Goal: Task Accomplishment & Management: Complete application form

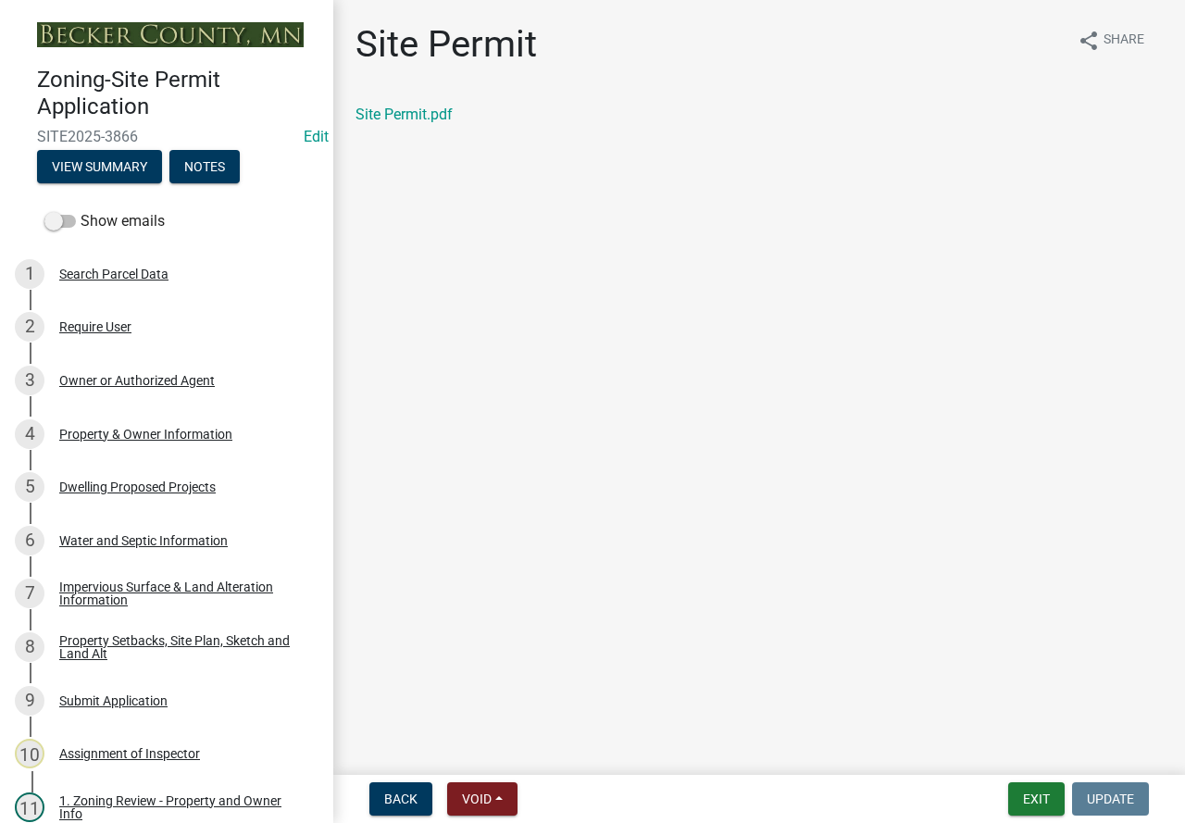
scroll to position [741, 0]
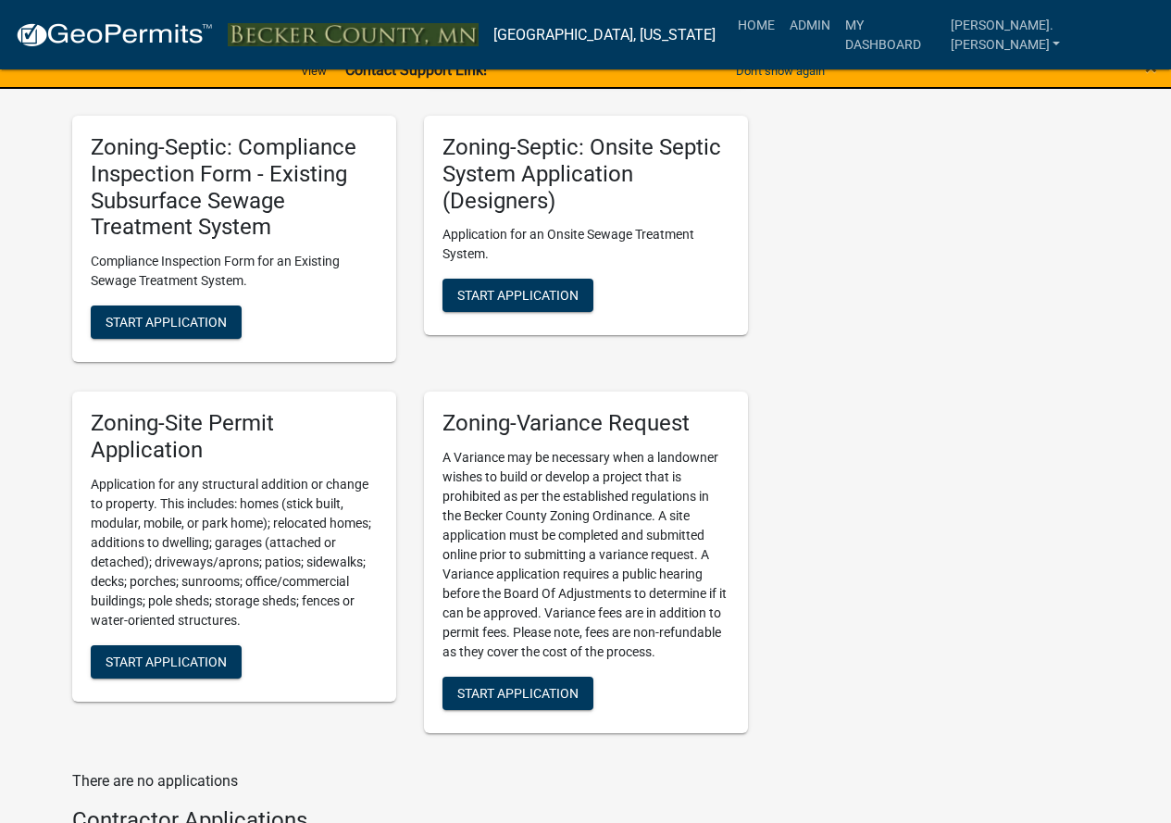
scroll to position [2037, 0]
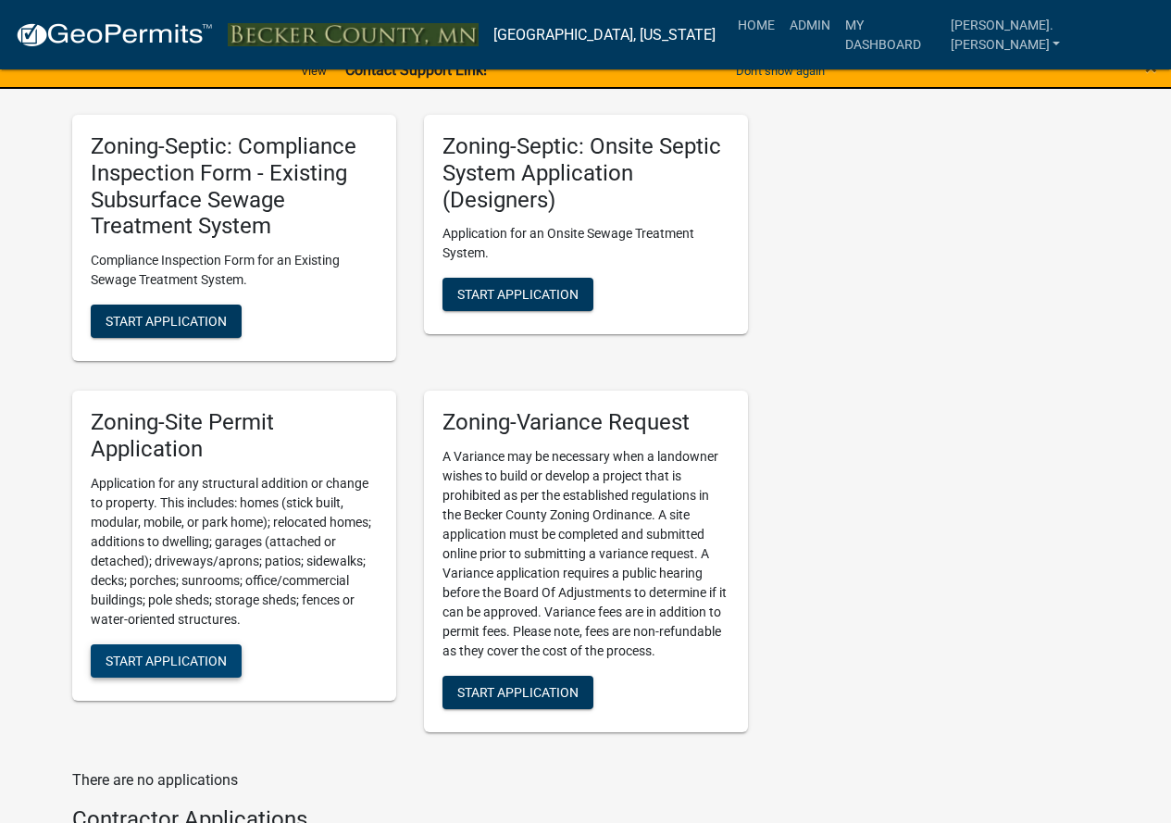
click at [208, 675] on button "Start Application" at bounding box center [166, 661] width 151 height 33
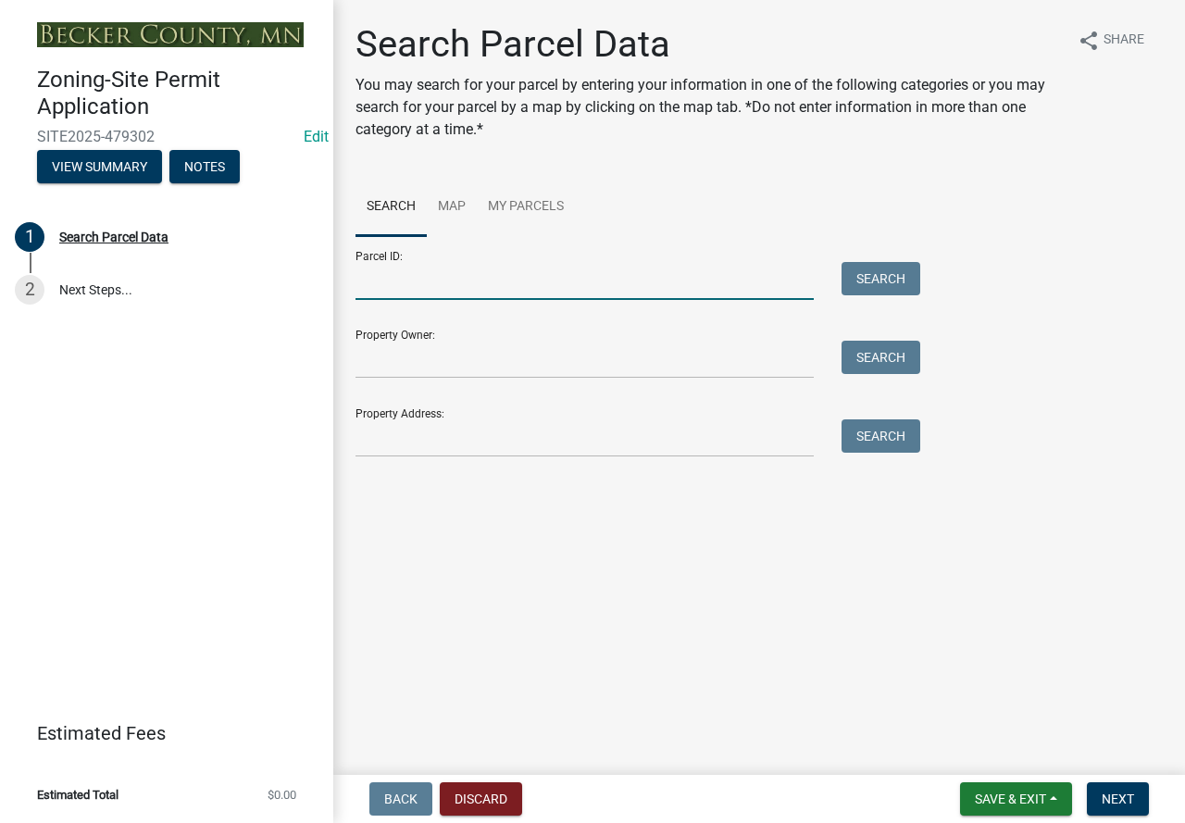
click at [383, 287] on input "Parcel ID:" at bounding box center [585, 281] width 458 height 38
paste input "020042000"
type input "020042000"
click at [859, 282] on button "Search" at bounding box center [881, 278] width 79 height 33
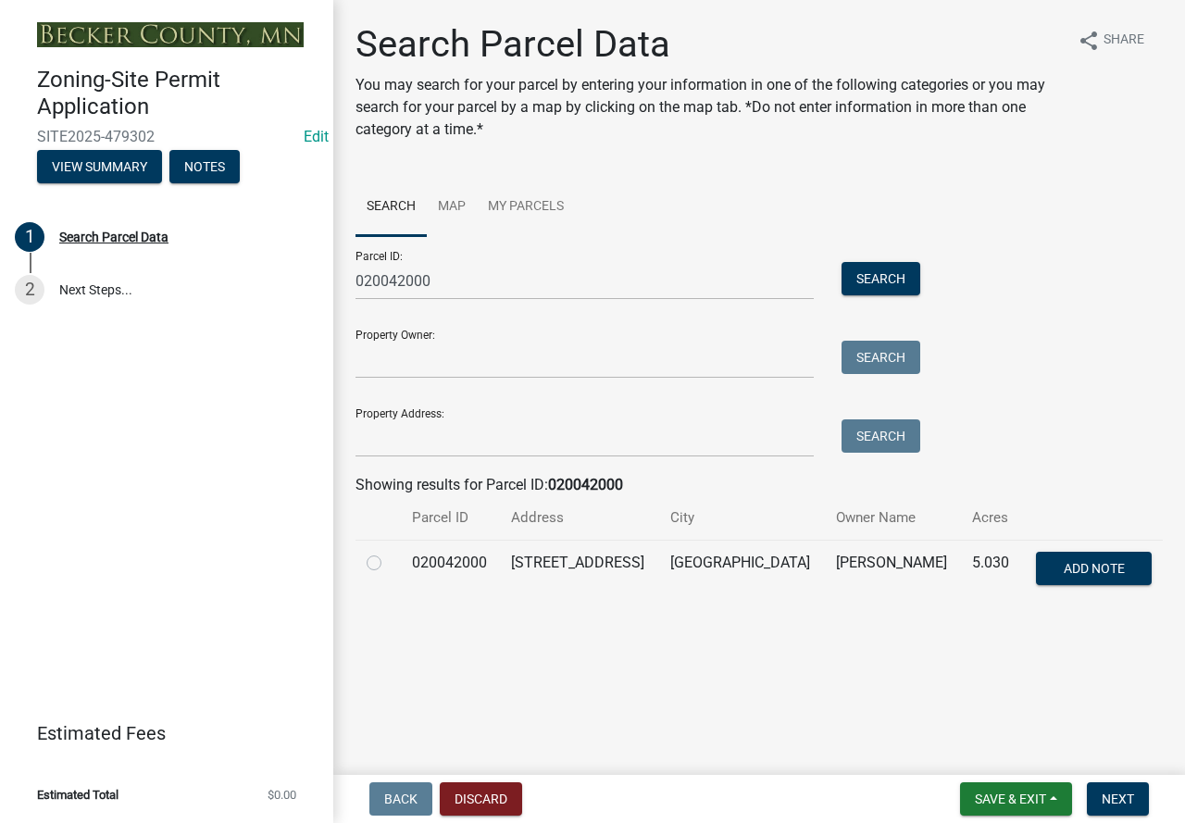
click at [389, 552] on label at bounding box center [389, 552] width 0 height 0
click at [389, 564] on input "radio" at bounding box center [395, 558] width 12 height 12
radio input "true"
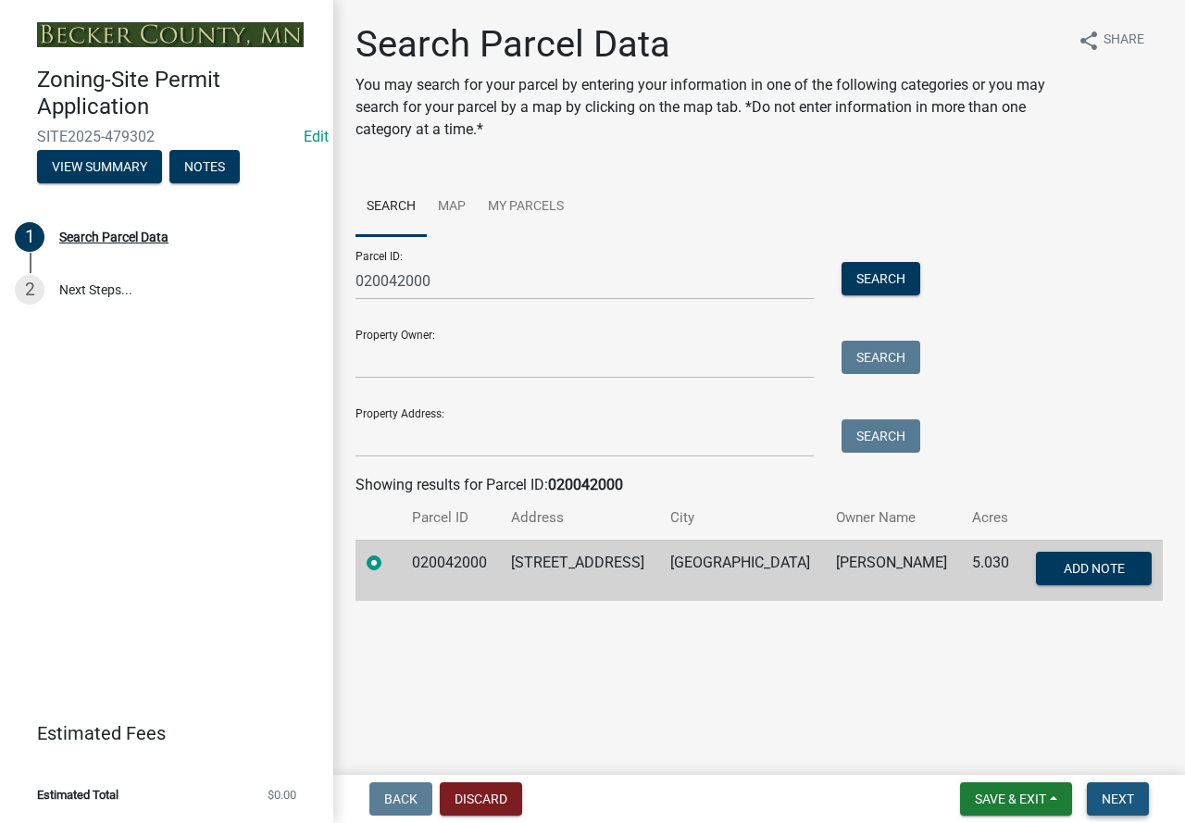
click at [1103, 801] on span "Next" at bounding box center [1118, 799] width 32 height 15
click at [1120, 784] on button "Next" at bounding box center [1118, 799] width 62 height 33
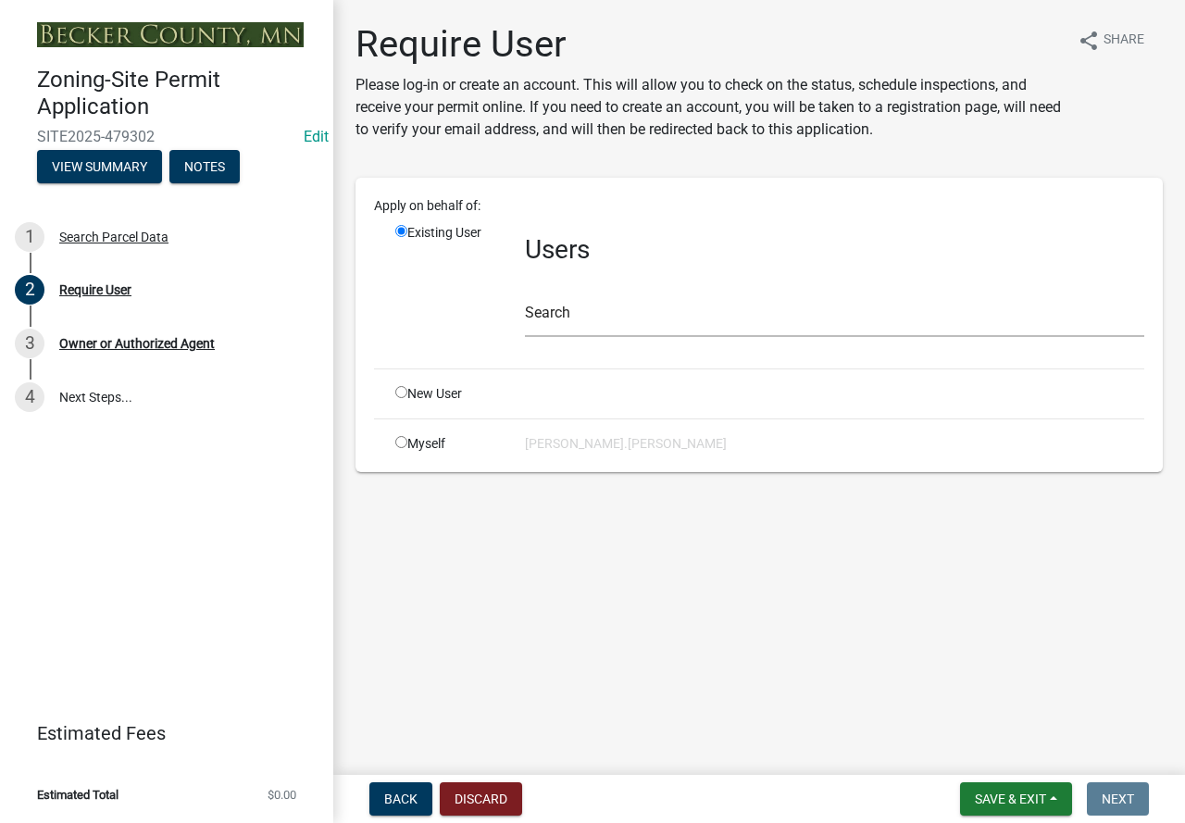
click at [399, 394] on input "radio" at bounding box center [401, 392] width 12 height 12
radio input "true"
radio input "false"
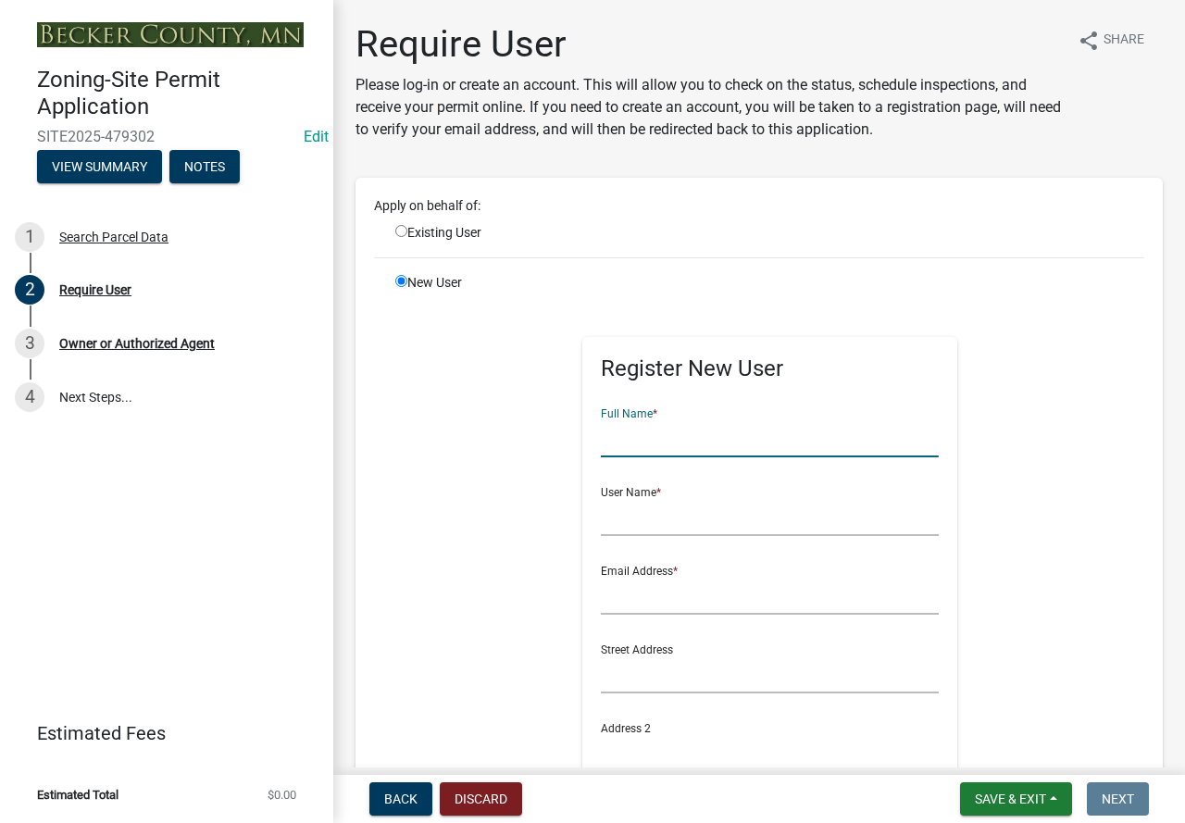
click at [642, 432] on input "text" at bounding box center [770, 438] width 338 height 38
type input "[PERSON_NAME]"
click at [643, 534] on input "text" at bounding box center [770, 517] width 338 height 38
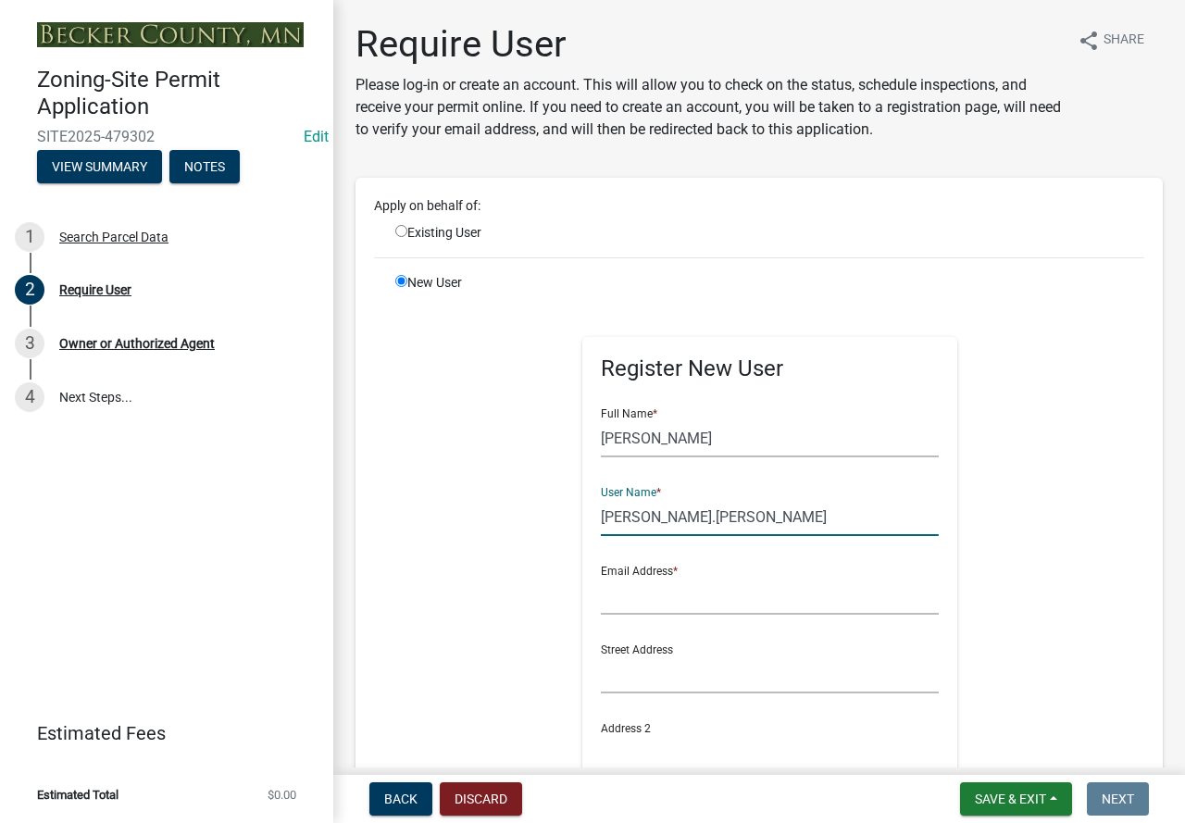
type input "paula.fugere"
click at [656, 615] on form "Full Name * Paula Fugere User Name * paula.fugere Email Address * Street Addres…" at bounding box center [770, 711] width 338 height 635
click at [656, 596] on input "text" at bounding box center [770, 596] width 338 height 38
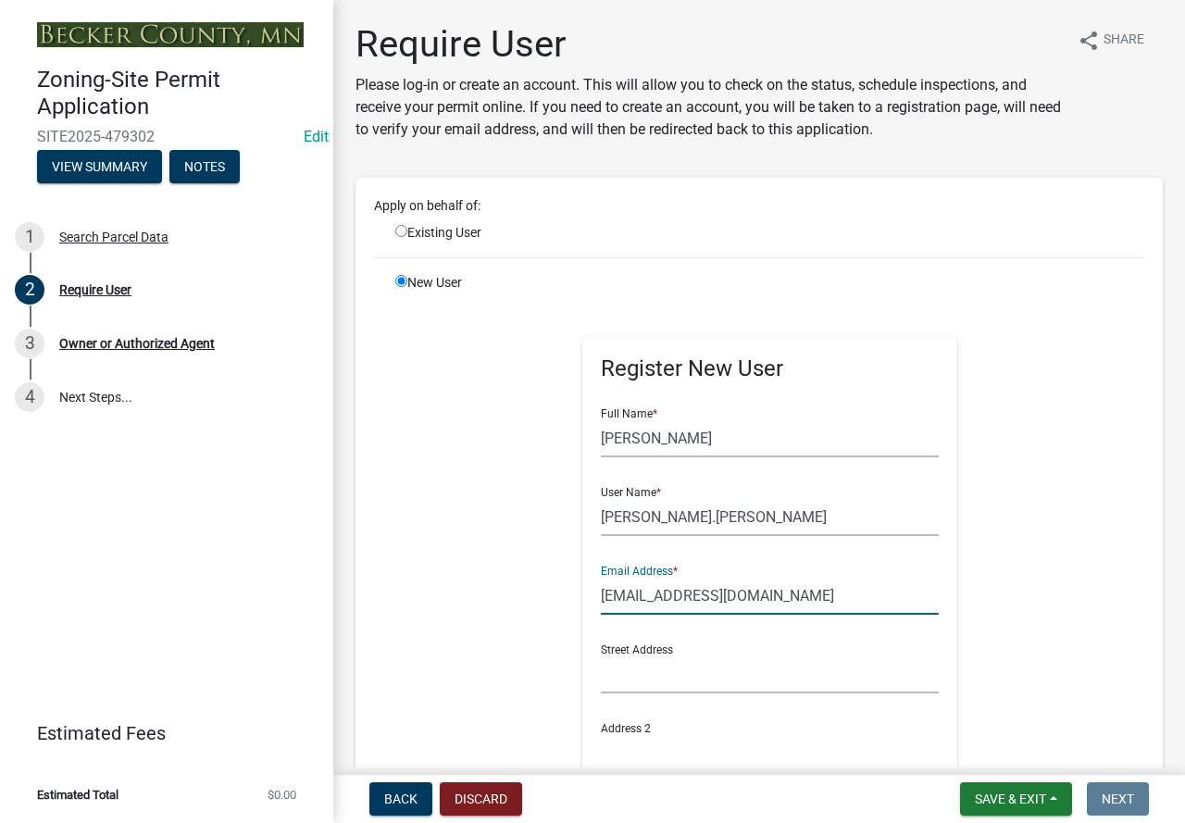
drag, startPoint x: 814, startPoint y: 601, endPoint x: 588, endPoint y: 607, distance: 226.0
click at [588, 607] on div "Register New User Full Name * Paula Fugere User Name * paula.fugere Email Addre…" at bounding box center [769, 700] width 375 height 727
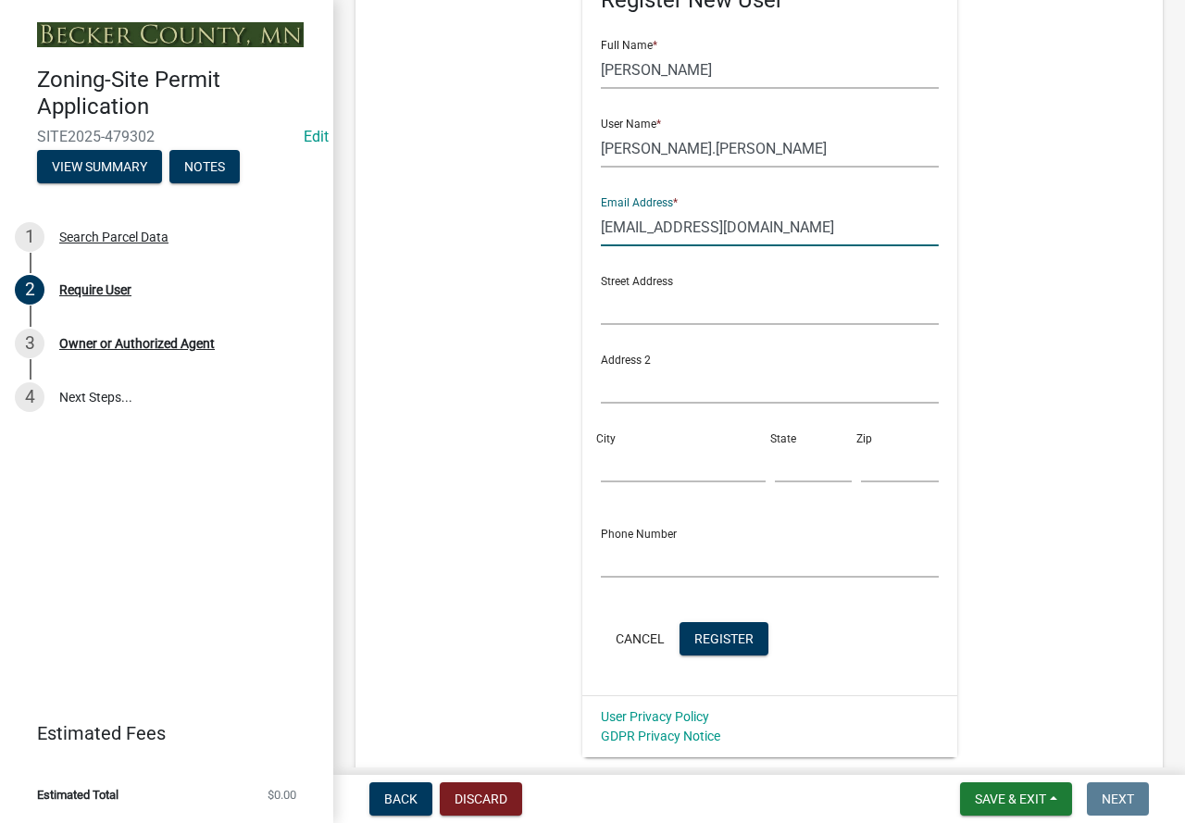
scroll to position [370, 0]
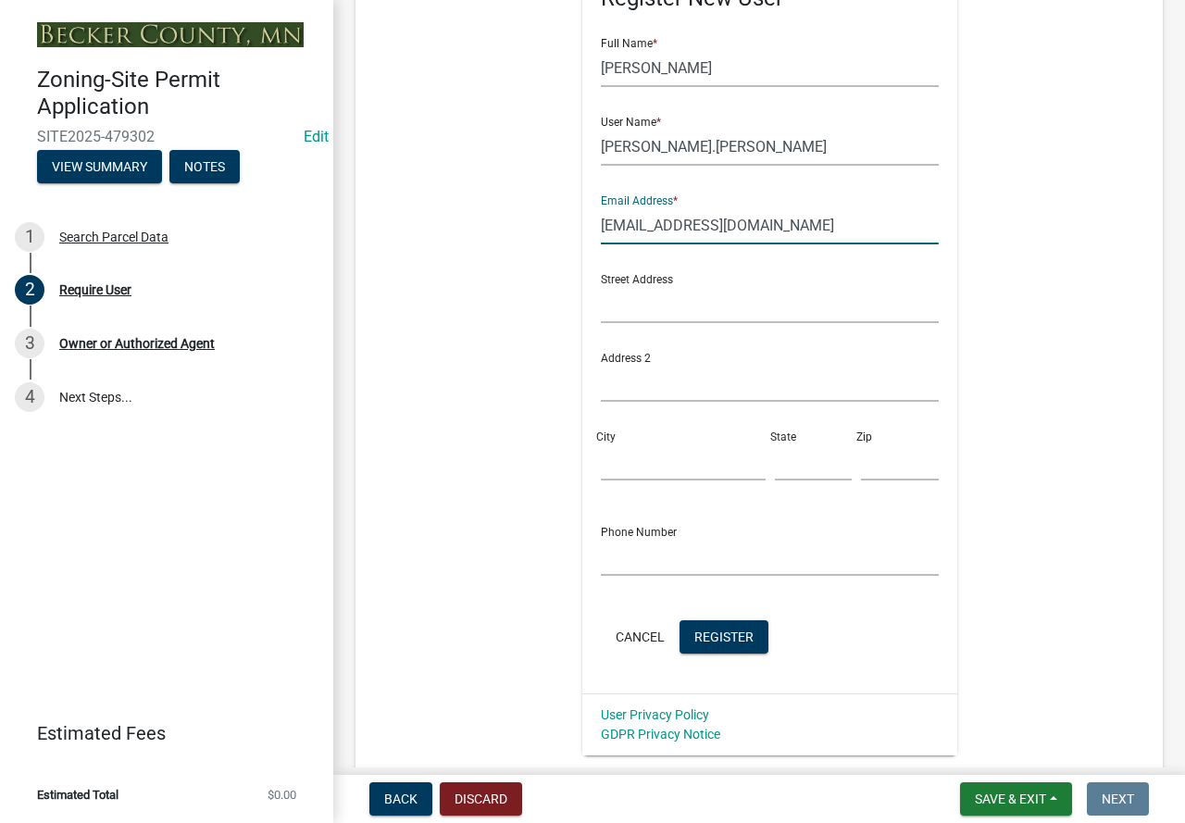
type input "jphouseman30412@yahoo.com"
click at [676, 570] on input "text" at bounding box center [770, 557] width 338 height 38
type input "2184434886"
click at [742, 638] on span "Register" at bounding box center [724, 636] width 59 height 15
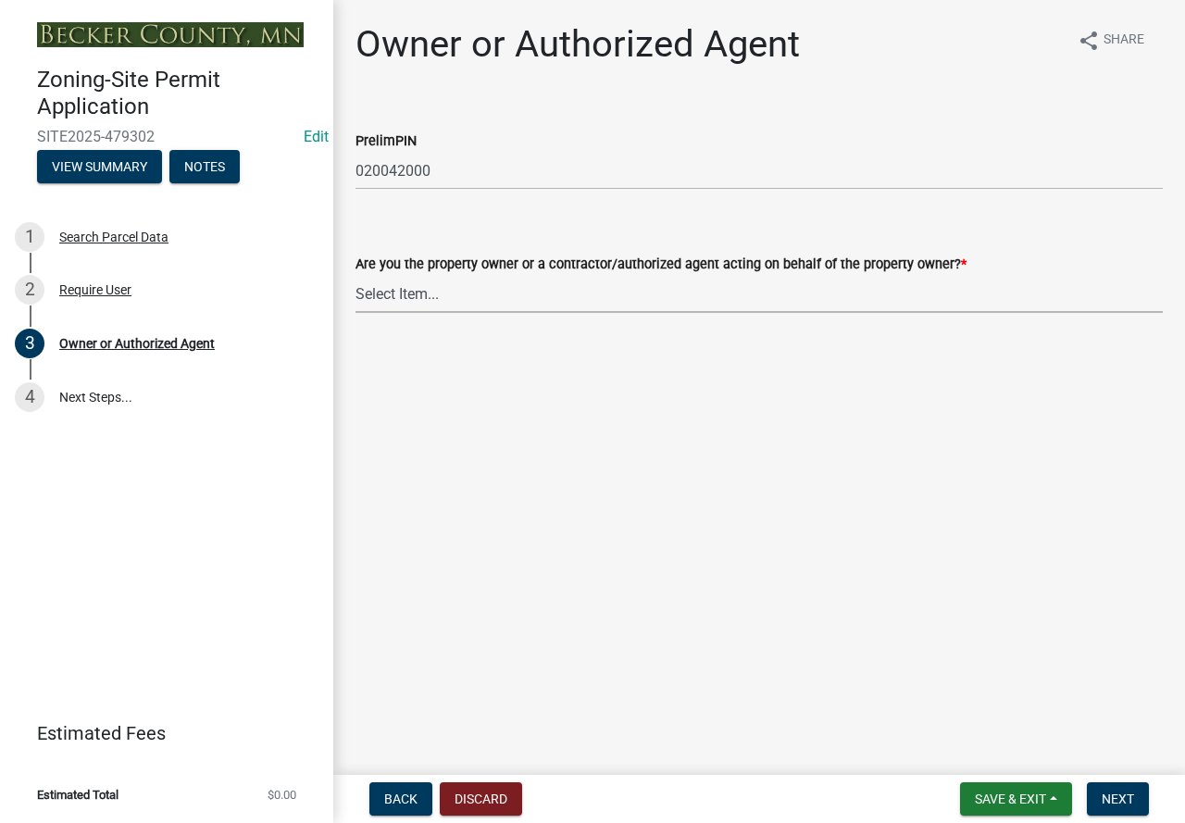
click at [390, 291] on select "Select Item... Property Owner Authorized Agent" at bounding box center [760, 294] width 808 height 38
click at [356, 275] on select "Select Item... Property Owner Authorized Agent" at bounding box center [760, 294] width 808 height 38
select select "3c674549-ed69-405f-b795-9fa3f7d47d9d"
click at [1124, 795] on span "Next" at bounding box center [1118, 799] width 32 height 15
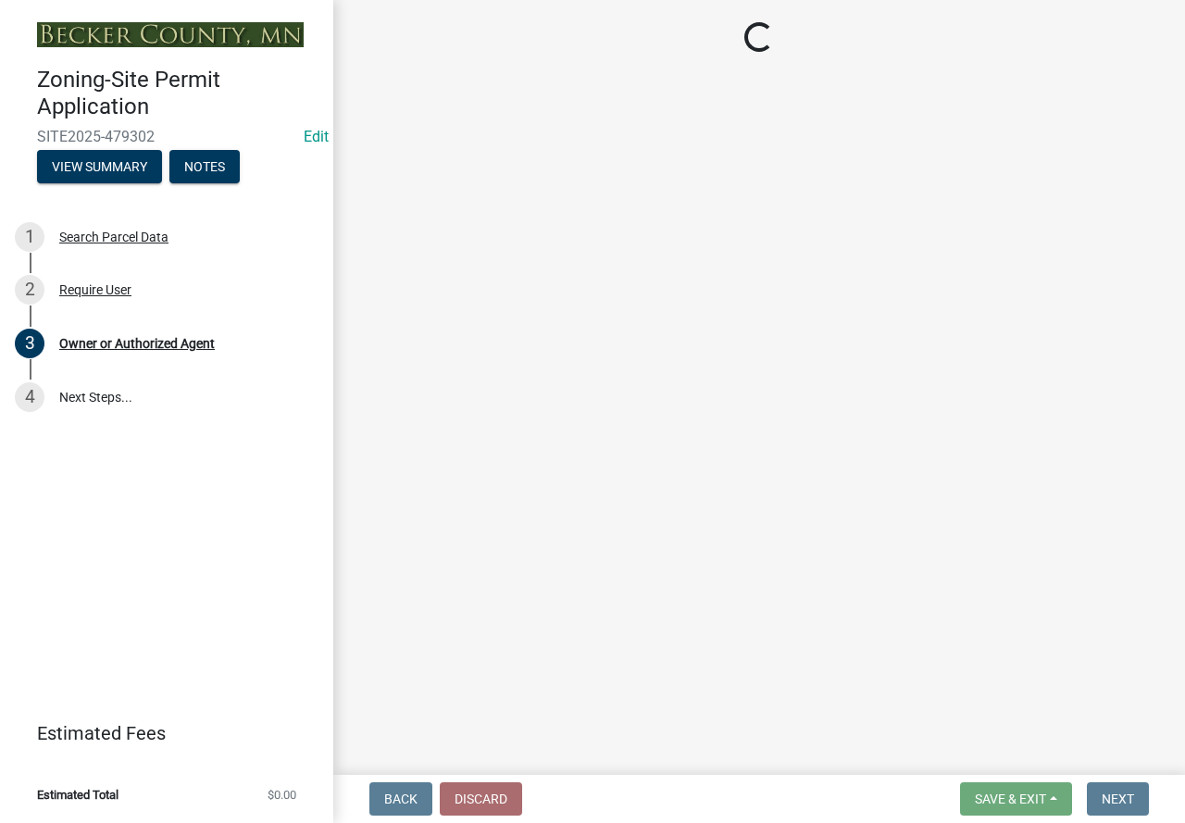
select select "15d55337-0fb0-485e-a759-dab20e978987"
select select "85fc75ff-0121-4ad4-a39b-9ebe8e4a222b"
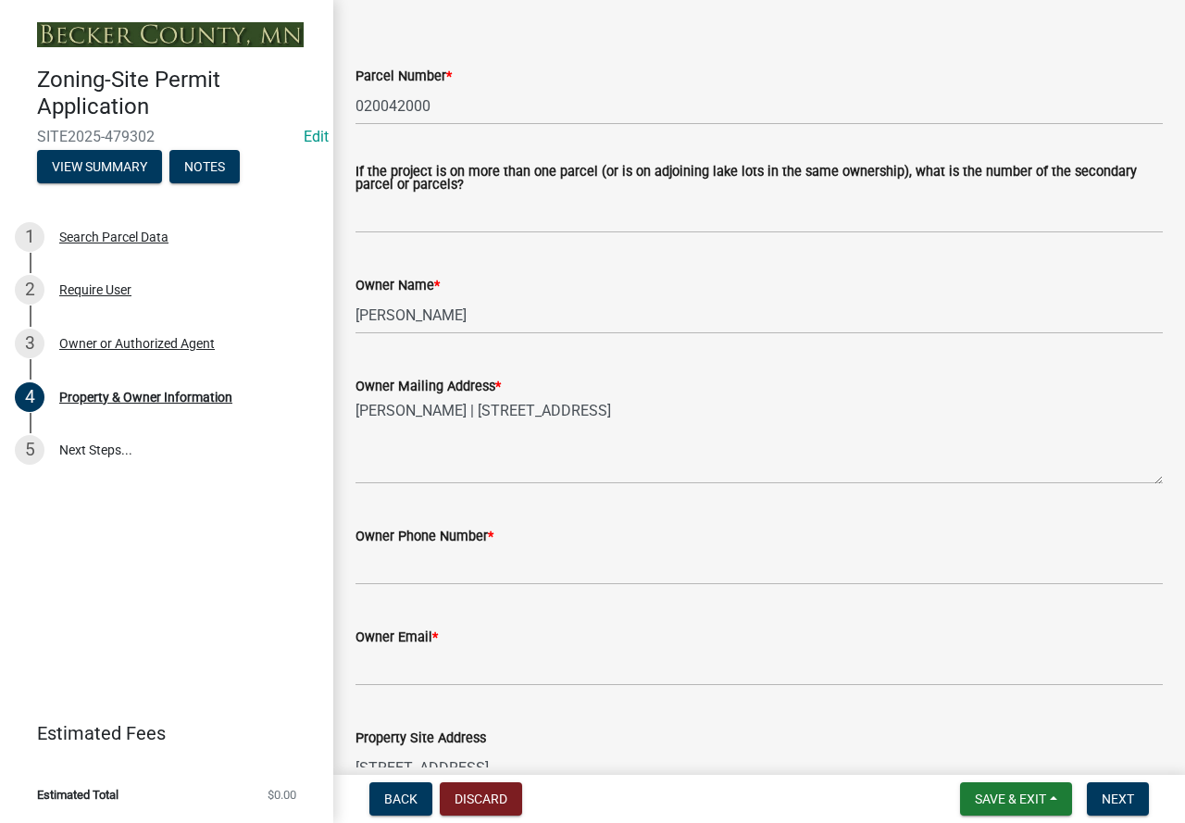
scroll to position [185, 0]
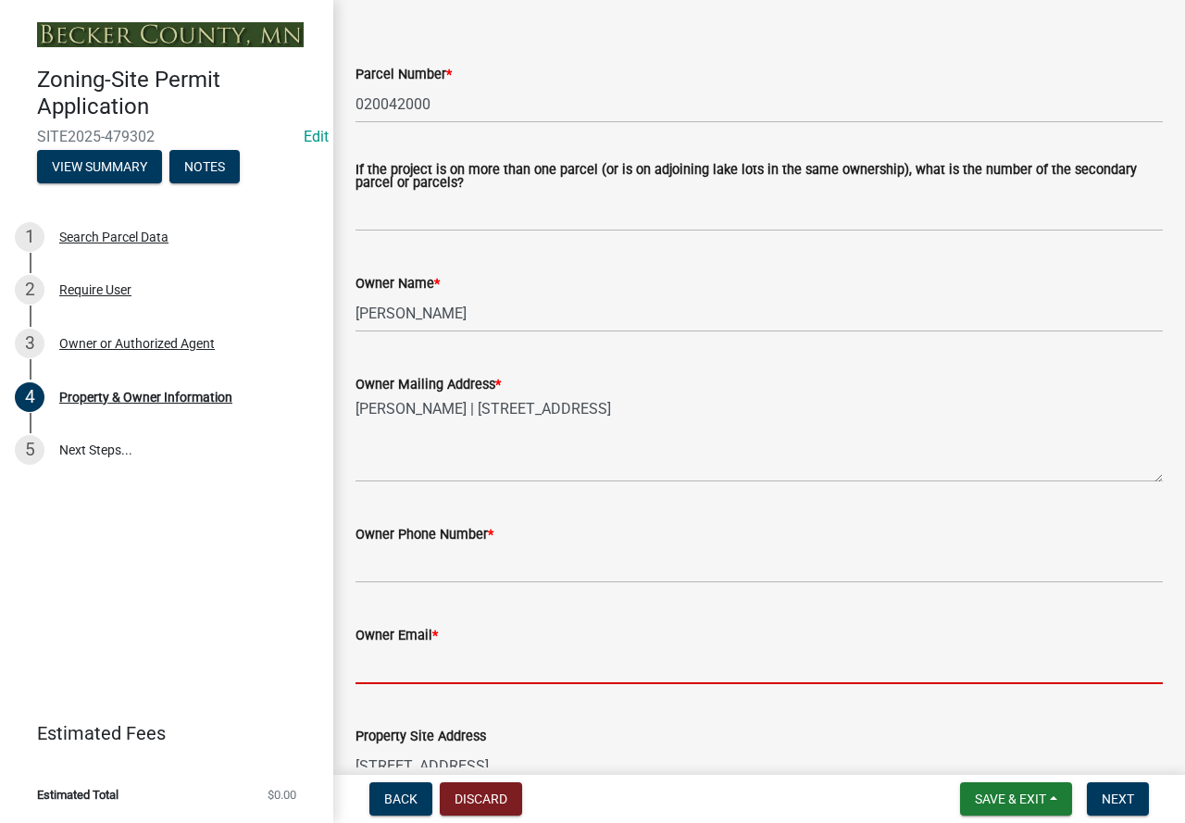
click at [457, 653] on input "Owner Email *" at bounding box center [760, 665] width 808 height 38
paste input "jphouseman30412@yahoo.com"
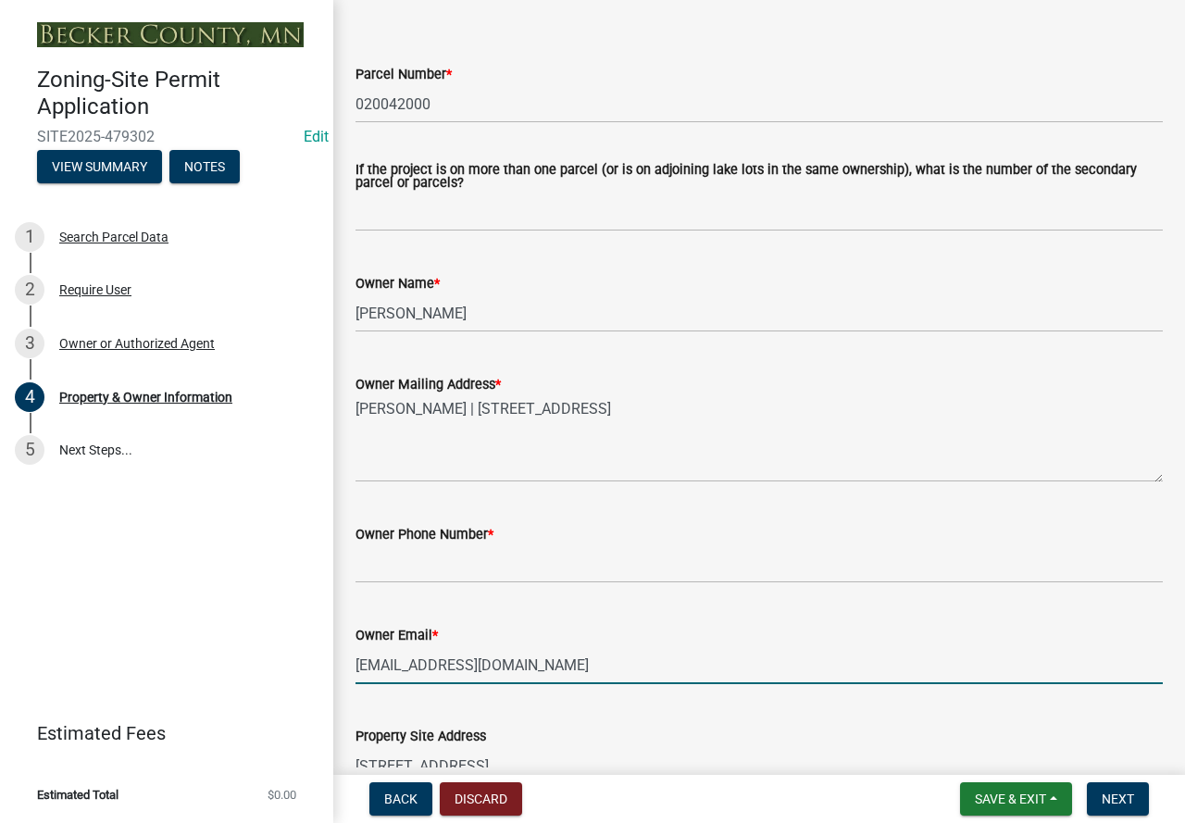
type input "jphouseman30412@yahoo.com"
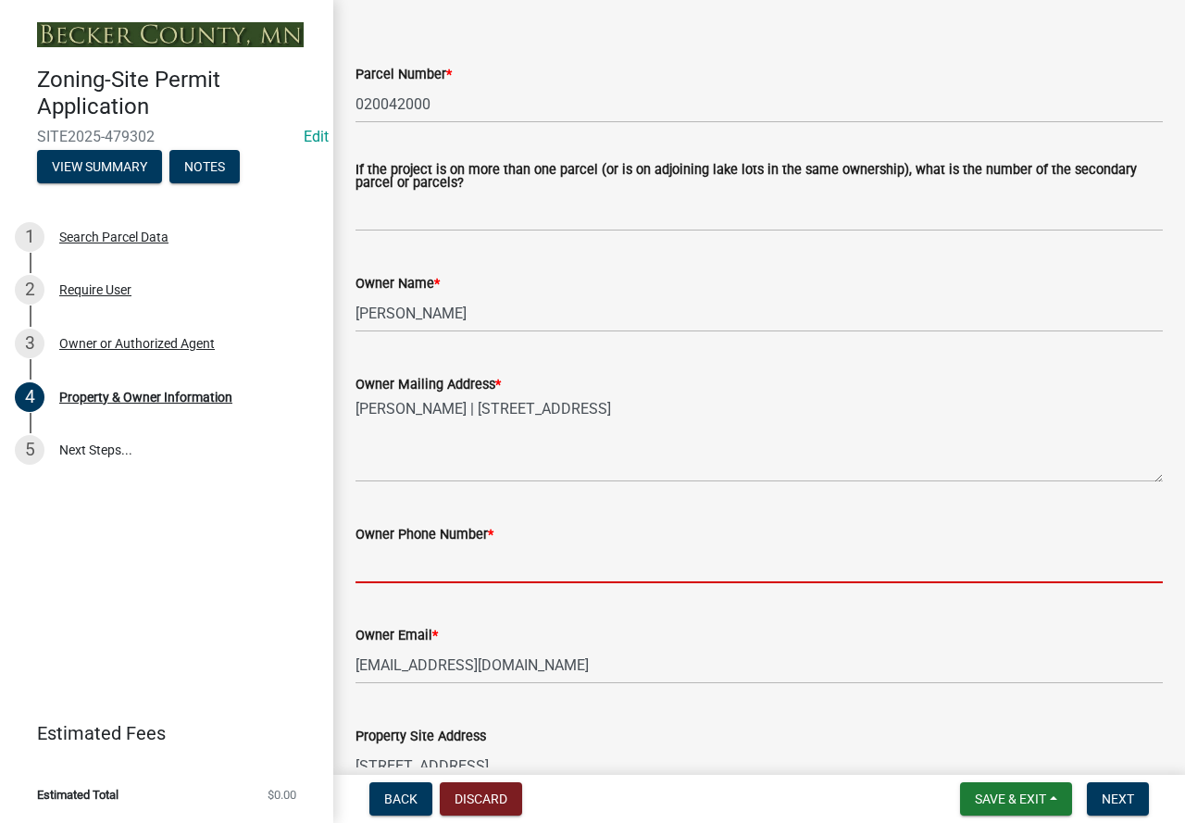
click at [416, 554] on input "Owner Phone Number *" at bounding box center [760, 564] width 808 height 38
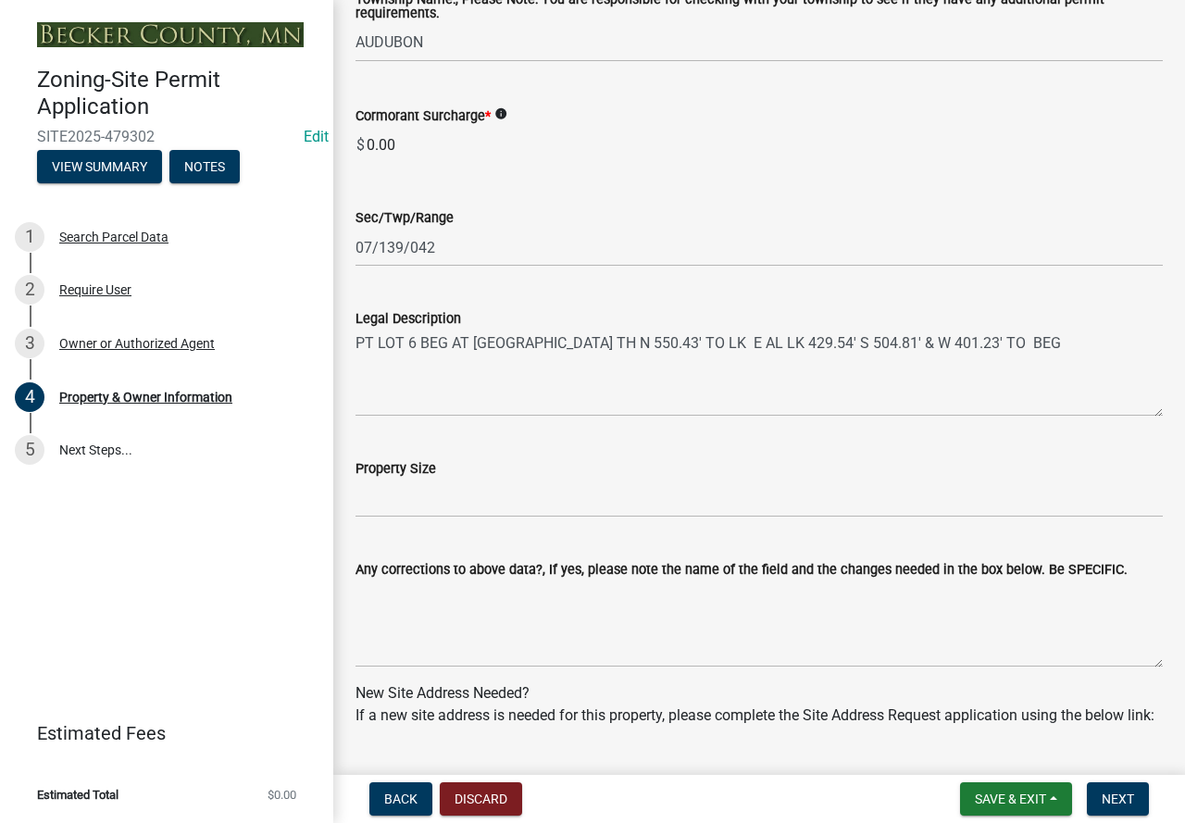
scroll to position [1296, 0]
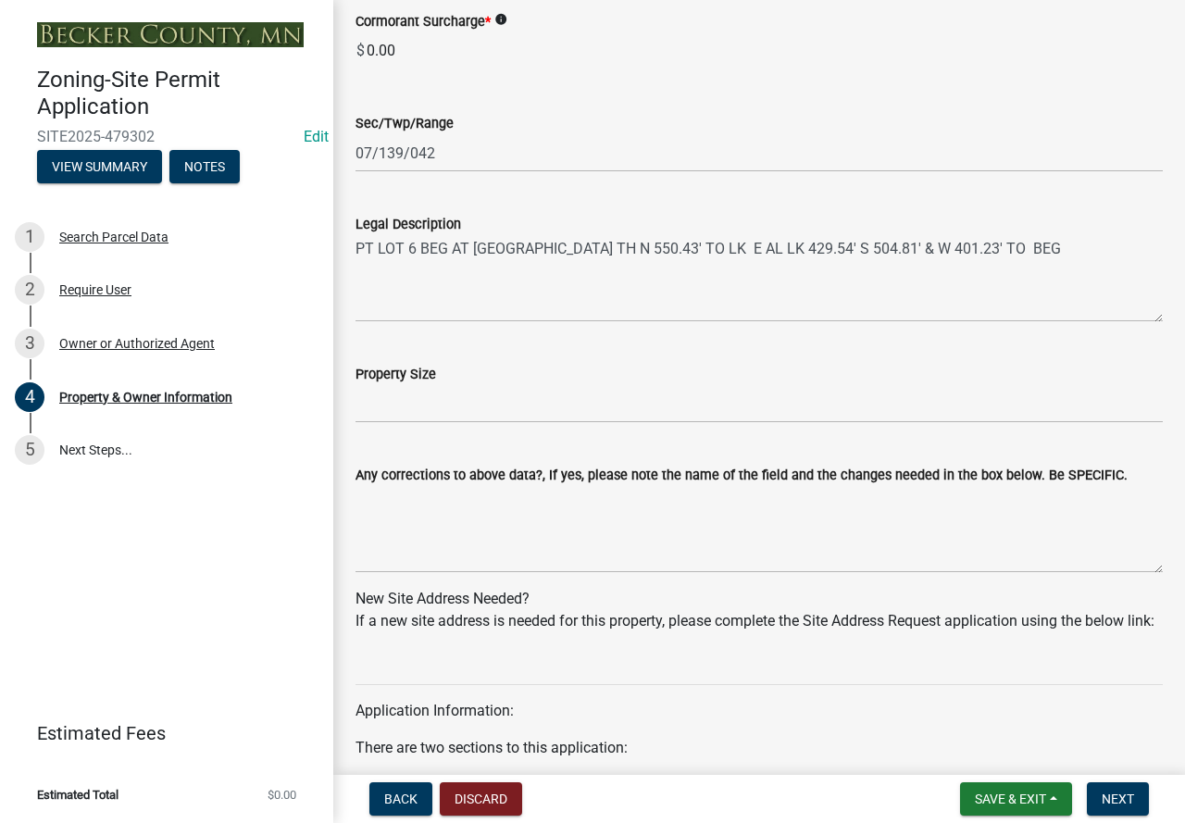
type input "2184434886"
click at [428, 409] on input "Property Size" at bounding box center [760, 404] width 808 height 38
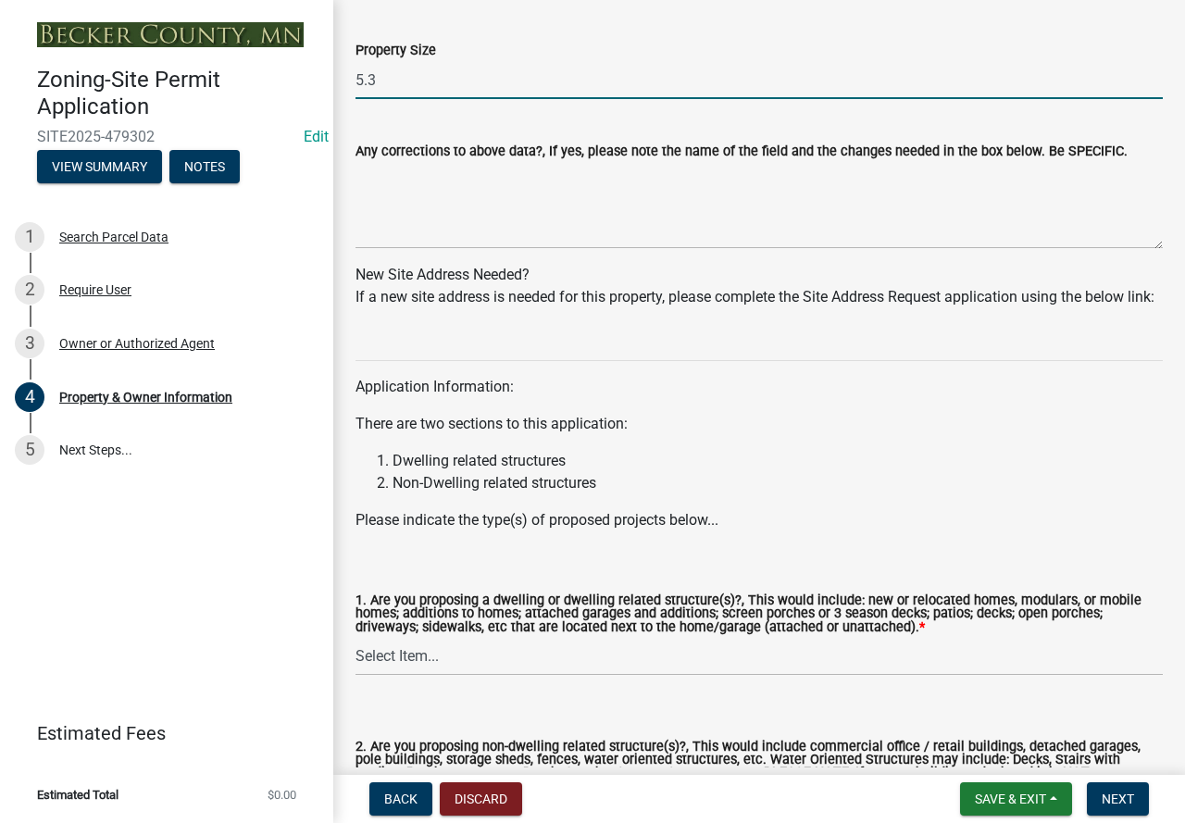
scroll to position [1667, 0]
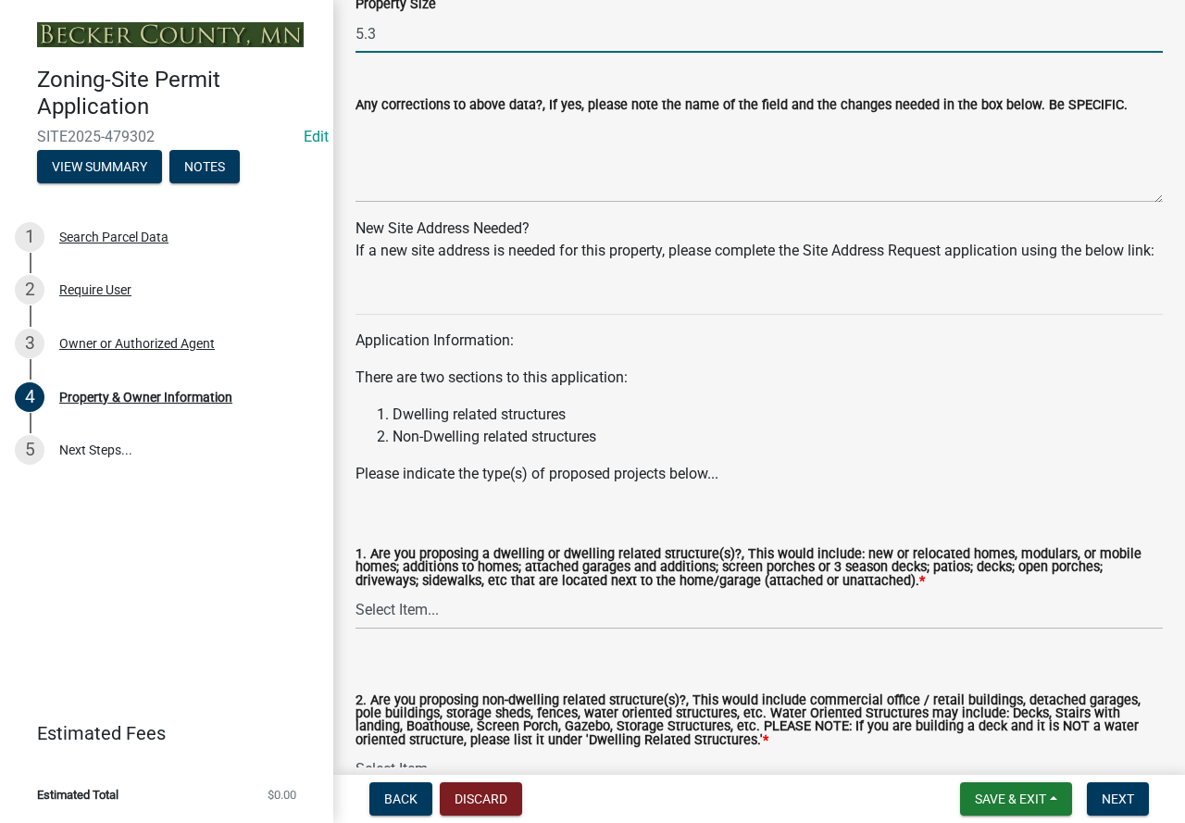
type input "5.3"
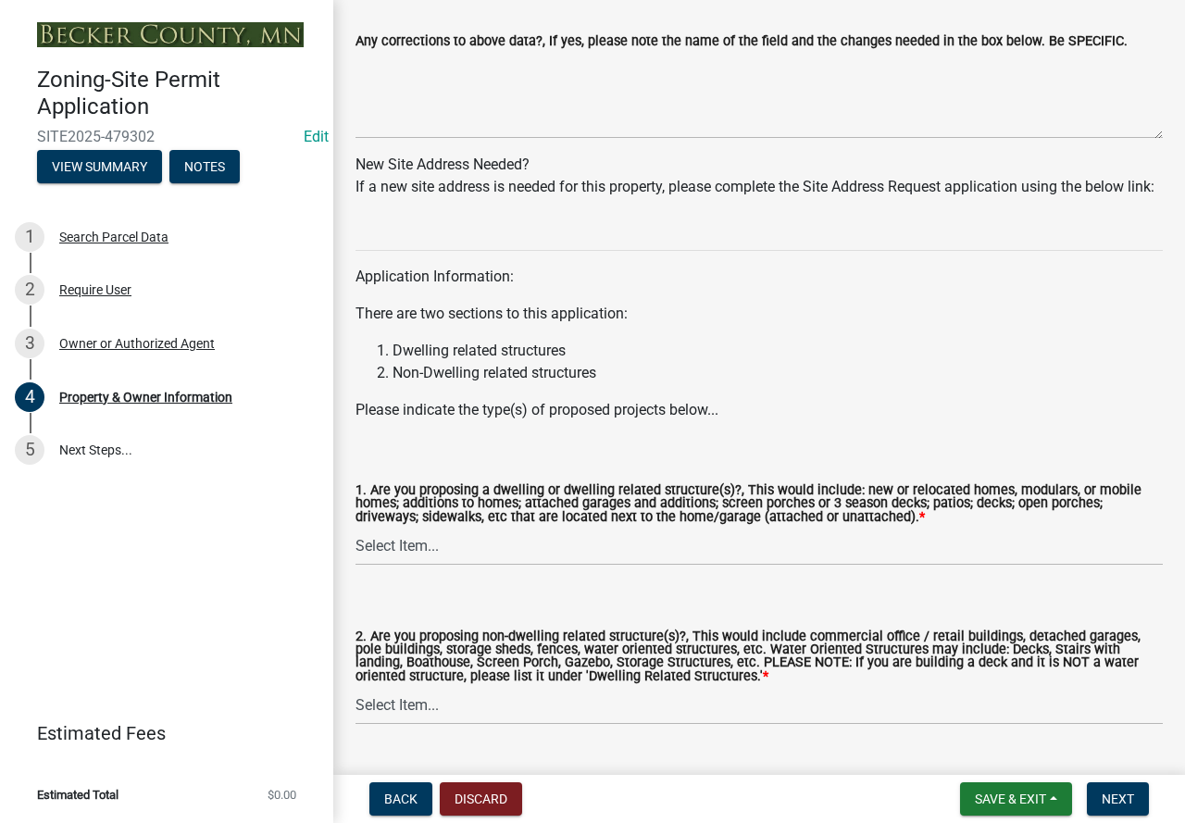
scroll to position [1759, 0]
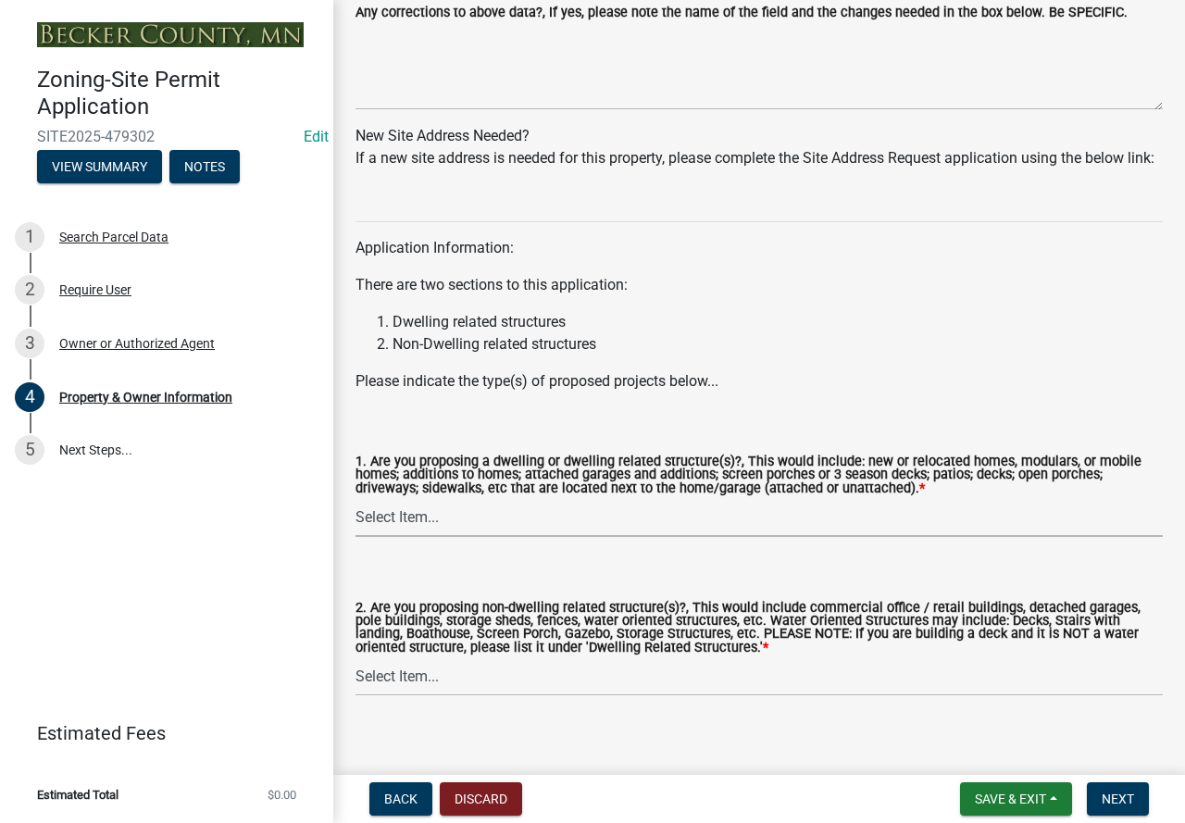
click at [479, 537] on select "Select Item... Yes No" at bounding box center [760, 518] width 808 height 38
click at [356, 523] on select "Select Item... Yes No" at bounding box center [760, 518] width 808 height 38
select select "fcf6d223-6c57-4dc5-b63a-a94704169022"
click at [439, 691] on select "Select Item... Yes No" at bounding box center [760, 677] width 808 height 38
click at [356, 683] on select "Select Item... Yes No" at bounding box center [760, 677] width 808 height 38
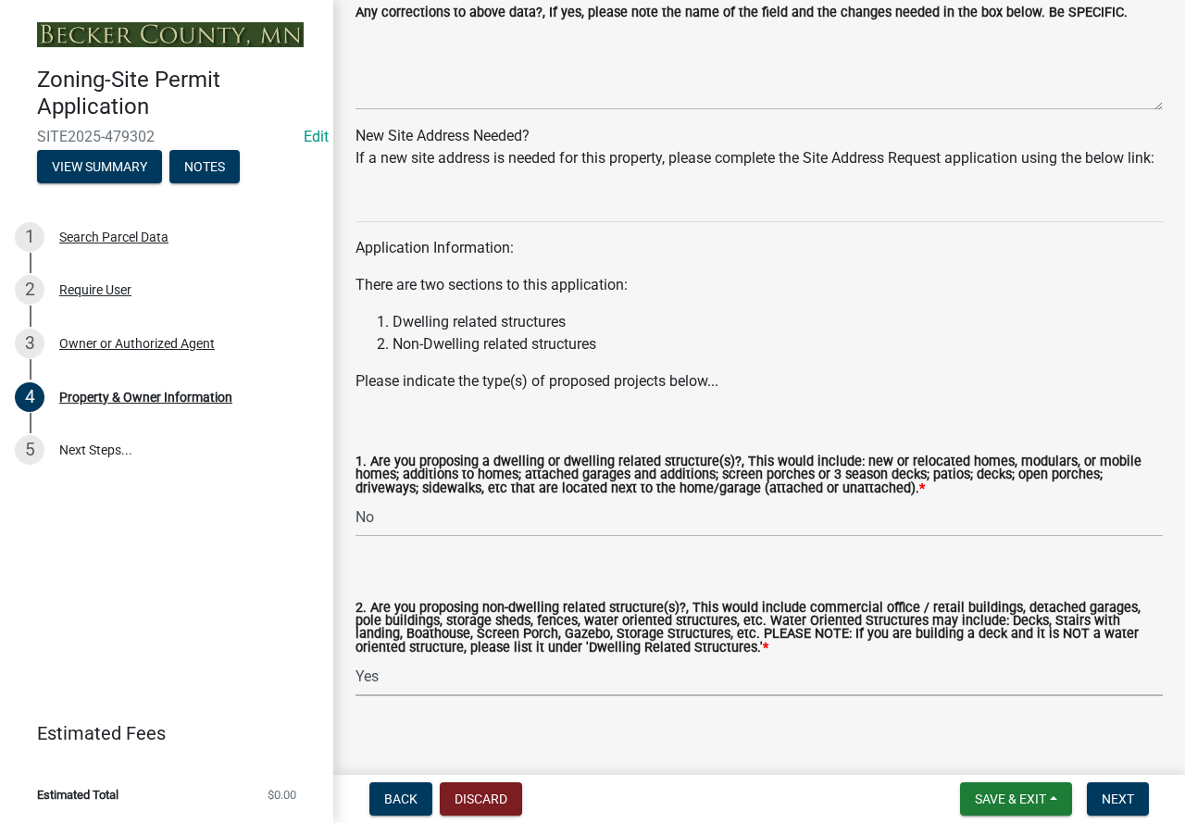
select select "5a5634ed-f11e-4c7b-90e1-096e6cfd17b9"
click at [1132, 799] on span "Next" at bounding box center [1118, 799] width 32 height 15
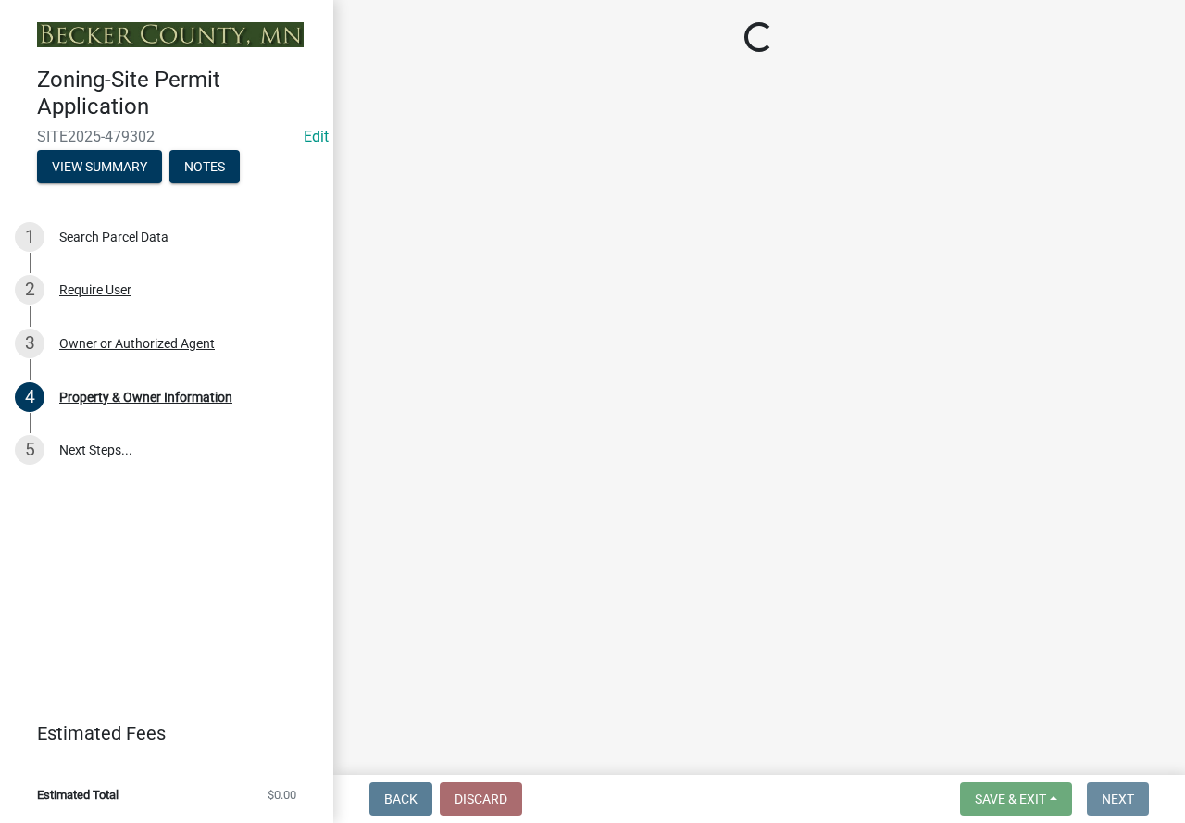
scroll to position [0, 0]
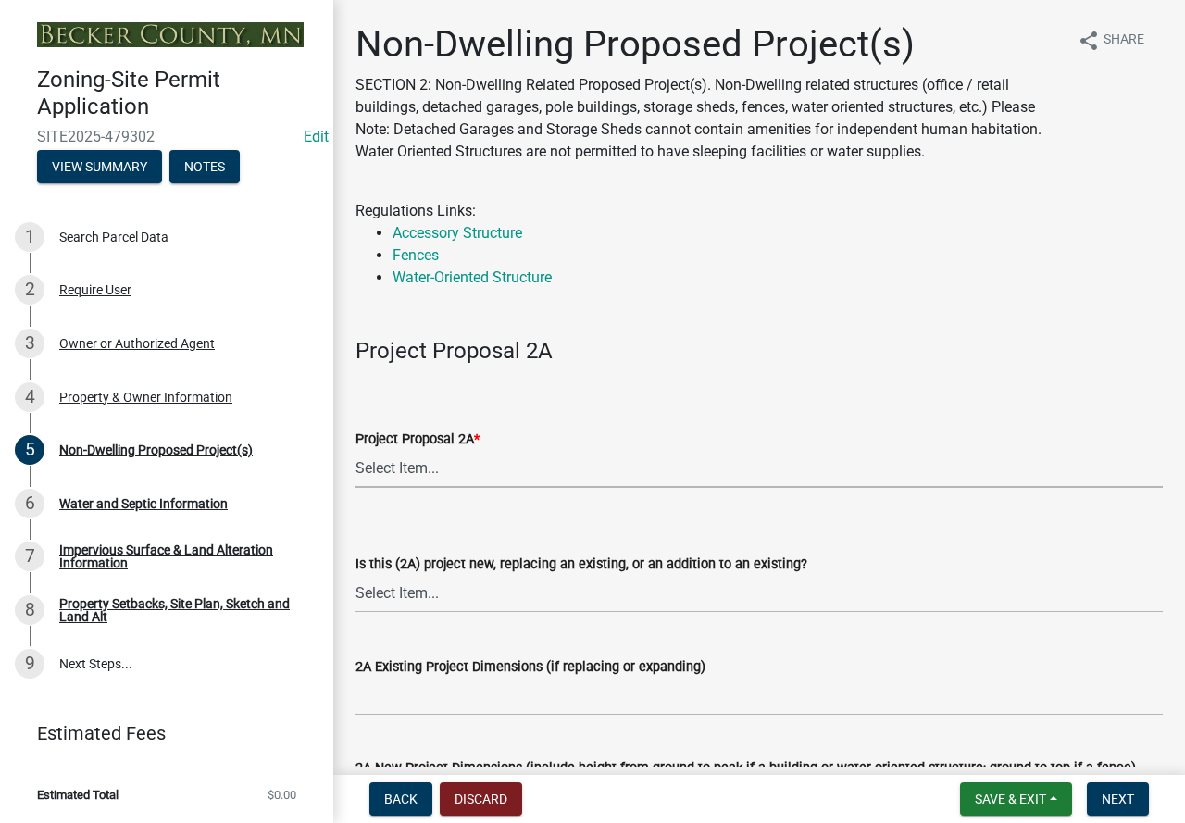
click at [450, 461] on select "Select Item... N/A Commercial Office/Retail Building Detached Garage Pole Build…" at bounding box center [760, 469] width 808 height 38
click at [356, 450] on select "Select Item... N/A Commercial Office/Retail Building Detached Garage Pole Build…" at bounding box center [760, 469] width 808 height 38
select select "97c48b8f-5b3b-4eb5-baa1-64080d5416e1"
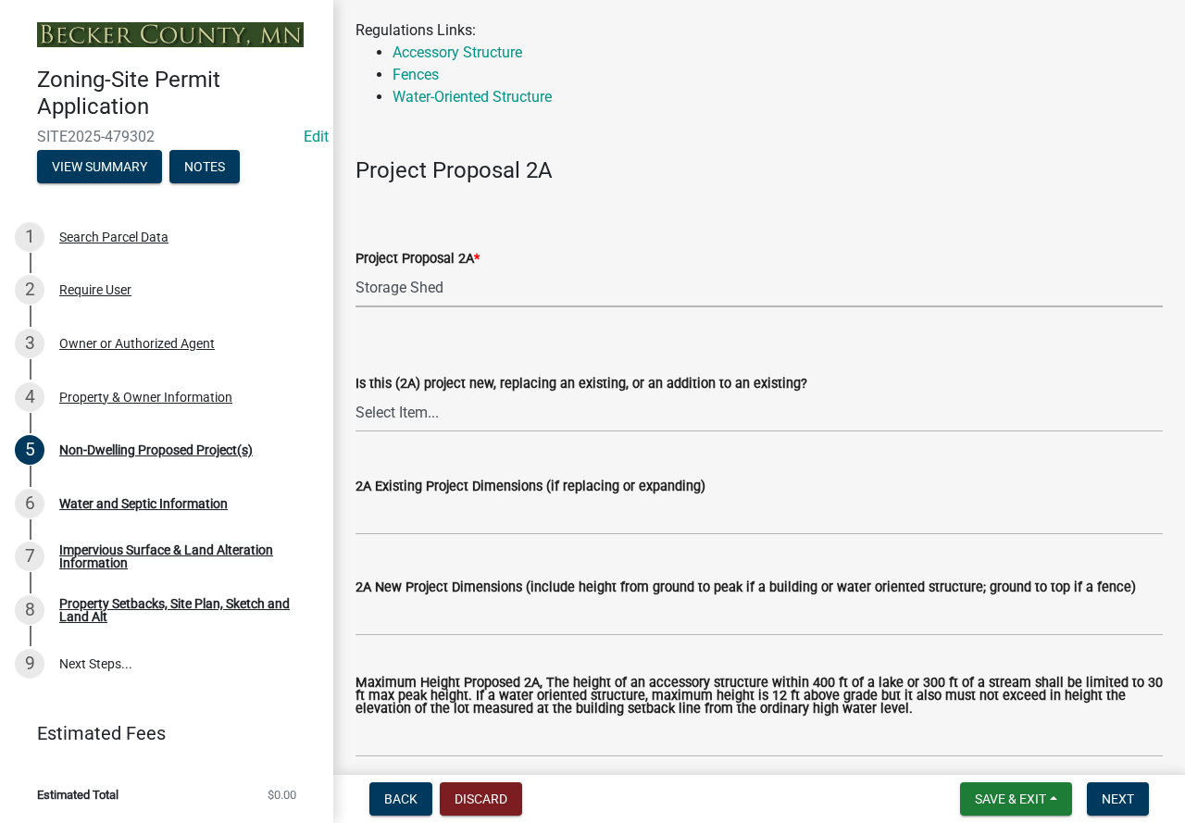
scroll to position [278, 0]
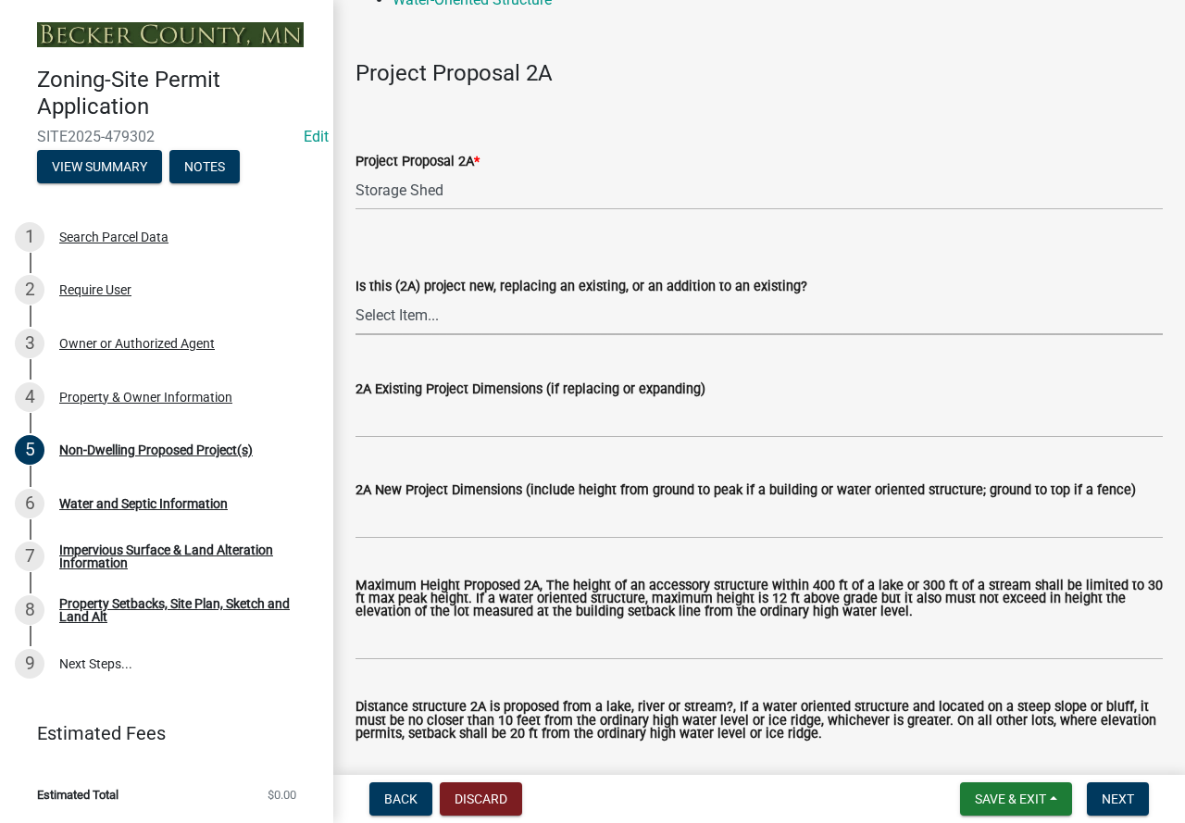
click at [612, 314] on select "Select Item... New to Property (new or used structure) Relocating/moving existi…" at bounding box center [760, 316] width 808 height 38
click at [356, 297] on select "Select Item... New to Property (new or used structure) Relocating/moving existi…" at bounding box center [760, 316] width 808 height 38
select select "3a2d96d3-fd69-4ed9-bae4-7a5aa03a7e58"
click at [461, 506] on input "2A New Project Dimensions (include height from ground to peak if a building or …" at bounding box center [760, 520] width 808 height 38
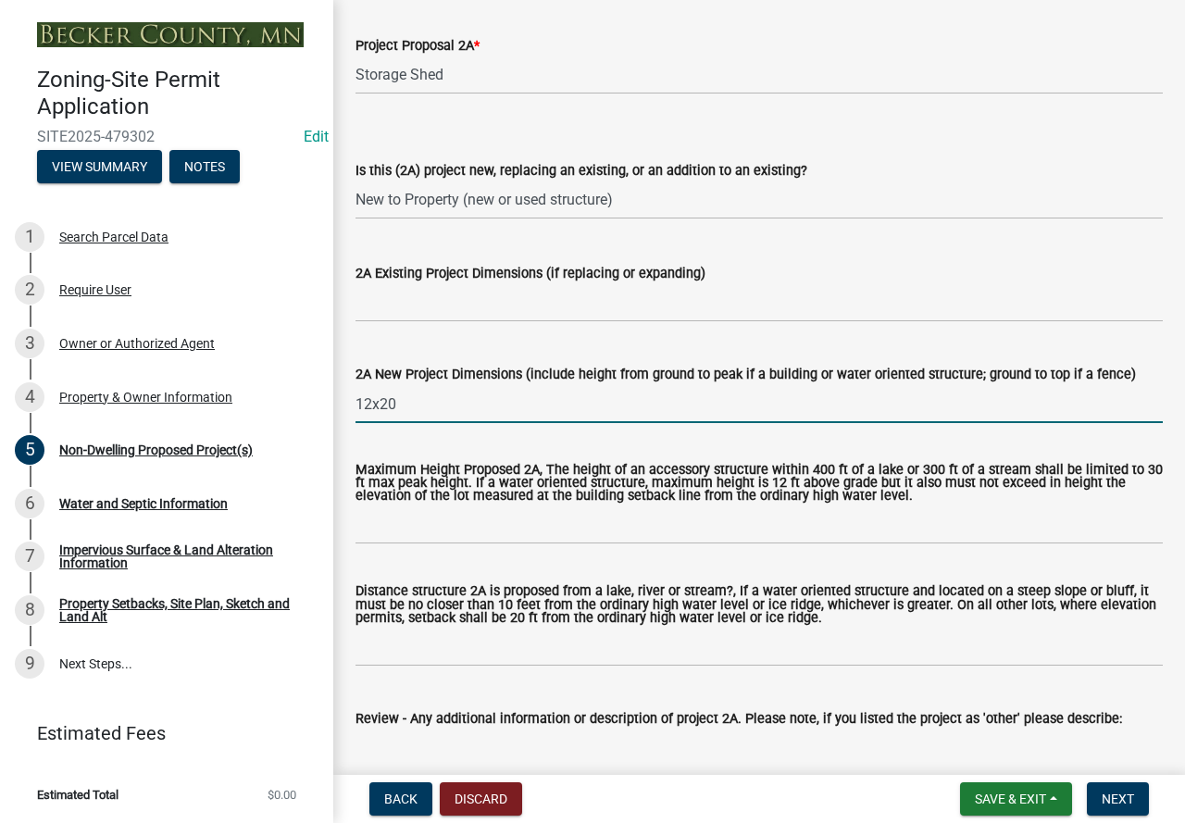
scroll to position [463, 0]
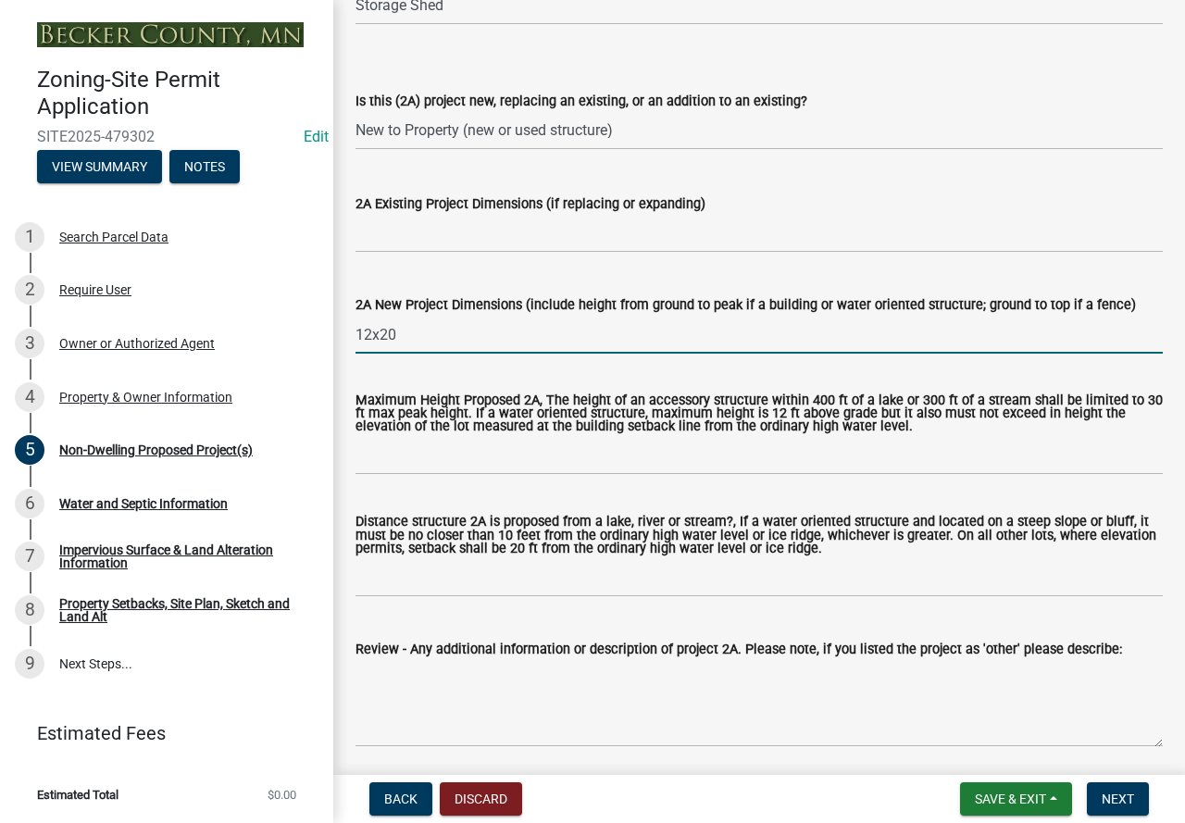
type input "12x20"
click at [591, 578] on input "Distance structure 2A is proposed from a lake, river or stream?, If a water ori…" at bounding box center [760, 578] width 808 height 38
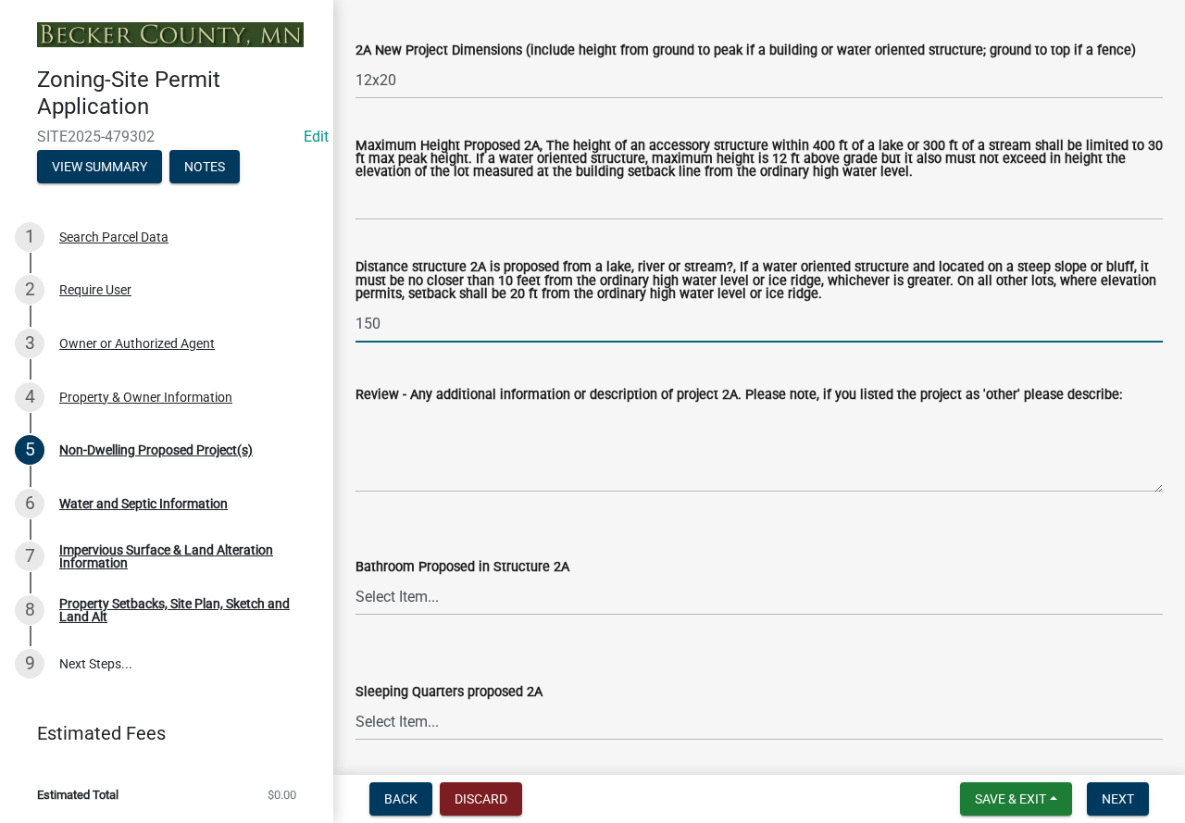
scroll to position [741, 0]
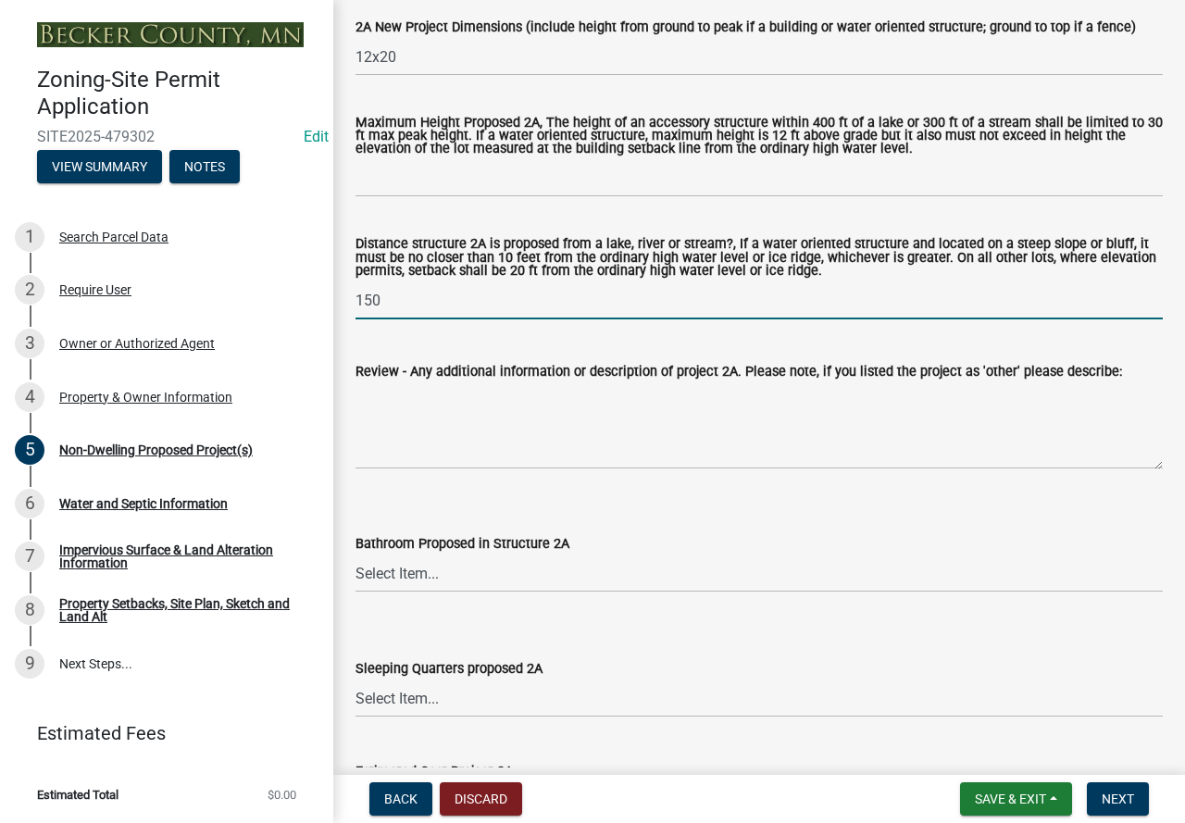
type input "150"
click at [476, 574] on select "Select Item... N/A Yes No" at bounding box center [760, 574] width 808 height 38
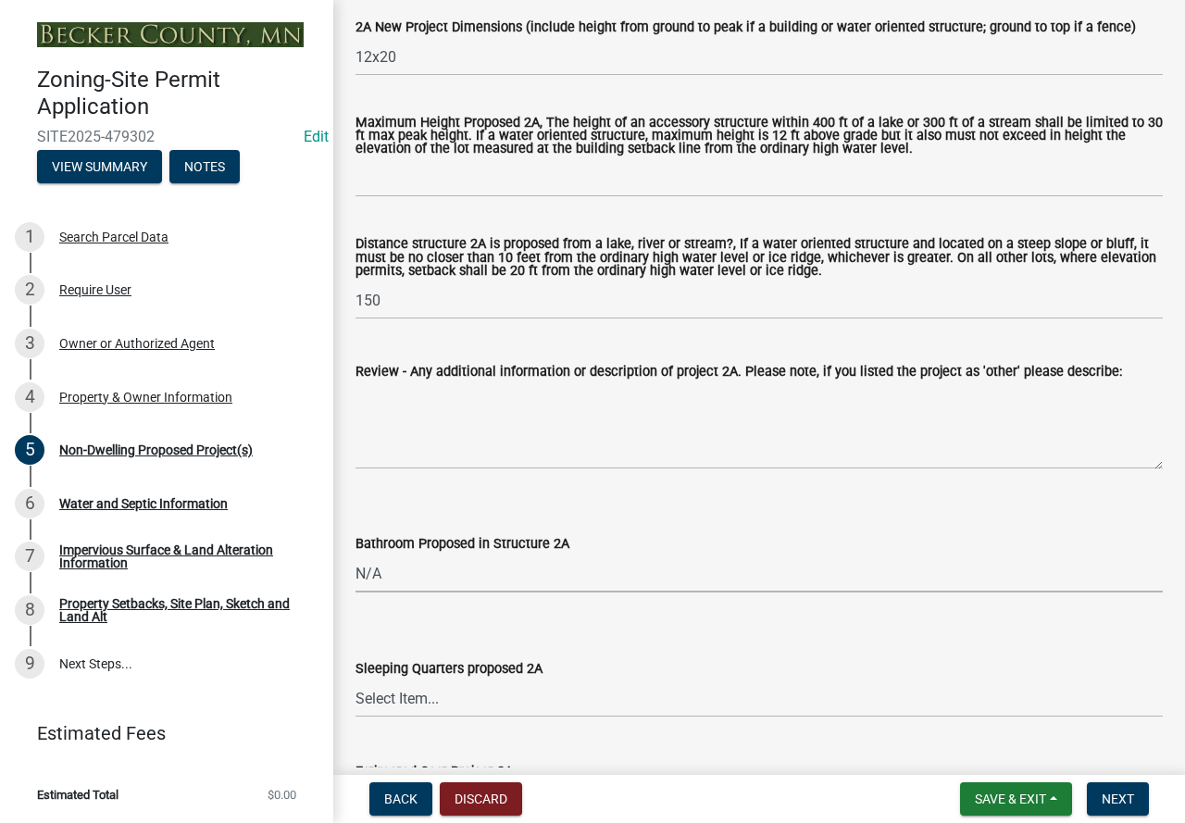
click at [356, 557] on select "Select Item... N/A Yes No" at bounding box center [760, 574] width 808 height 38
select select "6094bfe3-a997-46d7-8224-ceb3abf7e49e"
click at [424, 693] on select "Select Item... N/A Yes No" at bounding box center [760, 699] width 808 height 38
click at [356, 682] on select "Select Item... N/A Yes No" at bounding box center [760, 699] width 808 height 38
select select "ae391dbd-f41d-43ca-bdf1-092bd9136923"
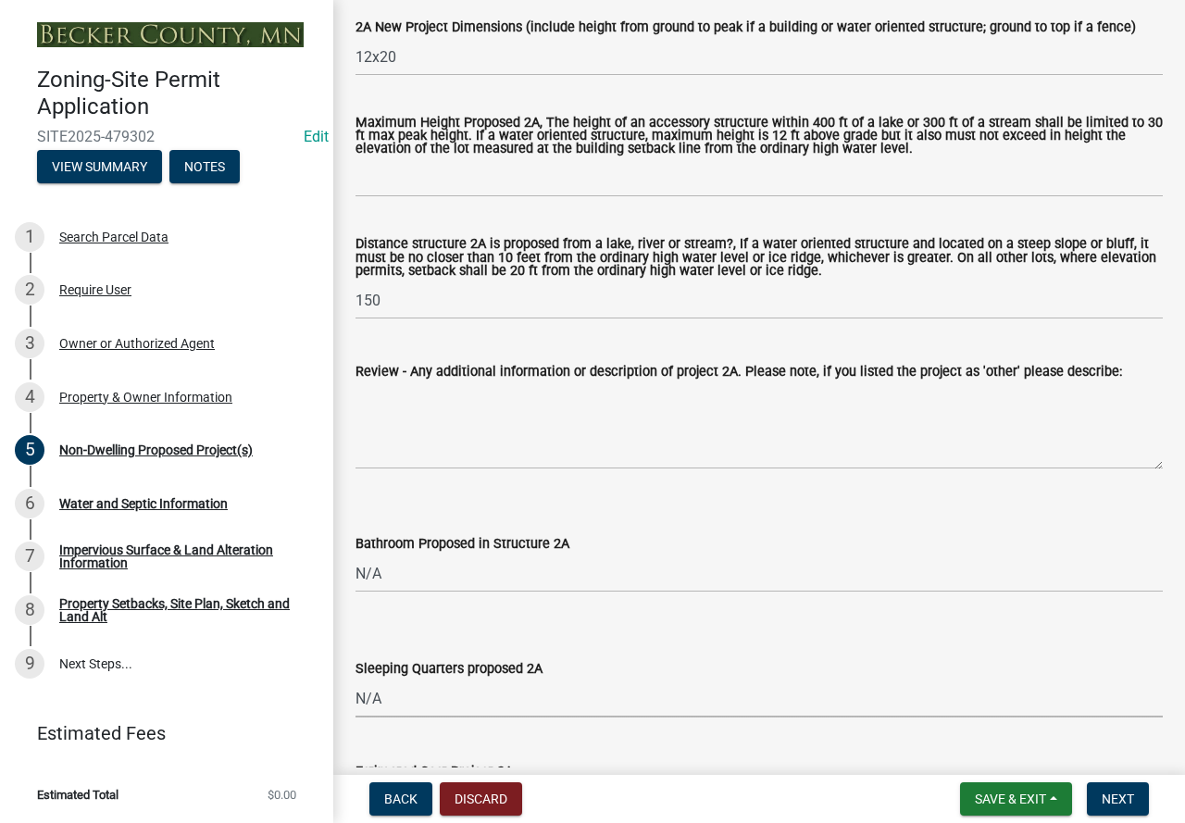
scroll to position [926, 0]
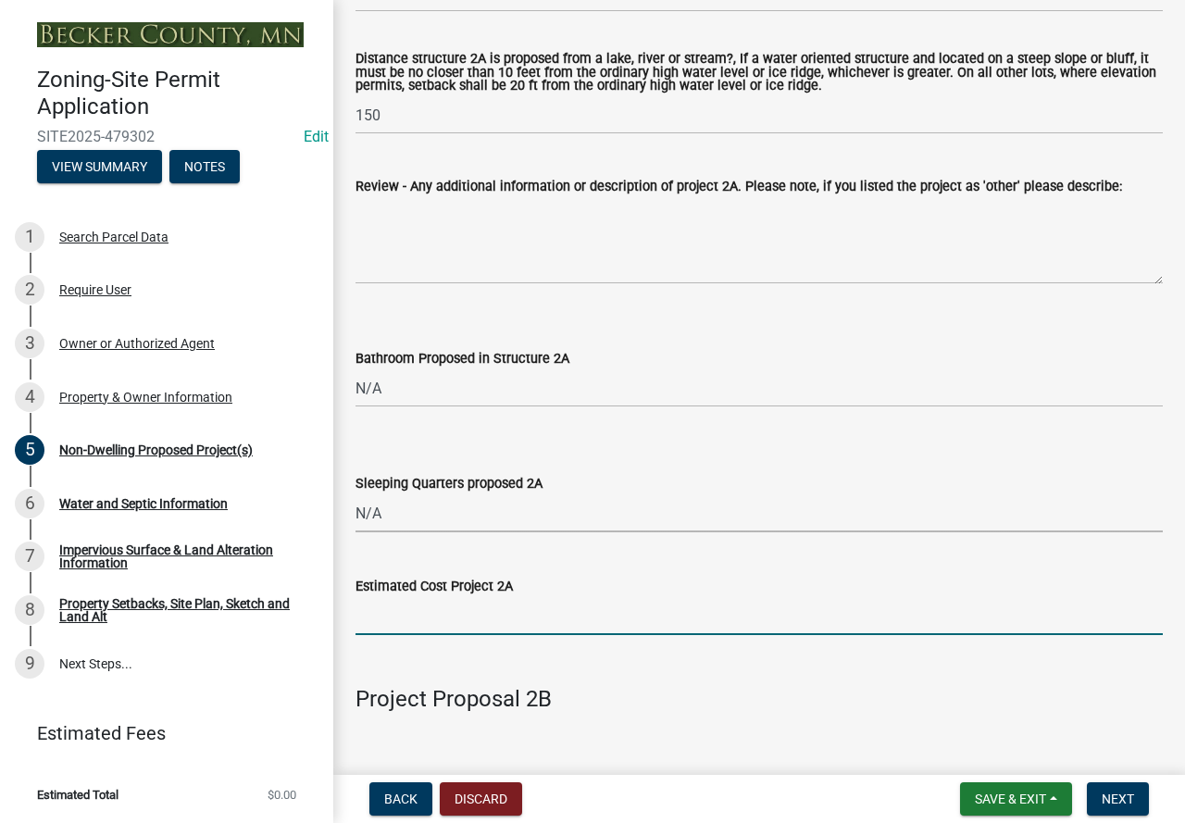
click at [545, 615] on input "text" at bounding box center [760, 616] width 808 height 38
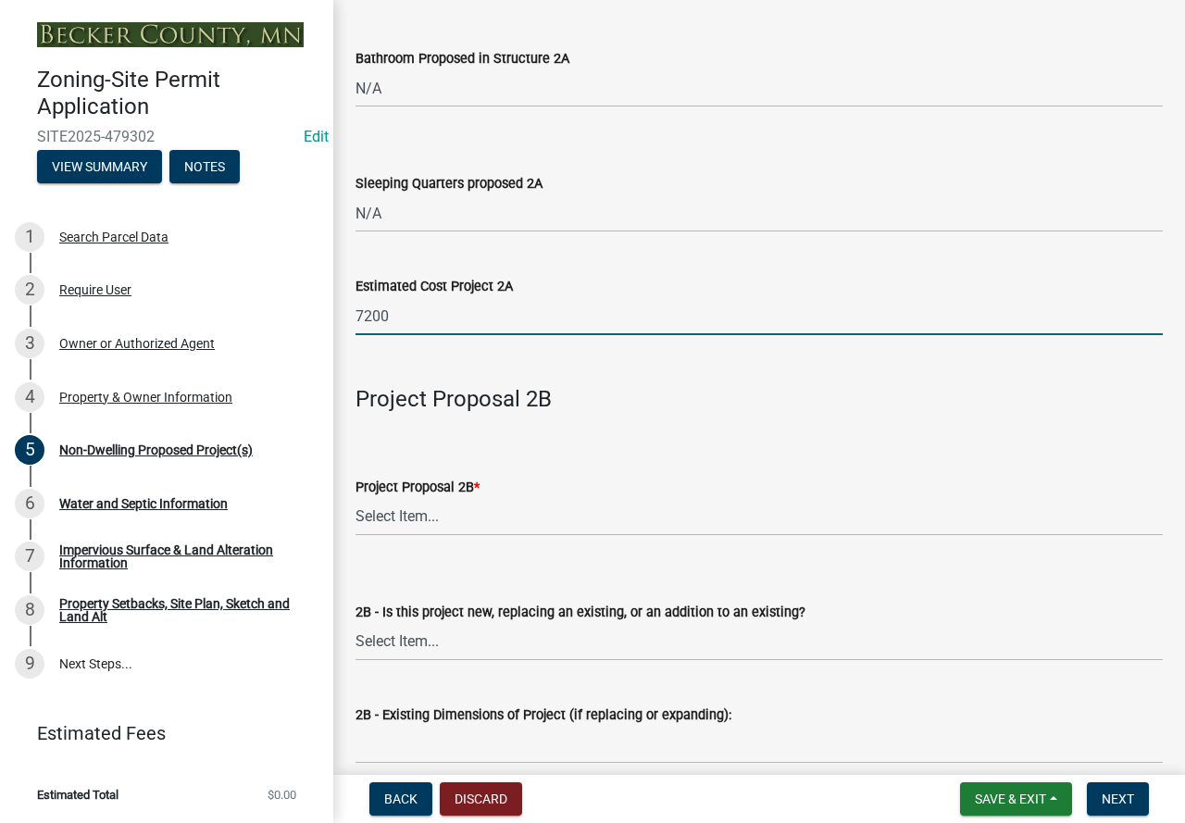
scroll to position [1296, 0]
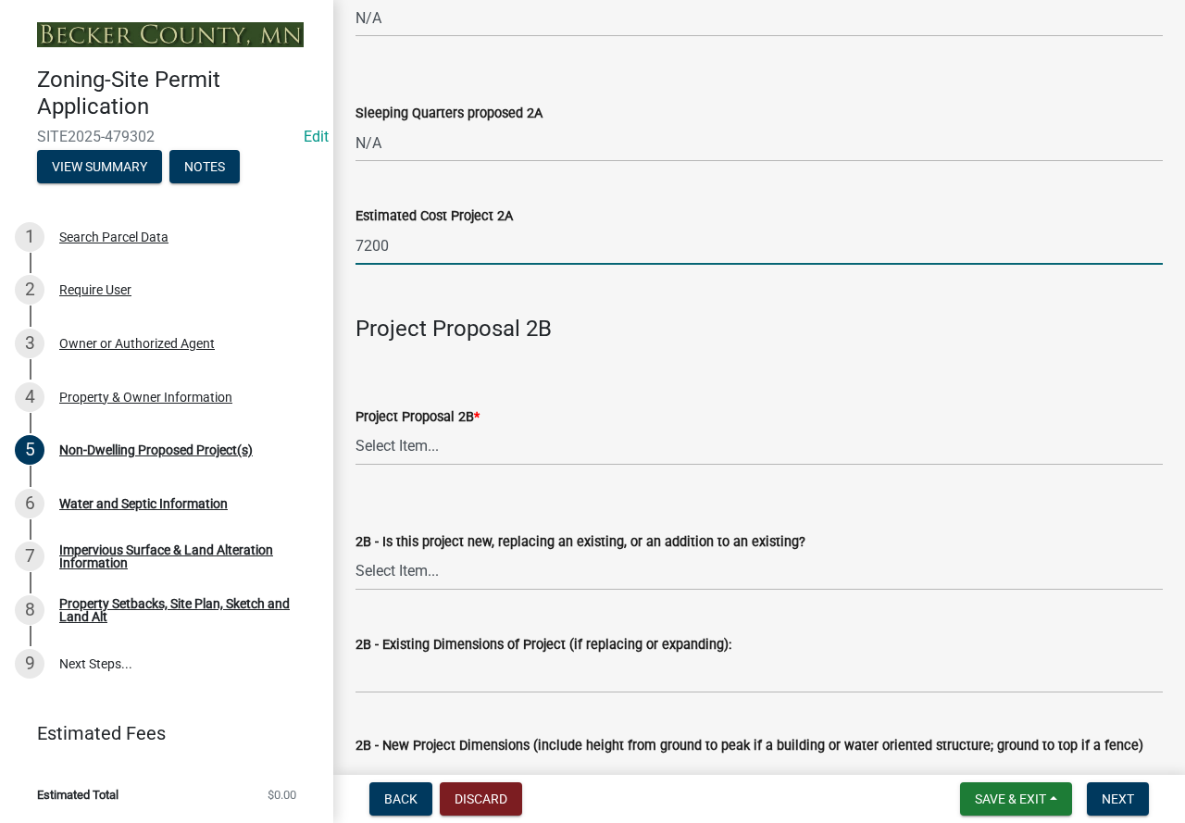
type input "7200"
click at [405, 438] on select "Select Item... N/A Commercial Office/Retail Building Detached Garage Pole Build…" at bounding box center [760, 447] width 808 height 38
click at [356, 429] on select "Select Item... N/A Commercial Office/Retail Building Detached Garage Pole Build…" at bounding box center [760, 447] width 808 height 38
select select "258cbdbc-8629-455d-9fed-6a57bf82144e"
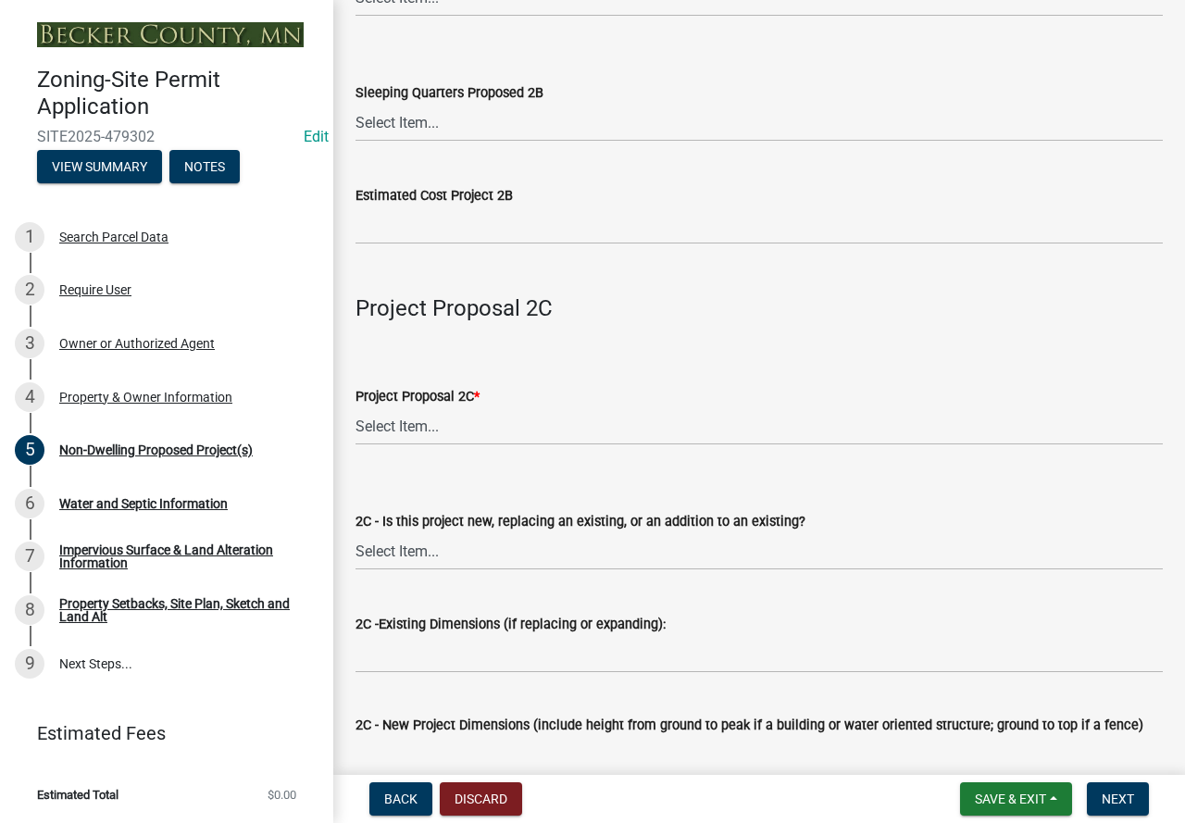
scroll to position [2593, 0]
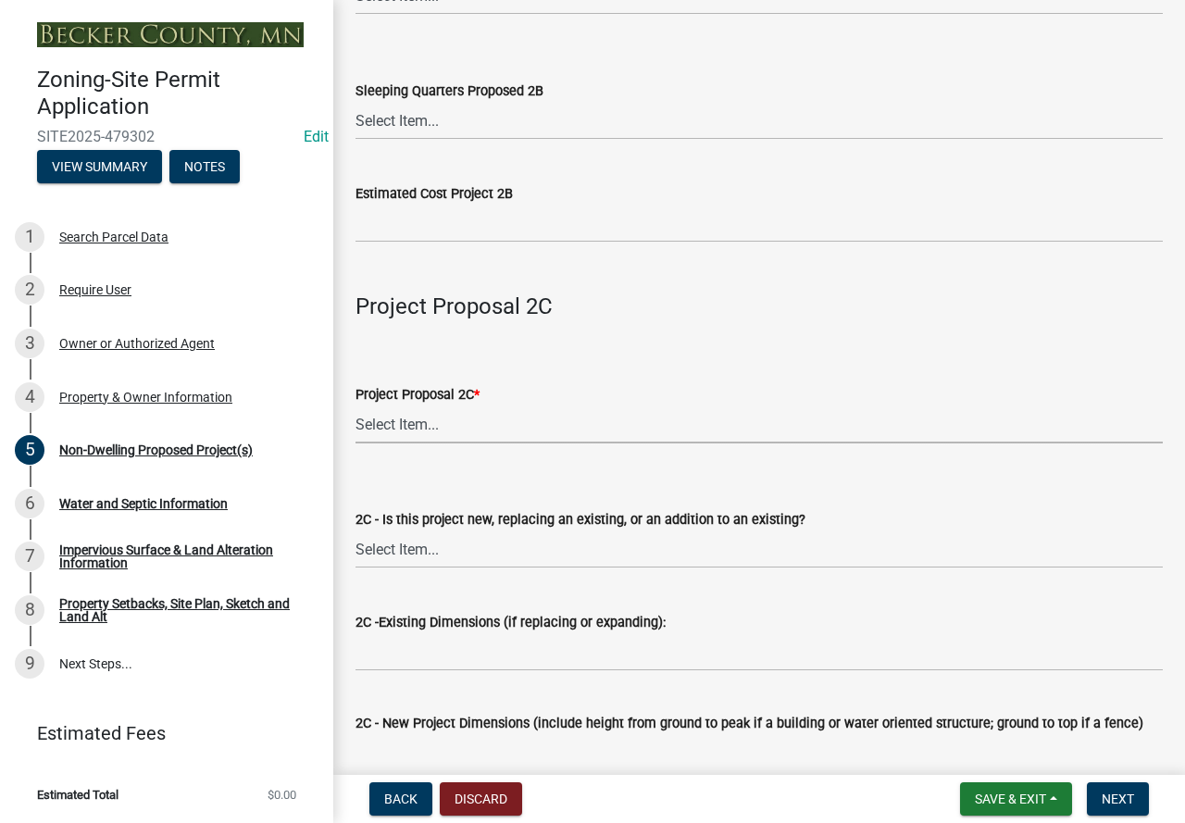
click at [404, 426] on select "Select Item... N/A Commercial Office/Retail Building Detached Garage Pole Build…" at bounding box center [760, 425] width 808 height 38
click at [356, 409] on select "Select Item... N/A Commercial Office/Retail Building Detached Garage Pole Build…" at bounding box center [760, 425] width 808 height 38
select select "a9a8393f-3c28-47b8-b6d9-84c94641c3fc"
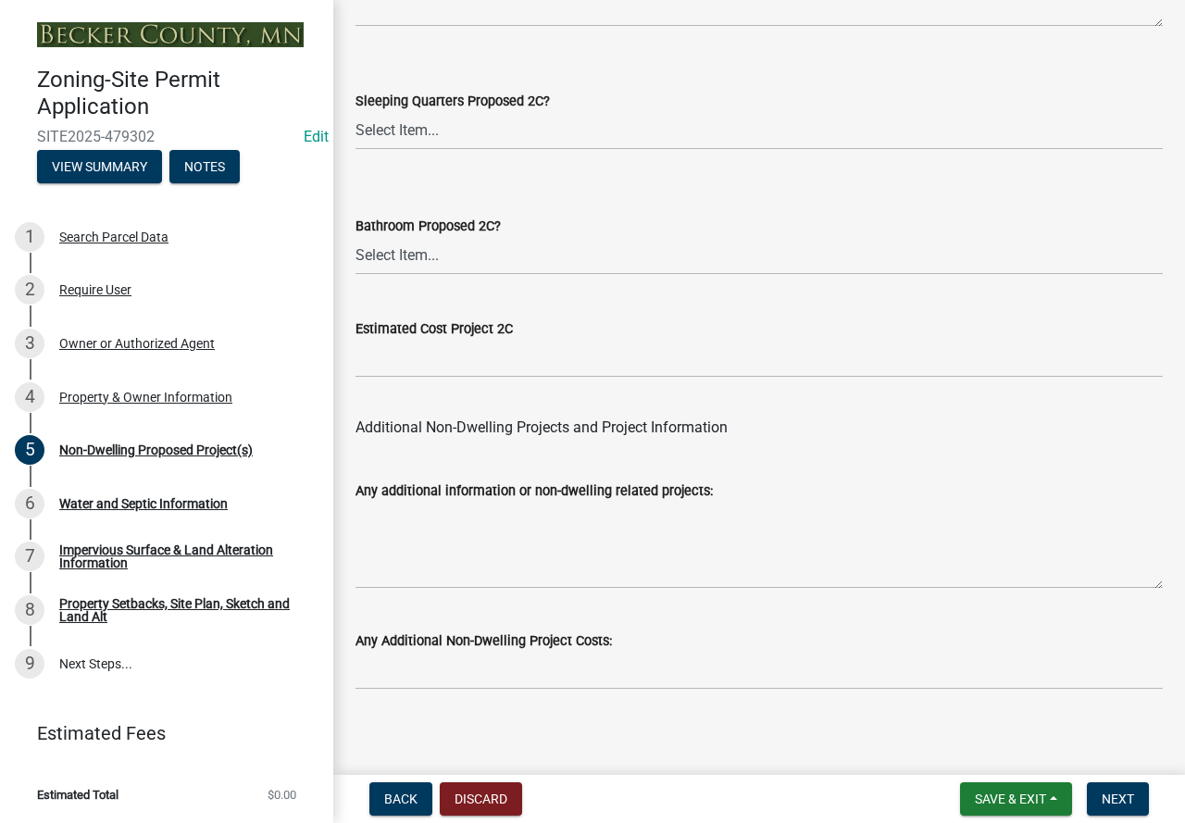
scroll to position [3750, 0]
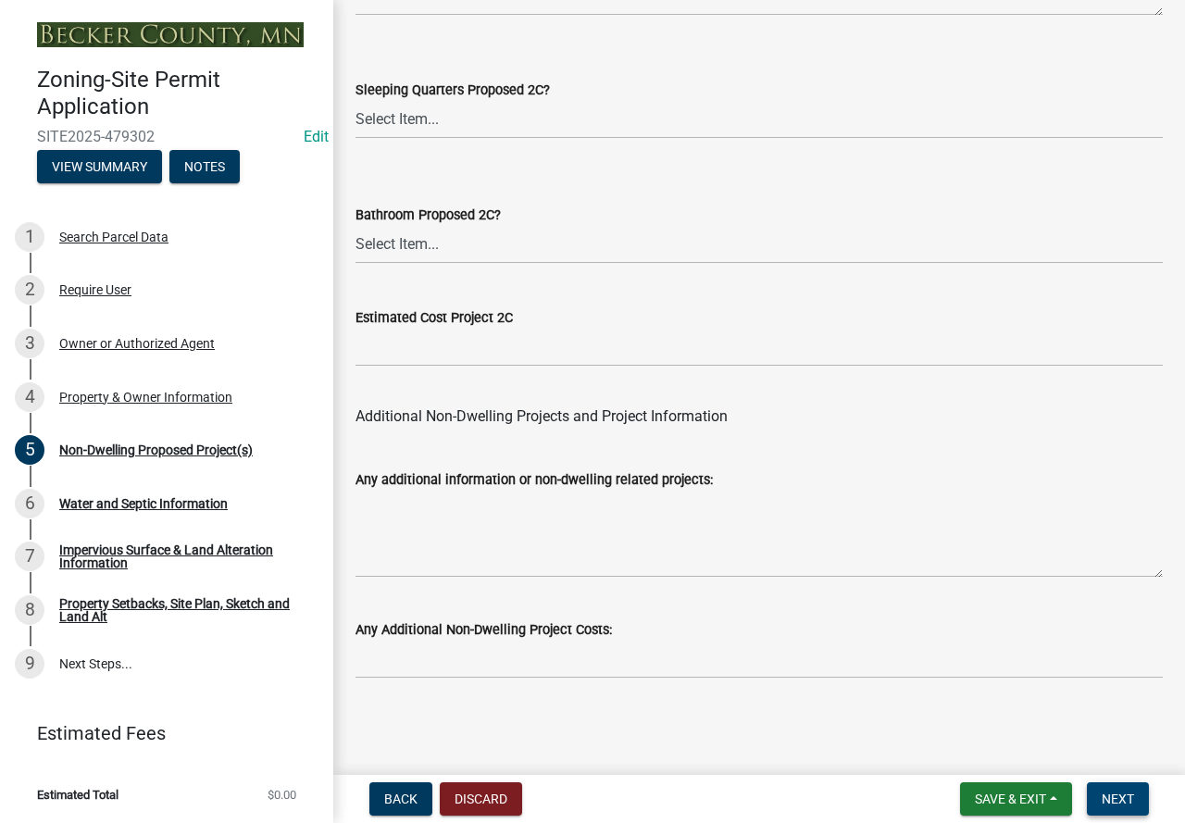
click at [1103, 790] on button "Next" at bounding box center [1118, 799] width 62 height 33
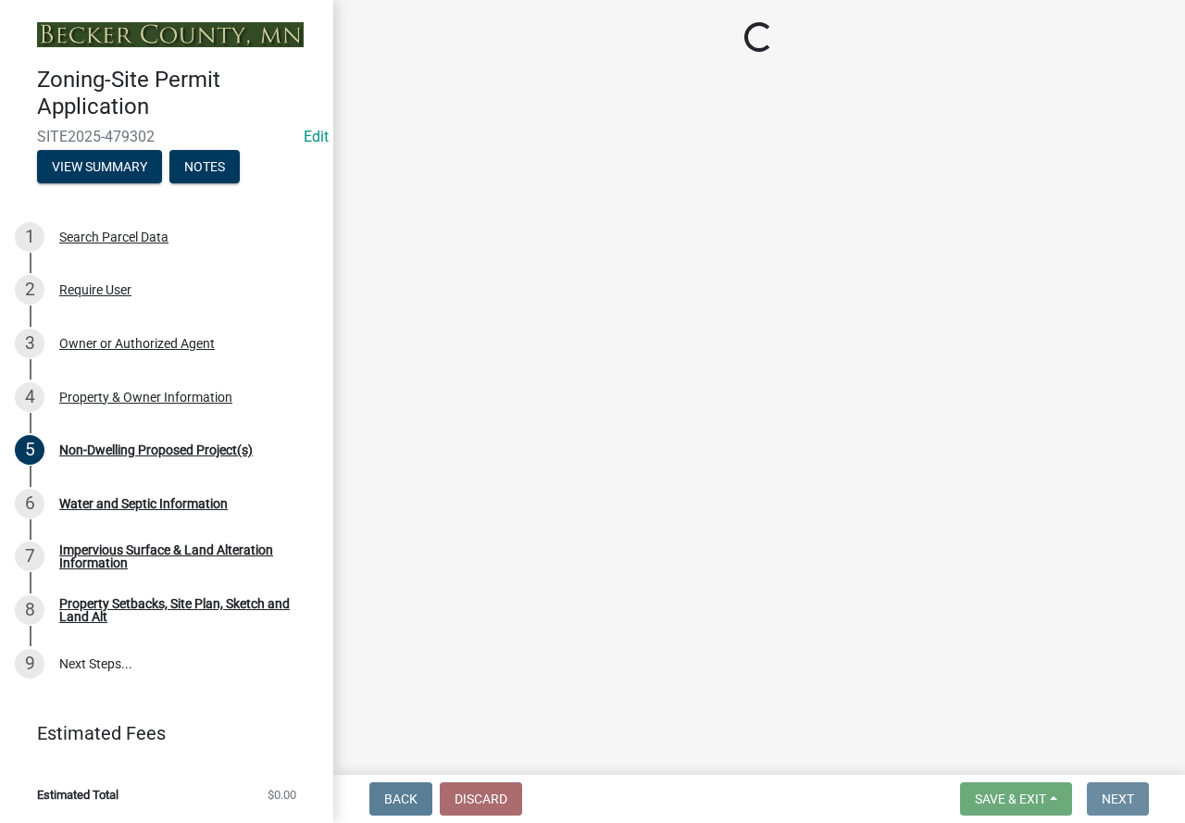
scroll to position [0, 0]
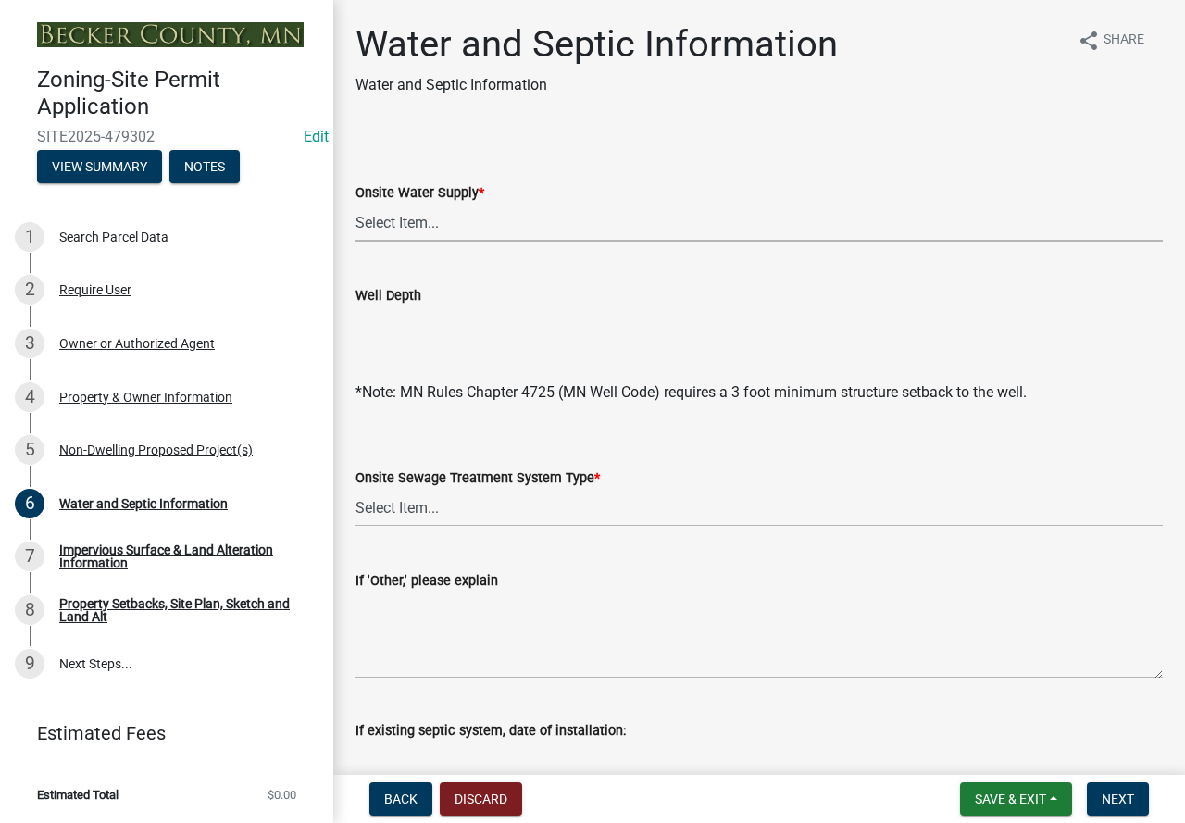
click at [437, 225] on select "Select Item... Well New Well to be Installed Attached to City Water System No o…" at bounding box center [760, 223] width 808 height 38
click at [356, 204] on select "Select Item... Well New Well to be Installed Attached to City Water System No o…" at bounding box center [760, 223] width 808 height 38
select select "9c51a48b-0bee-4836-8d5c-beab6e77ad2a"
click at [422, 504] on select "Select Item... No existing or proposed septic Proposed New or Corrected Septic …" at bounding box center [760, 508] width 808 height 38
click at [356, 489] on select "Select Item... No existing or proposed septic Proposed New or Corrected Septic …" at bounding box center [760, 508] width 808 height 38
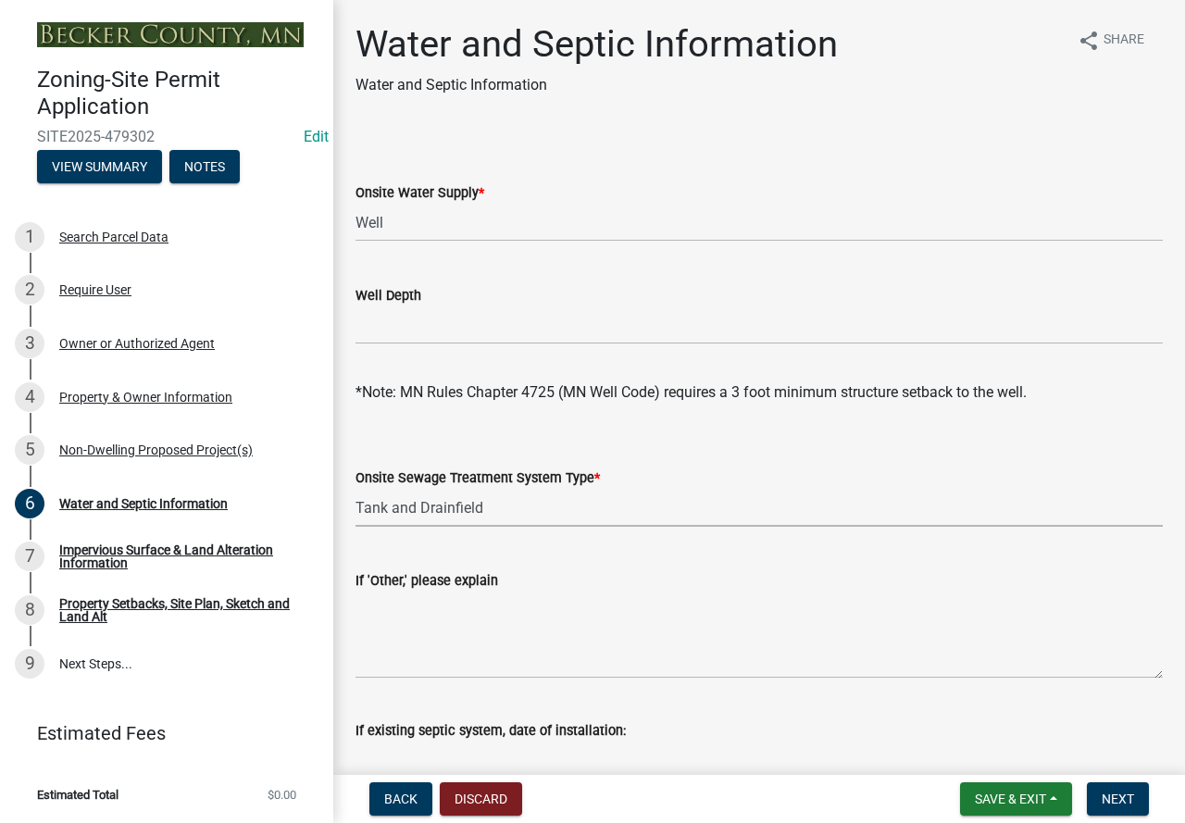
select select "25b8aef2-9eed-4c0f-8836-08d4b8d082b1"
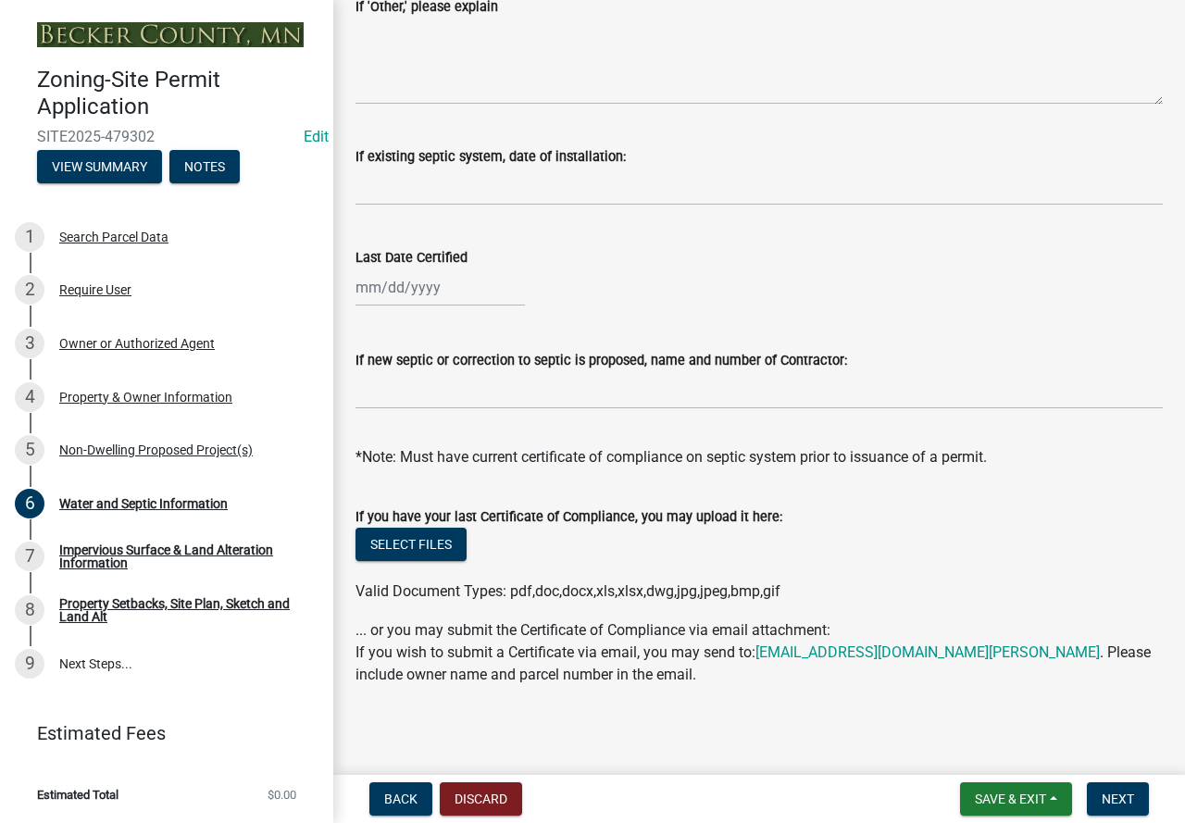
scroll to position [580, 0]
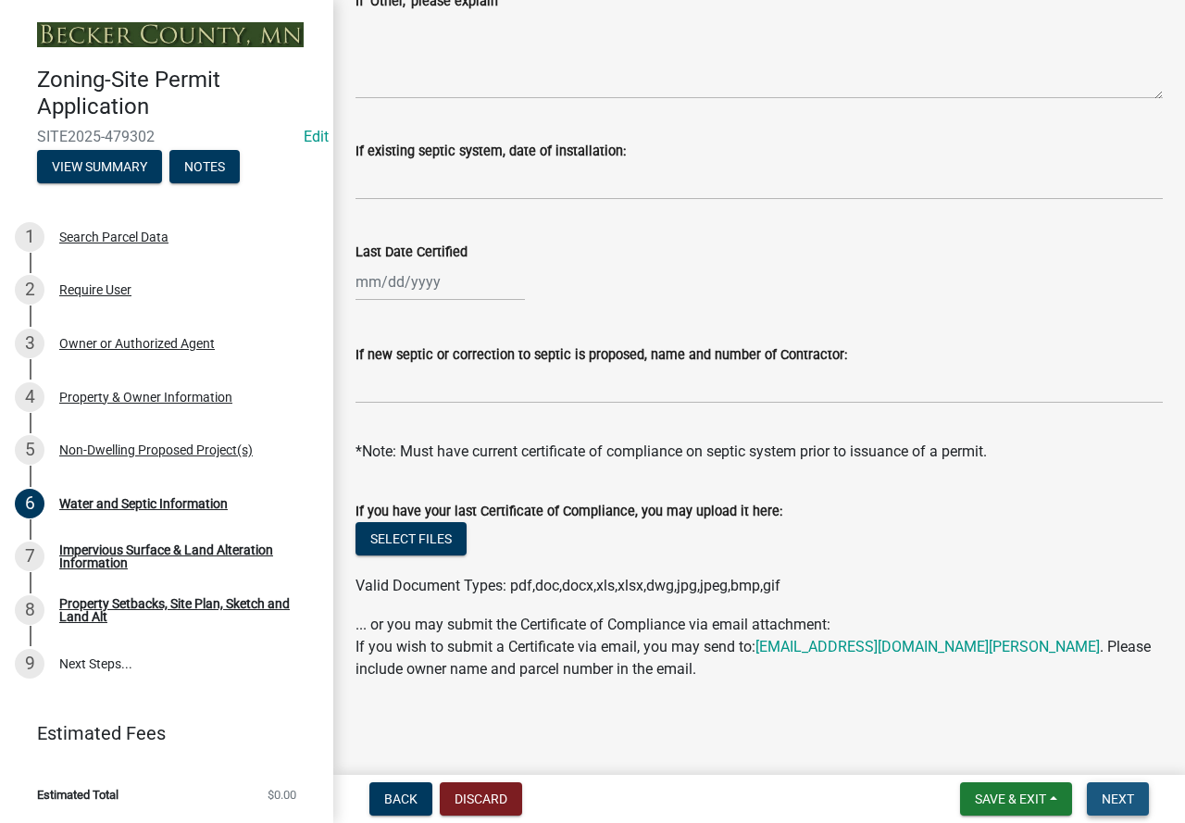
click at [1104, 797] on span "Next" at bounding box center [1118, 799] width 32 height 15
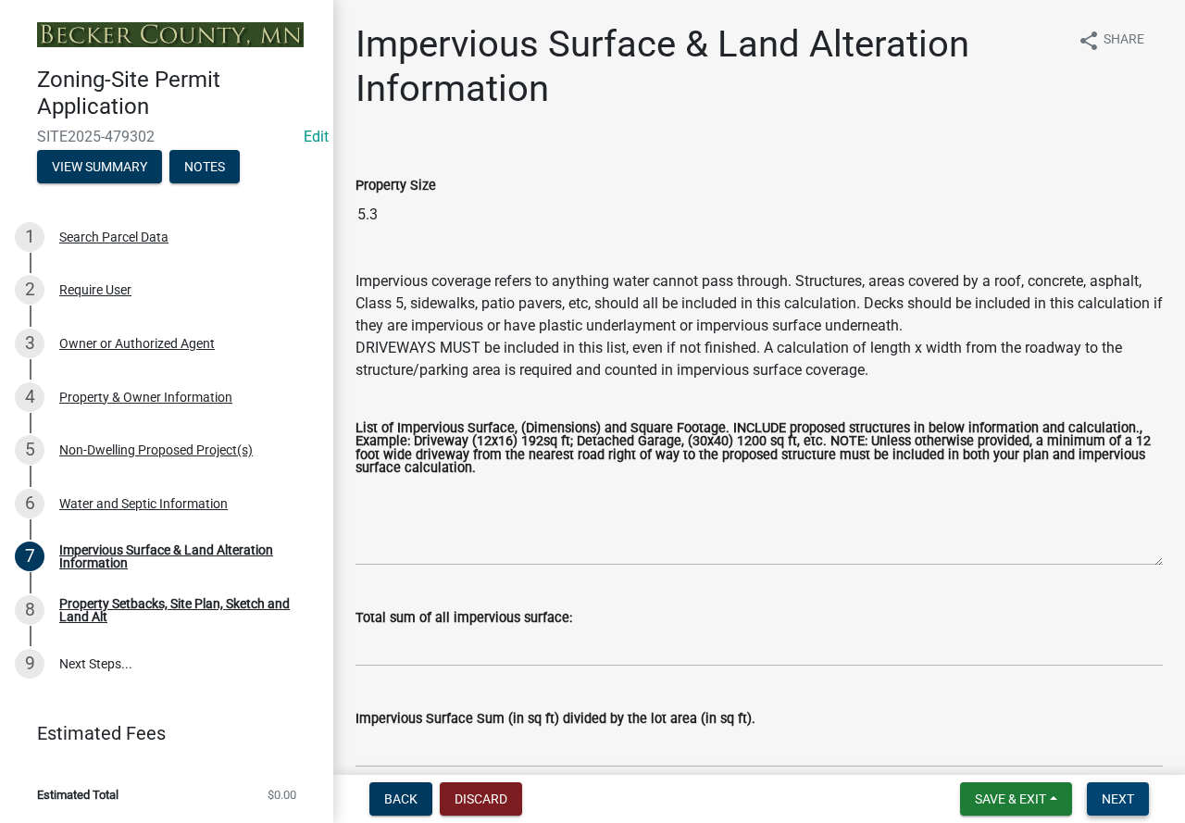
click at [1127, 810] on button "Next" at bounding box center [1118, 799] width 62 height 33
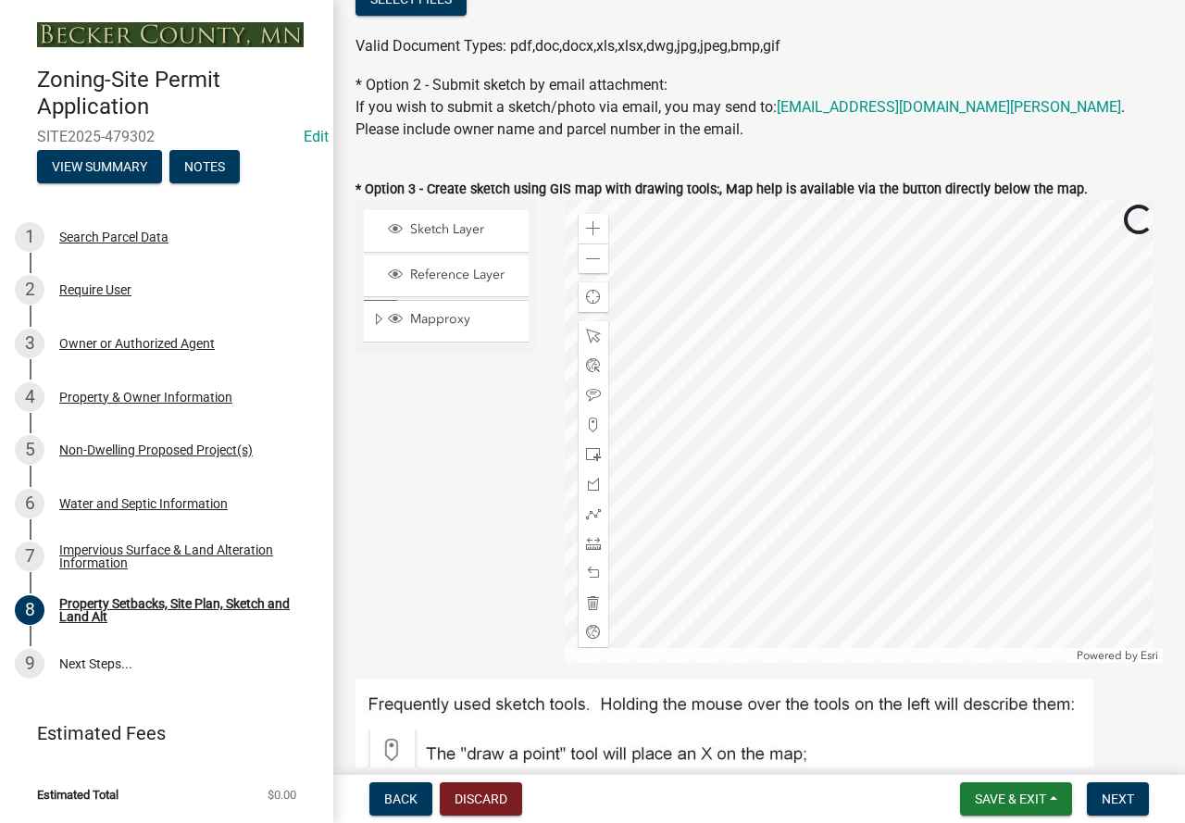
scroll to position [556, 0]
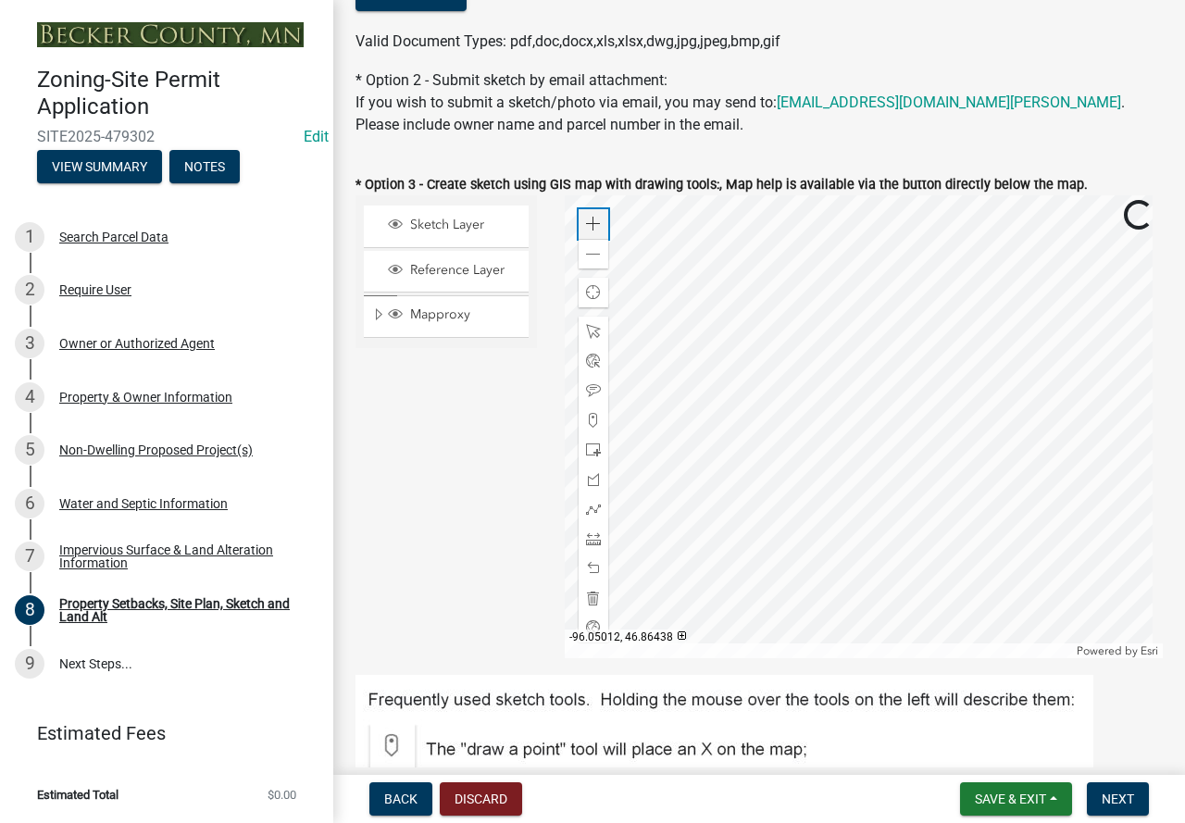
click at [586, 227] on span at bounding box center [593, 224] width 15 height 15
click at [727, 474] on div at bounding box center [864, 426] width 599 height 463
click at [591, 225] on span at bounding box center [593, 224] width 15 height 15
click at [902, 482] on div at bounding box center [864, 426] width 599 height 463
click at [745, 418] on div at bounding box center [864, 426] width 599 height 463
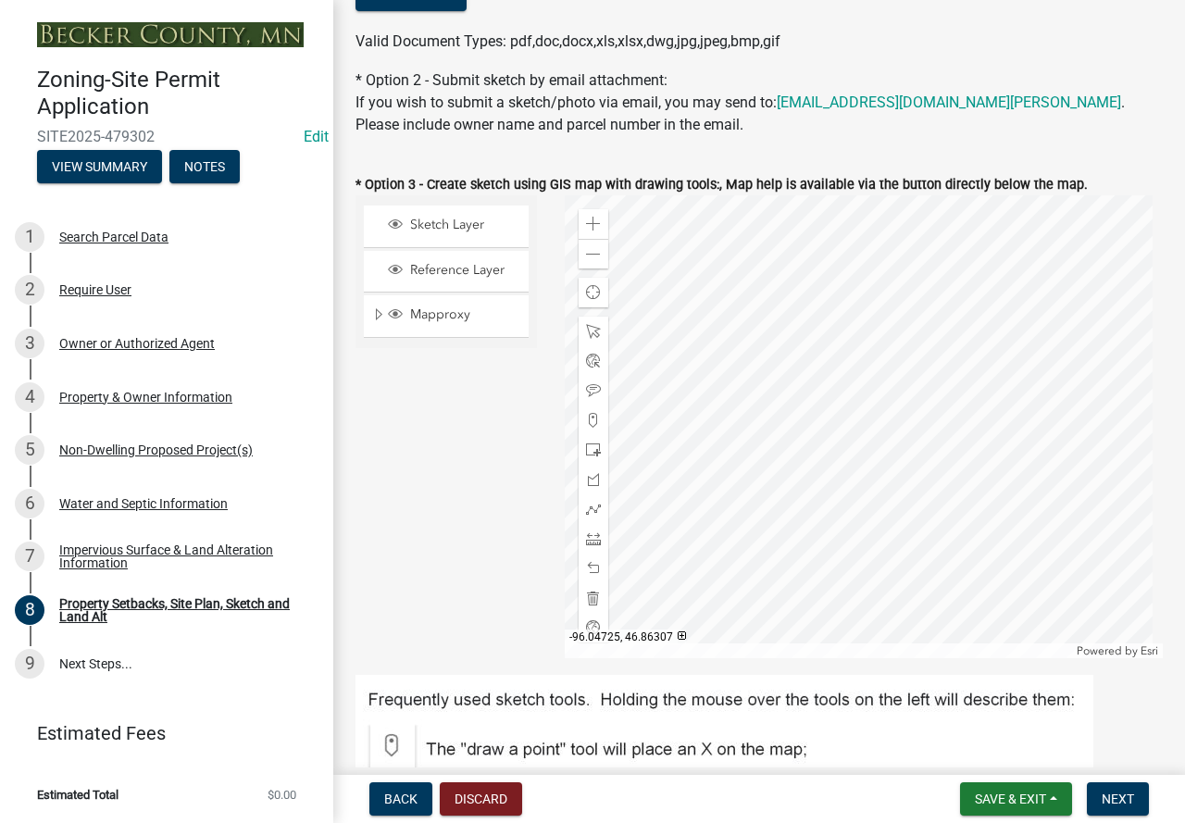
click at [754, 370] on div at bounding box center [864, 426] width 599 height 463
click at [590, 489] on div at bounding box center [594, 480] width 30 height 30
click at [785, 422] on div at bounding box center [864, 426] width 599 height 463
click at [813, 450] on div at bounding box center [864, 426] width 599 height 463
click at [795, 434] on div at bounding box center [864, 426] width 599 height 463
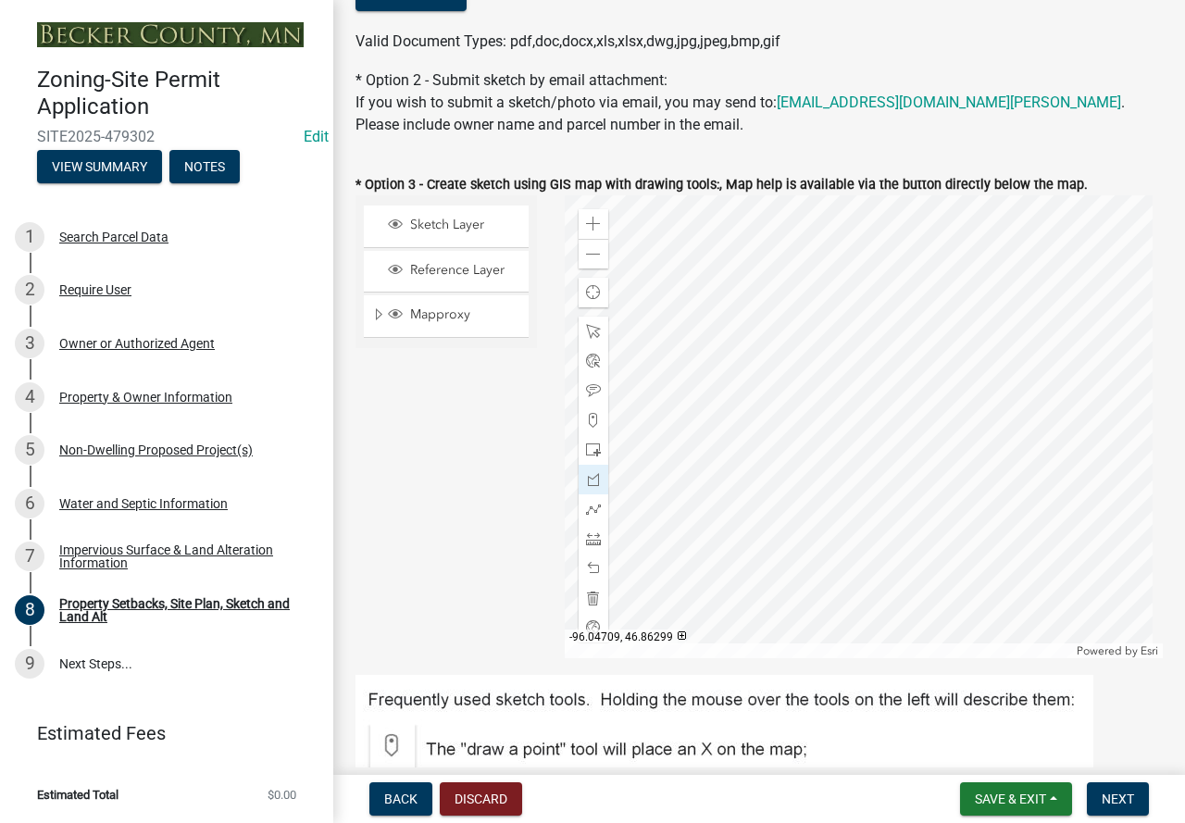
click at [820, 416] on div at bounding box center [864, 426] width 599 height 463
click at [834, 436] on div at bounding box center [864, 426] width 599 height 463
click at [806, 455] on div at bounding box center [864, 426] width 599 height 463
click at [793, 437] on div at bounding box center [864, 426] width 599 height 463
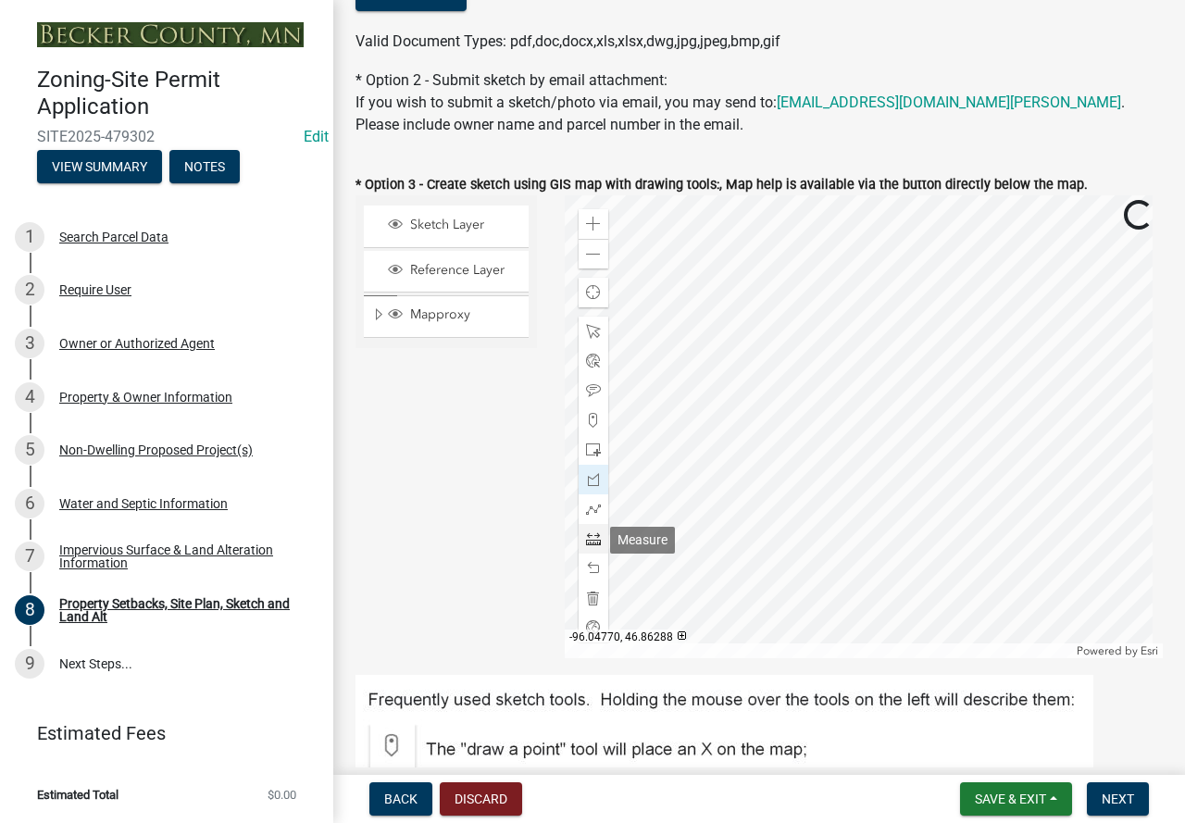
click at [586, 543] on span at bounding box center [593, 539] width 15 height 15
click at [767, 455] on div at bounding box center [864, 426] width 599 height 463
click at [897, 372] on div at bounding box center [864, 426] width 599 height 463
click at [737, 476] on div at bounding box center [864, 426] width 599 height 463
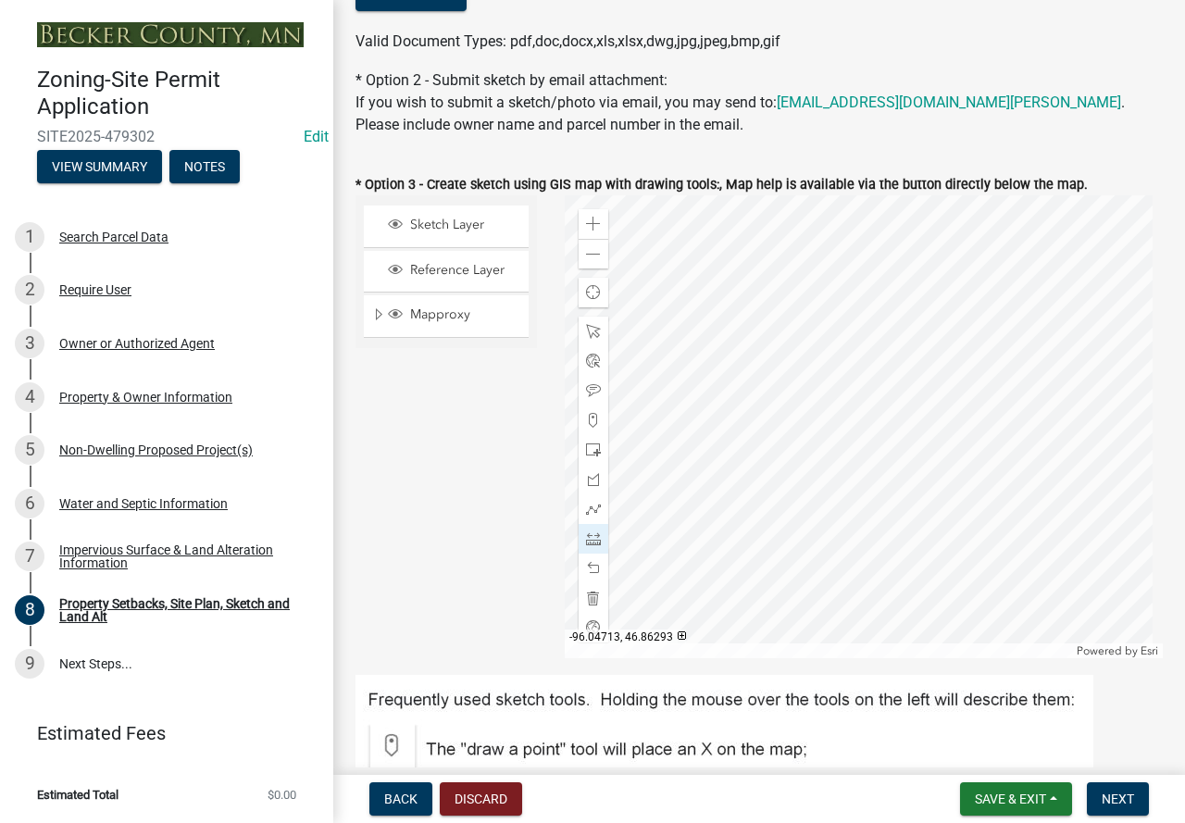
click at [758, 371] on div at bounding box center [864, 426] width 599 height 463
click at [763, 574] on div at bounding box center [864, 426] width 599 height 463
click at [871, 487] on div at bounding box center [864, 426] width 599 height 463
click at [909, 482] on div at bounding box center [864, 426] width 599 height 463
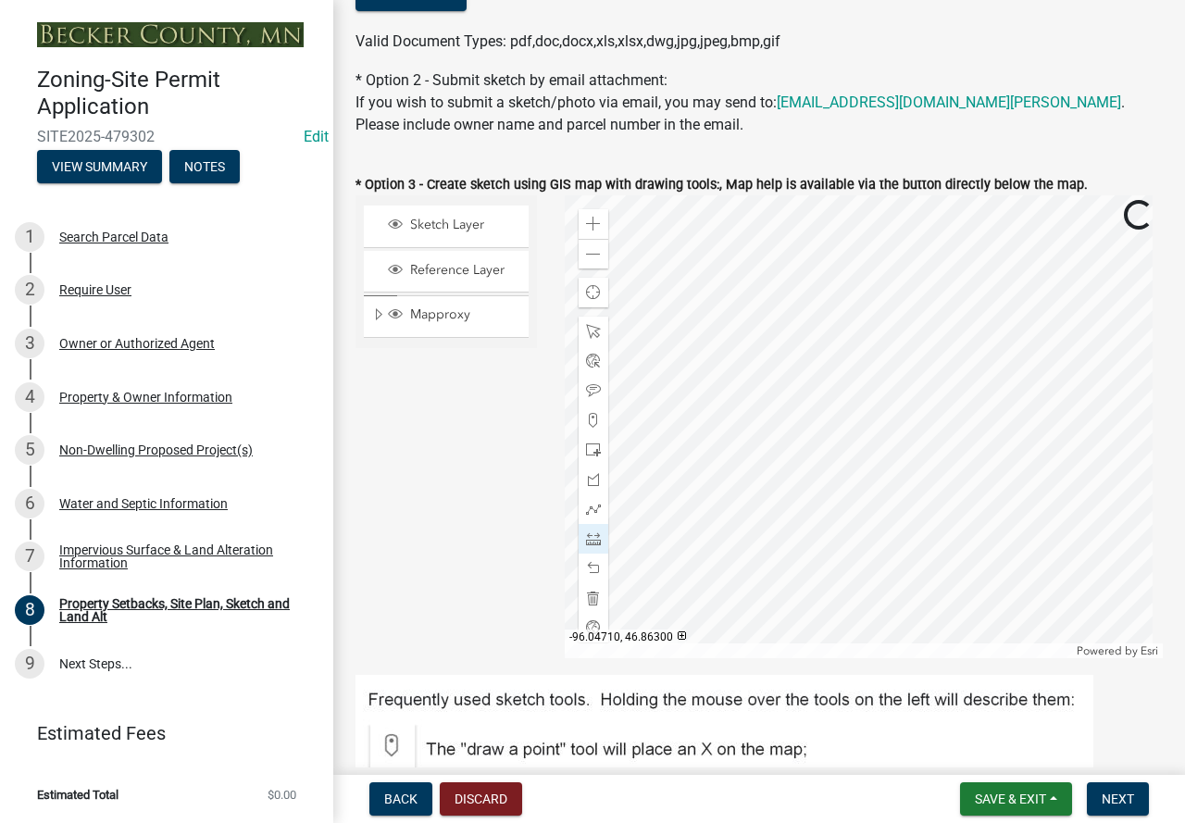
click at [946, 482] on div at bounding box center [864, 426] width 599 height 463
click at [944, 287] on div at bounding box center [864, 426] width 599 height 463
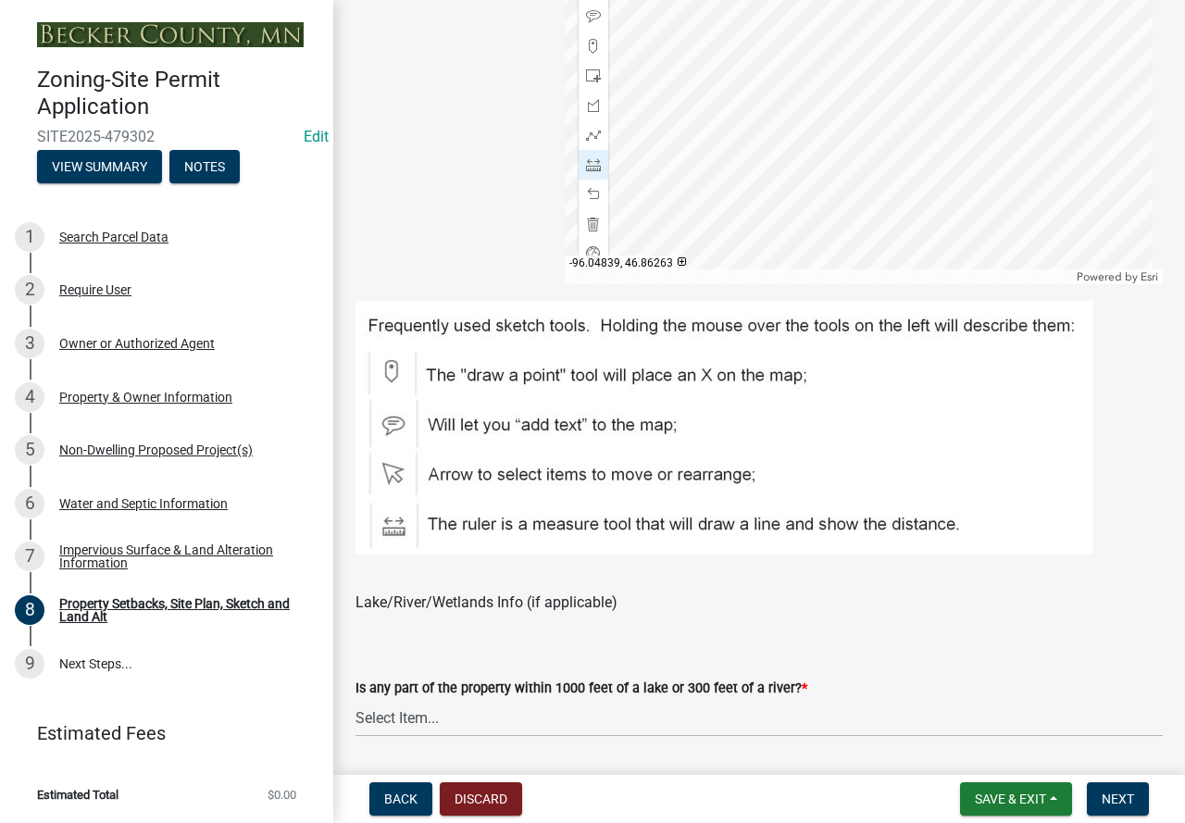
scroll to position [1204, 0]
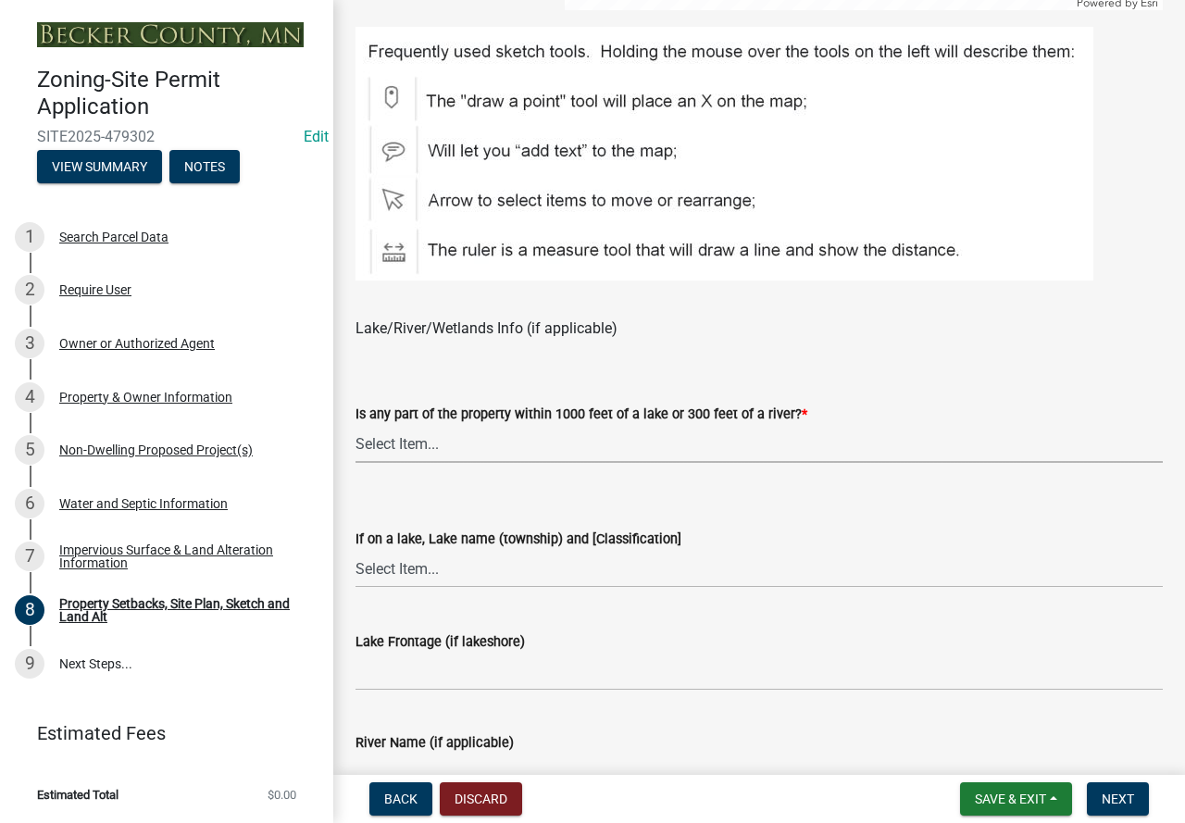
click at [618, 440] on select "Select Item... Shoreland-Riparian (Property is bordering a lake, river or strea…" at bounding box center [760, 444] width 808 height 38
click at [356, 426] on select "Select Item... Shoreland-Riparian (Property is bordering a lake, river or strea…" at bounding box center [760, 444] width 808 height 38
select select "7b13c63f-e699-4112-b373-98fbd28ec536"
click at [504, 571] on select "Select Item... My lake is not listed below Abbey (Lake View) [NE Tier 2] Abners…" at bounding box center [760, 569] width 808 height 38
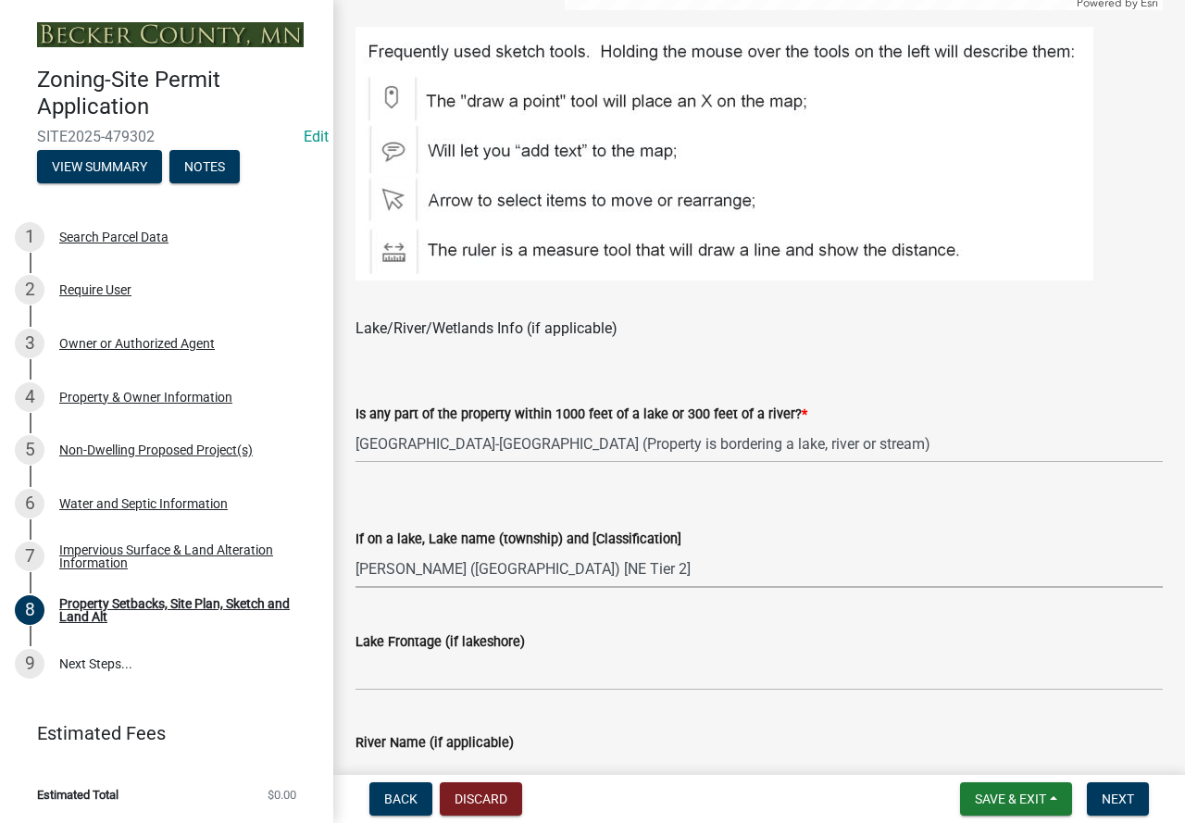
click at [356, 551] on select "Select Item... My lake is not listed below Abbey (Lake View) [NE Tier 2] Abners…" at bounding box center [760, 569] width 808 height 38
select select "c7aae9b6-2e30-4167-a704-1302bb4af63b"
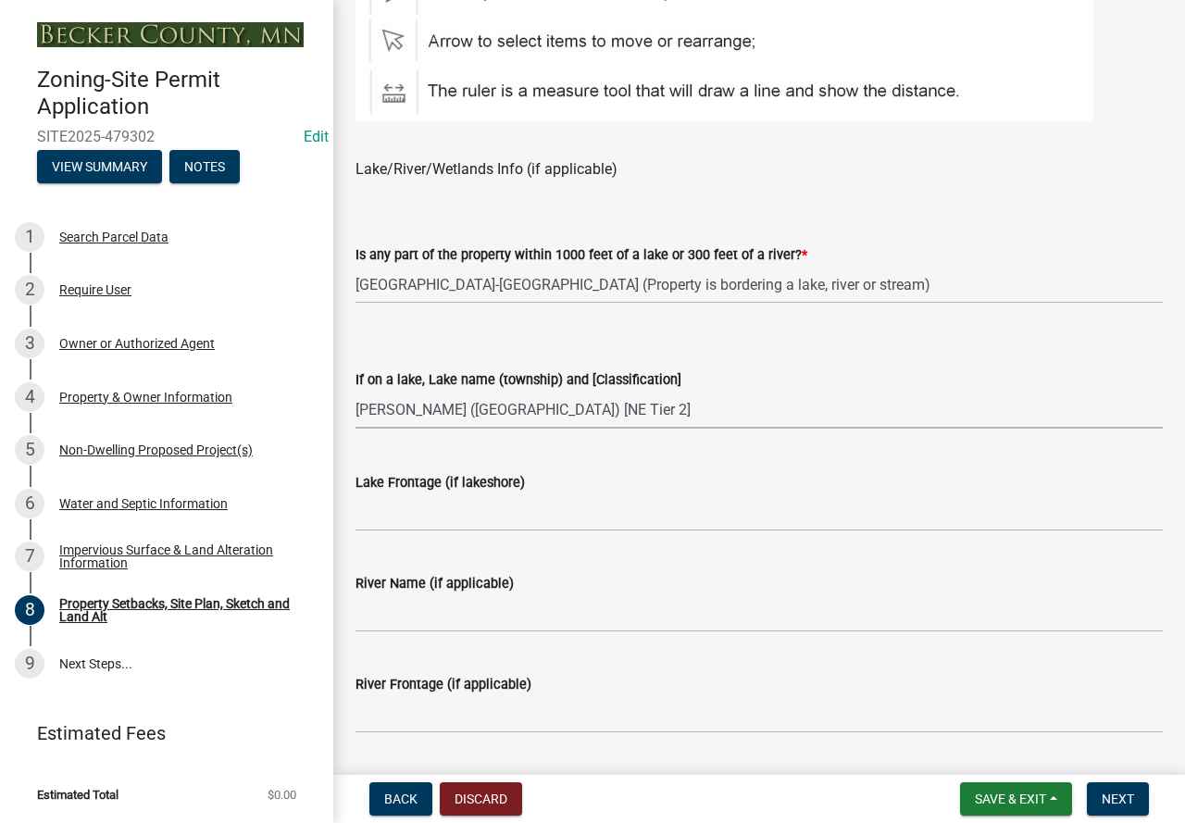
scroll to position [1389, 0]
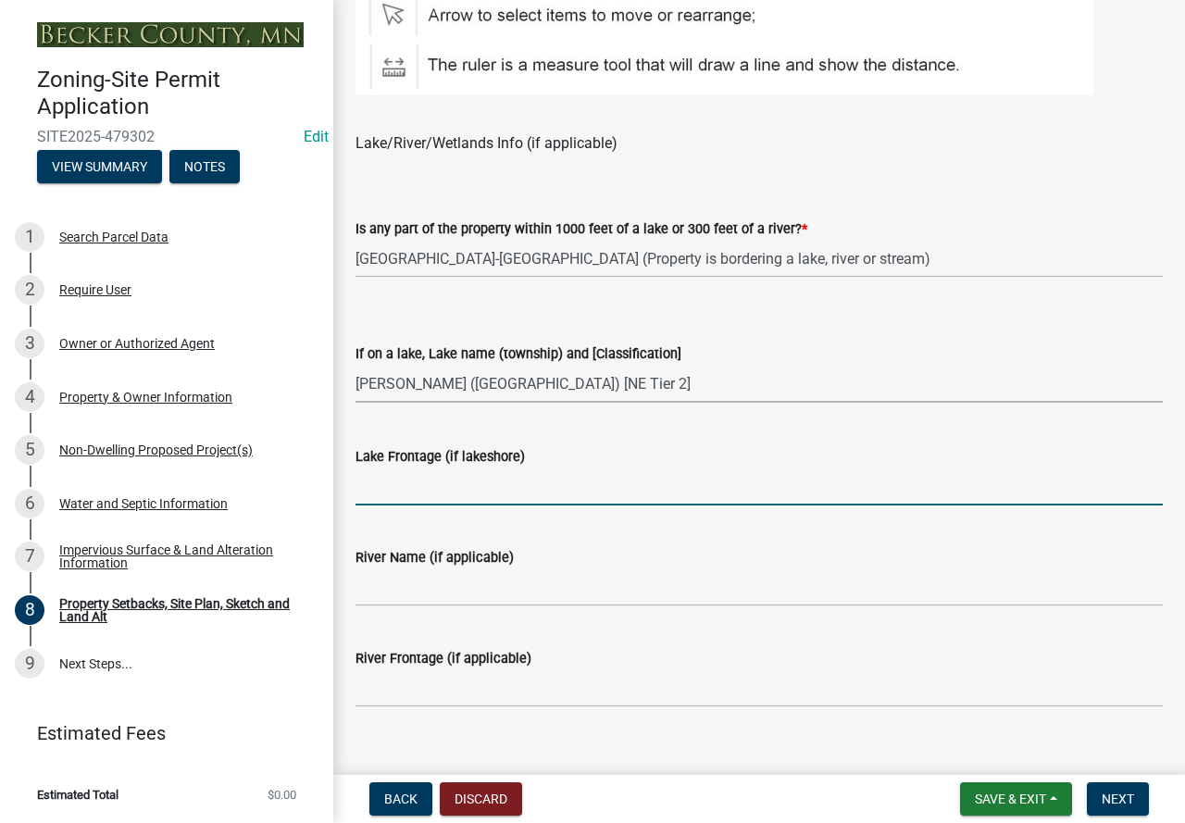
click at [427, 481] on input "Lake Frontage (if lakeshore)" at bounding box center [760, 487] width 808 height 38
type input "300"
click at [403, 584] on input "River Name (if applicable)" at bounding box center [760, 588] width 808 height 38
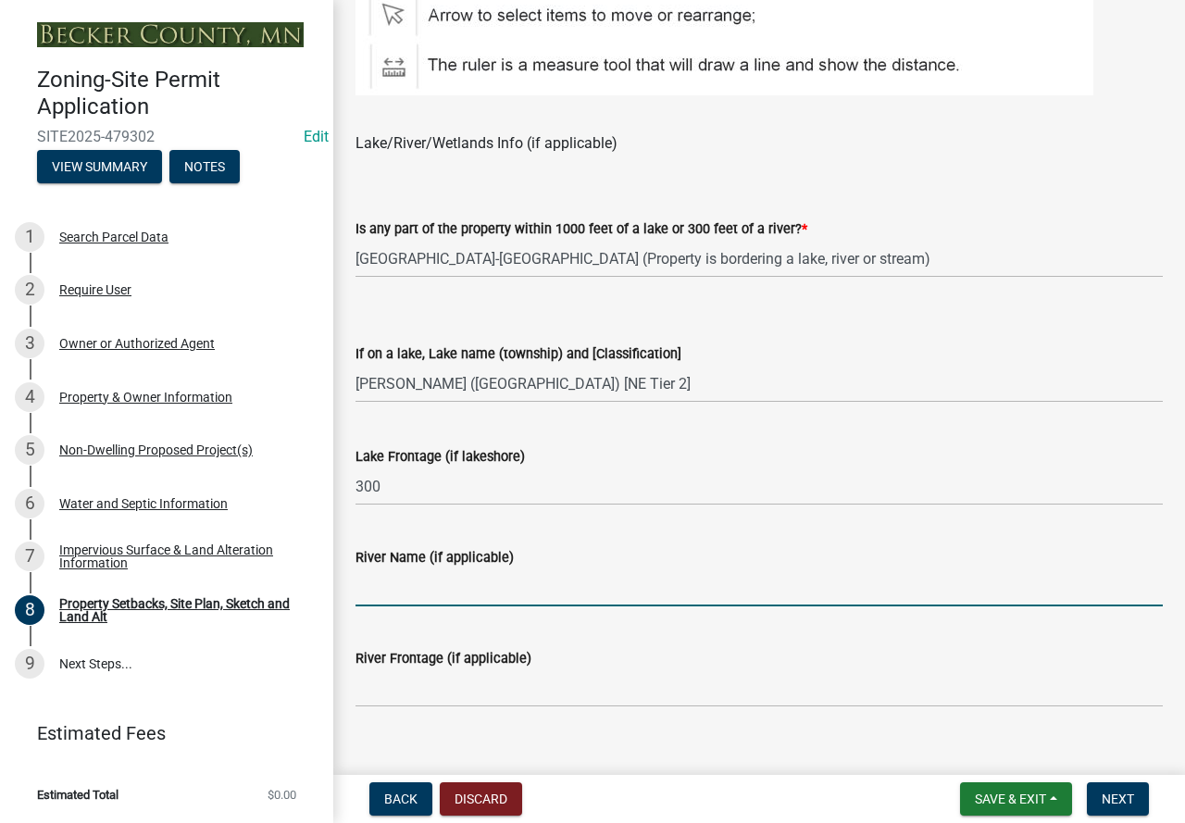
type input "N/A"
click at [375, 703] on input "River Frontage (if applicable)" at bounding box center [760, 689] width 808 height 38
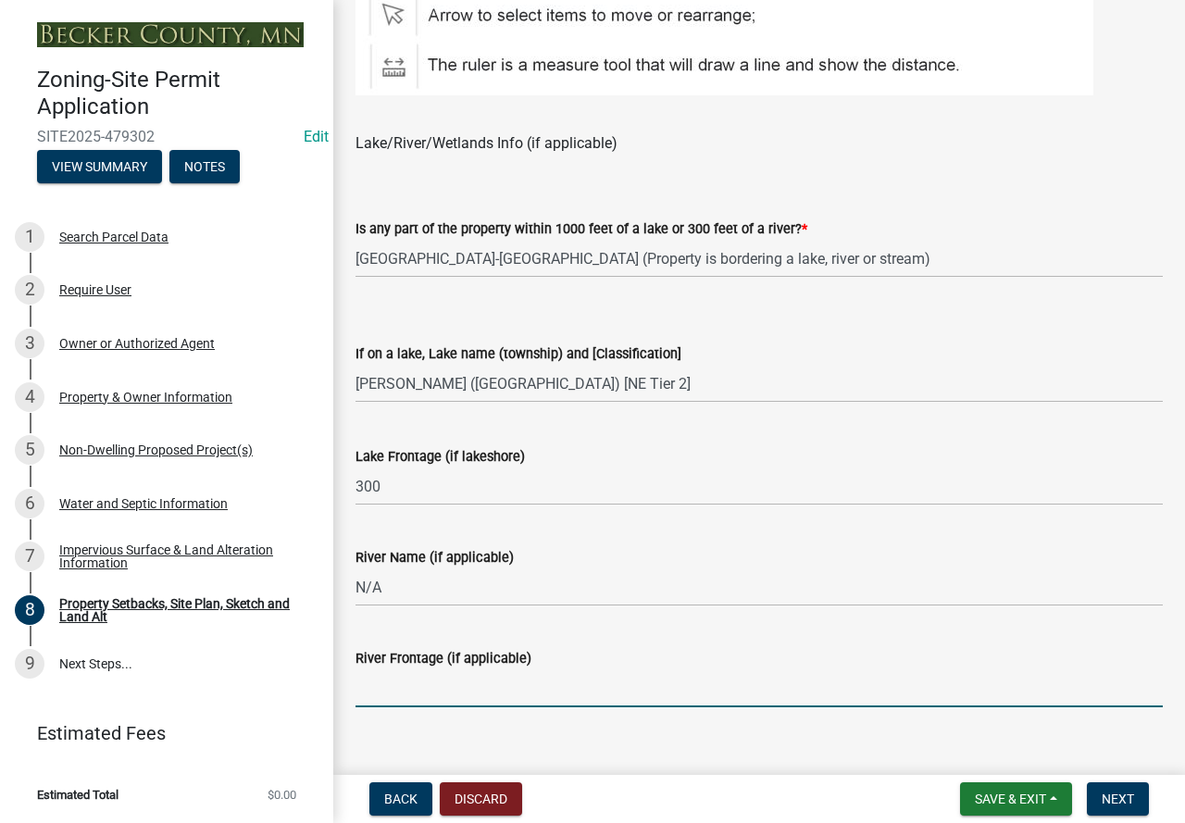
type input "N/A"
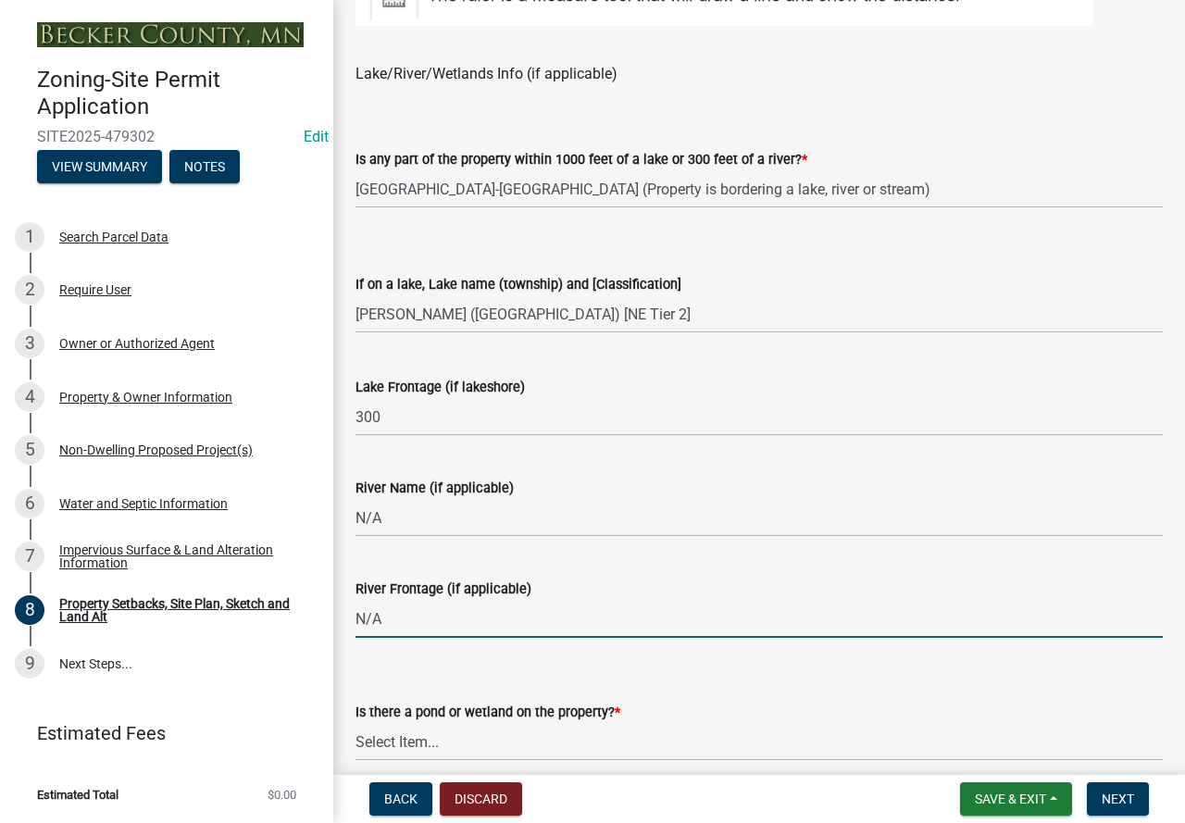
scroll to position [1574, 0]
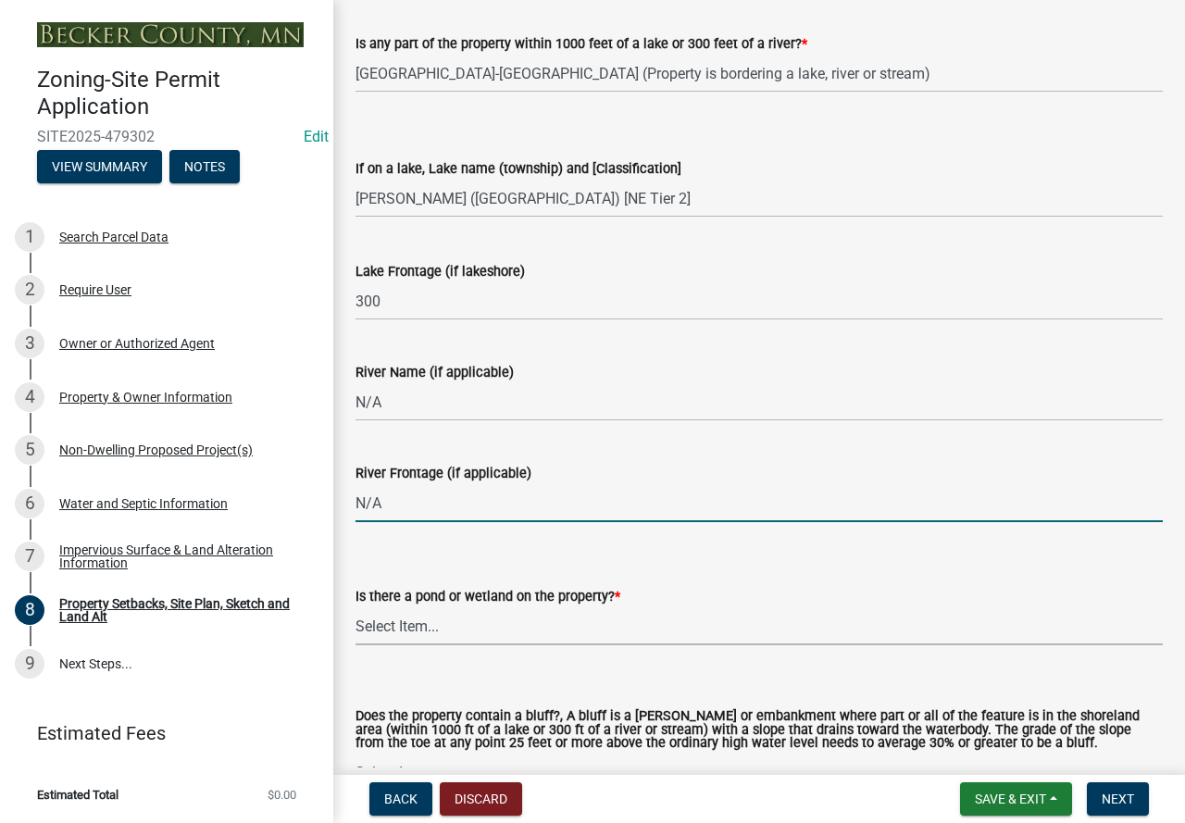
click at [437, 625] on select "Select Item... Yes No" at bounding box center [760, 626] width 808 height 38
click at [356, 608] on select "Select Item... Yes No" at bounding box center [760, 626] width 808 height 38
select select "fd58f24c-a096-4195-863e-b494ea1fd324"
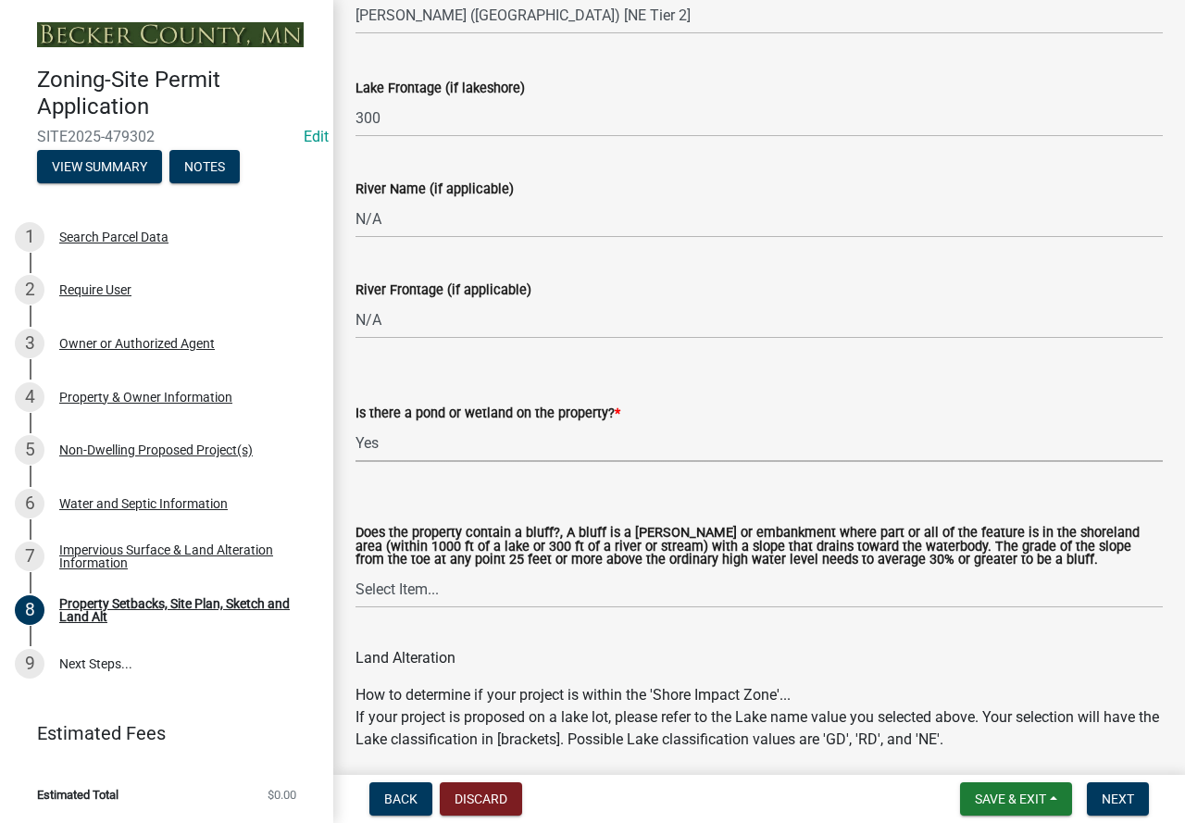
scroll to position [1759, 0]
click at [432, 589] on select "Select Item... Yes No" at bounding box center [760, 588] width 808 height 38
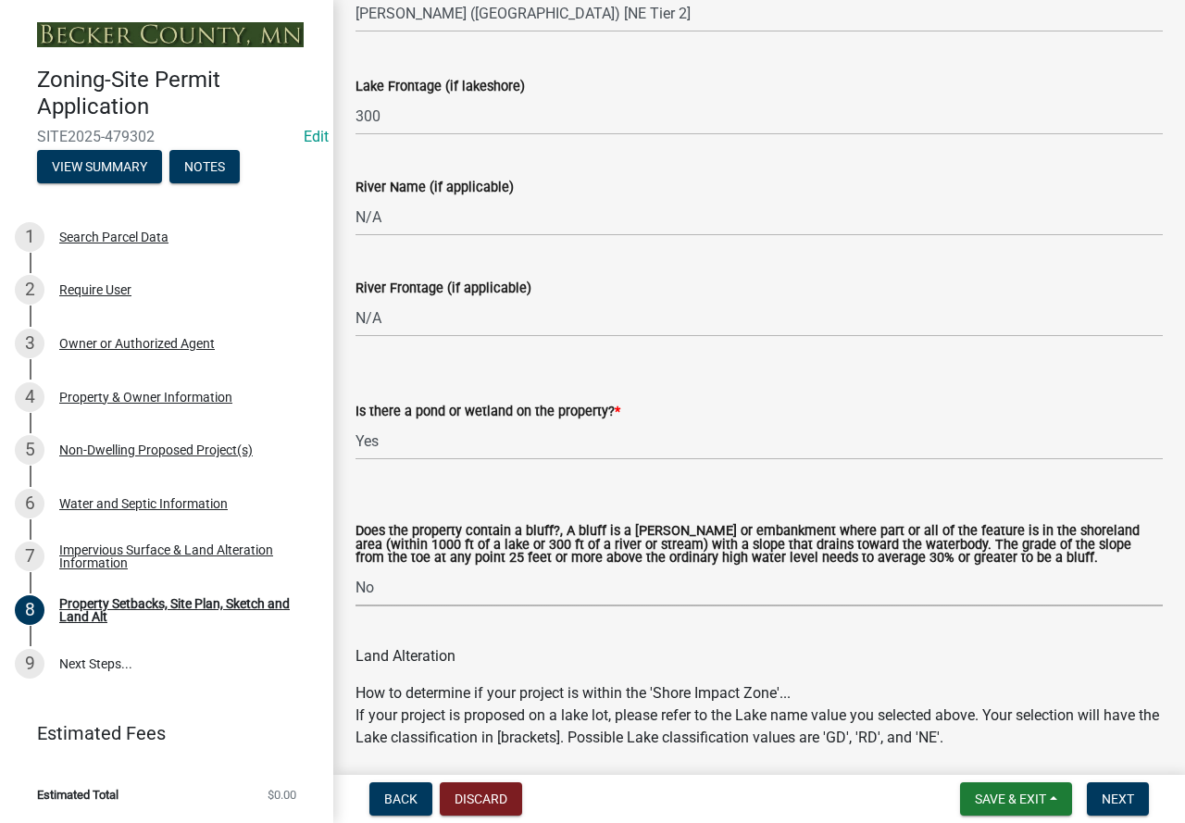
click at [356, 570] on select "Select Item... Yes No" at bounding box center [760, 588] width 808 height 38
select select "12f785fb-c378-4b18-841c-21c73dc99083"
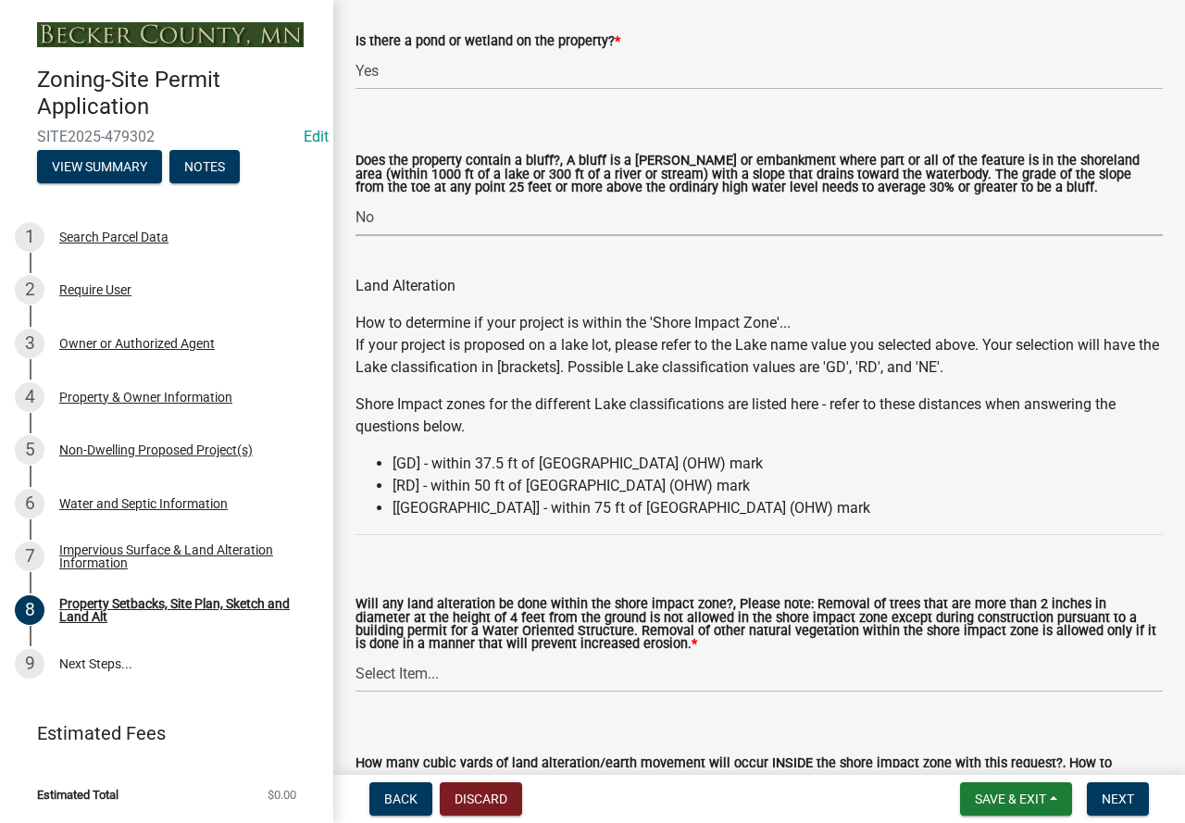
scroll to position [2222, 0]
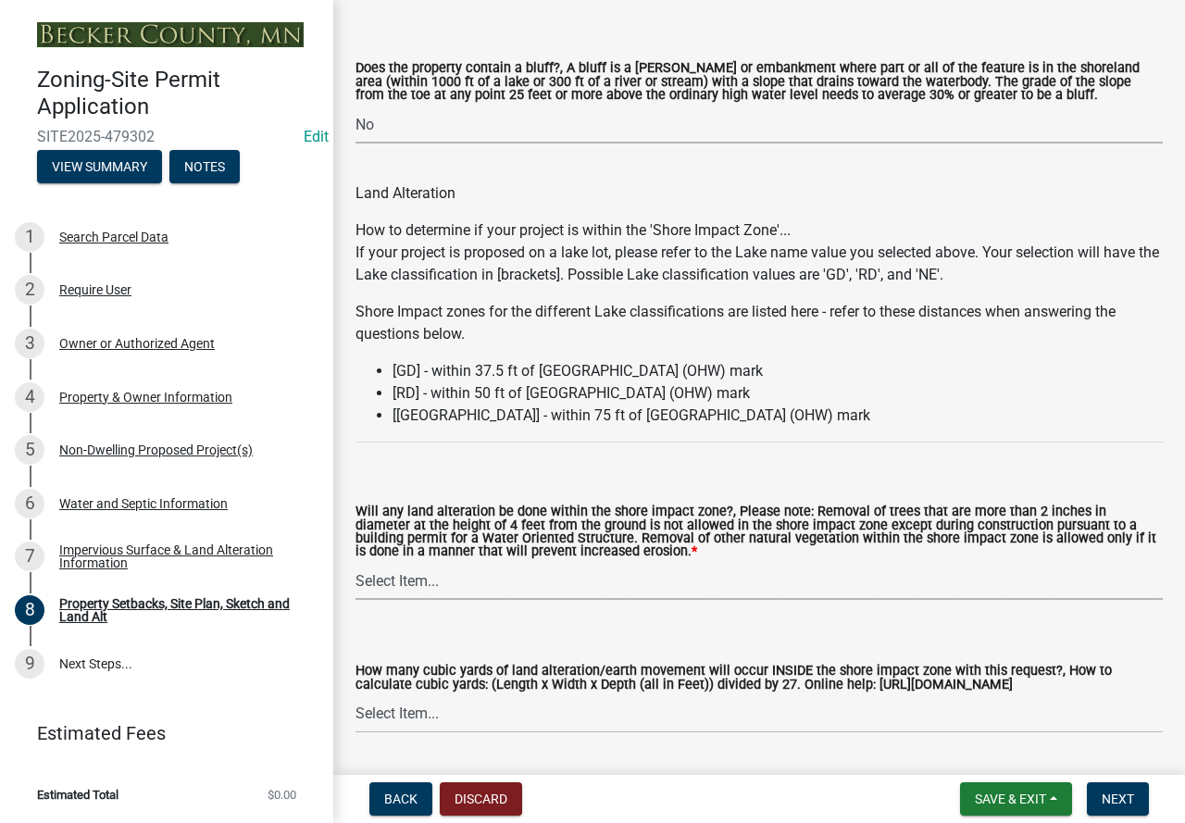
click at [535, 589] on select "Select Item... Yes No N/A" at bounding box center [760, 581] width 808 height 38
click at [356, 565] on select "Select Item... Yes No N/A" at bounding box center [760, 581] width 808 height 38
select select "12da6293-5841-4f5c-bd92-3658833964cd"
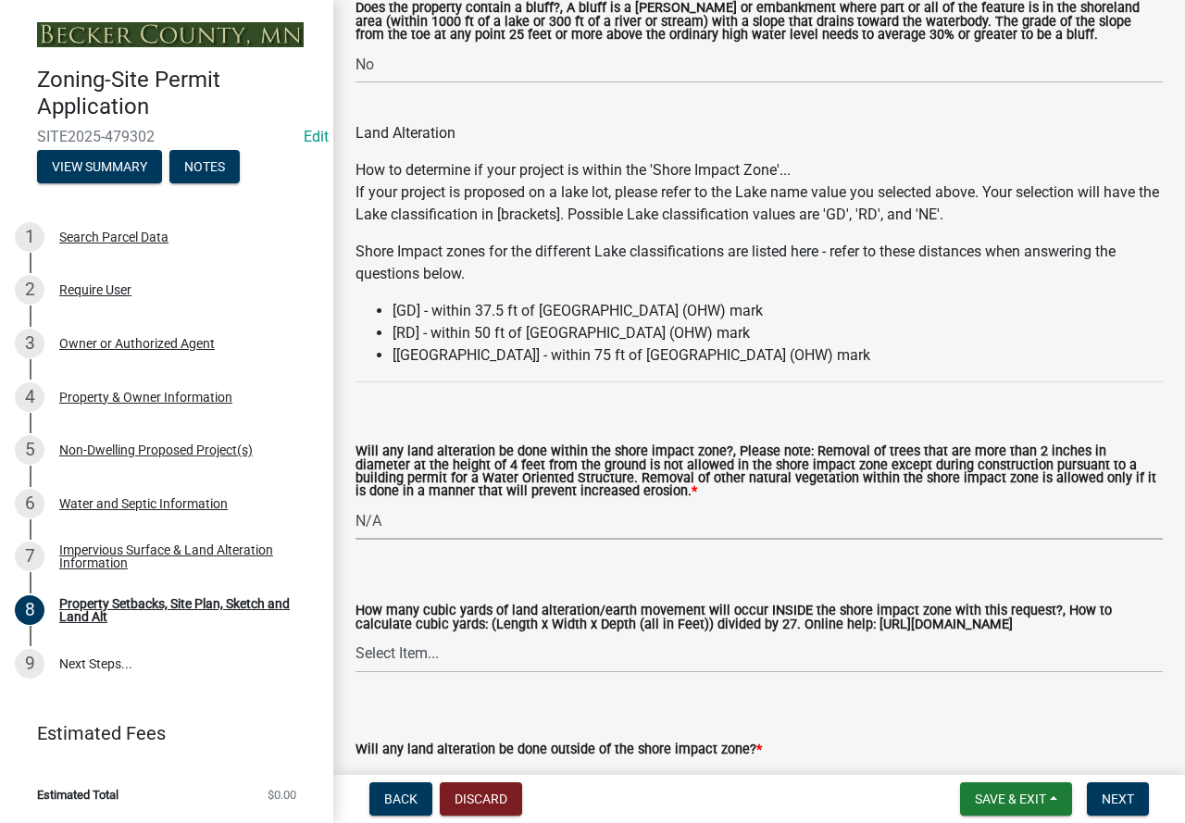
scroll to position [2408, 0]
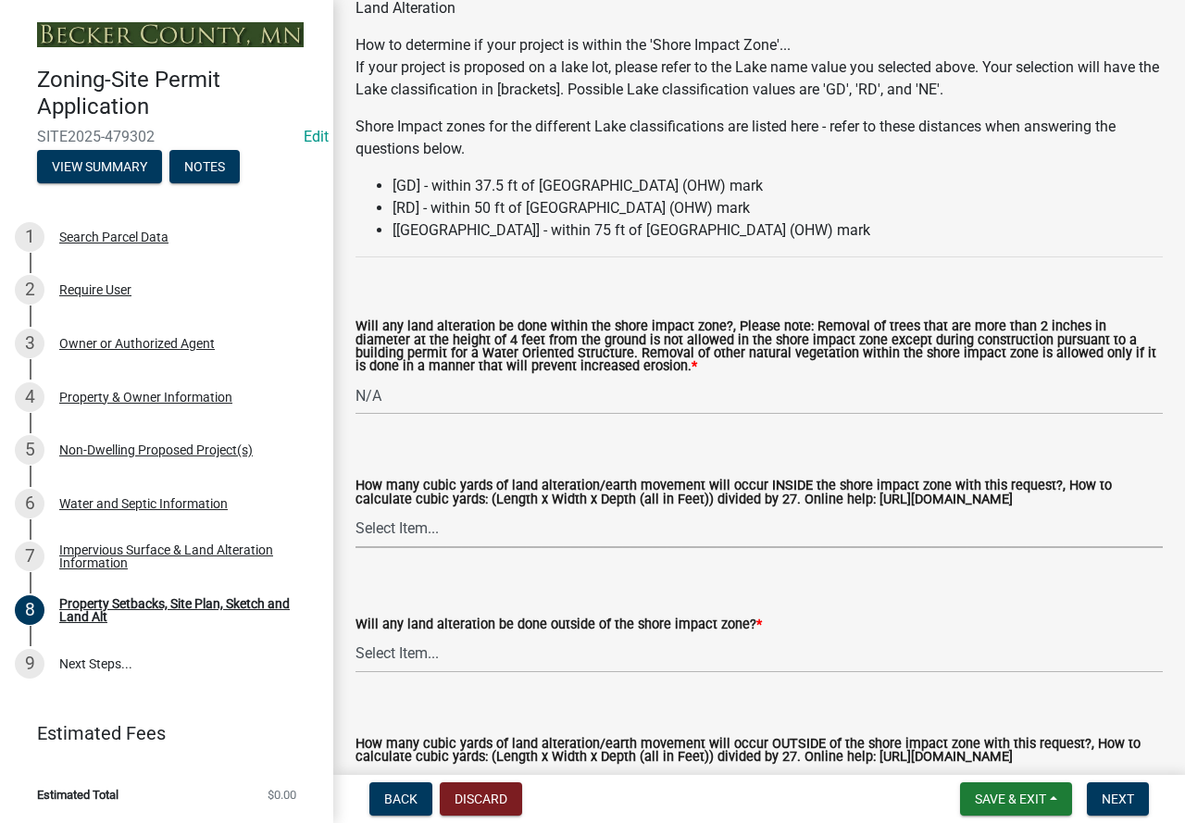
click at [472, 531] on select "Select Item... None 10 Cubic Yards or less 11-50 Cubic Yards Over 50 Cubic Yards" at bounding box center [760, 529] width 808 height 38
click at [356, 513] on select "Select Item... None 10 Cubic Yards or less 11-50 Cubic Yards Over 50 Cubic Yards" at bounding box center [760, 529] width 808 height 38
select select "27b2a8b4-abf6-463e-8c0c-7c5d2b4fe26f"
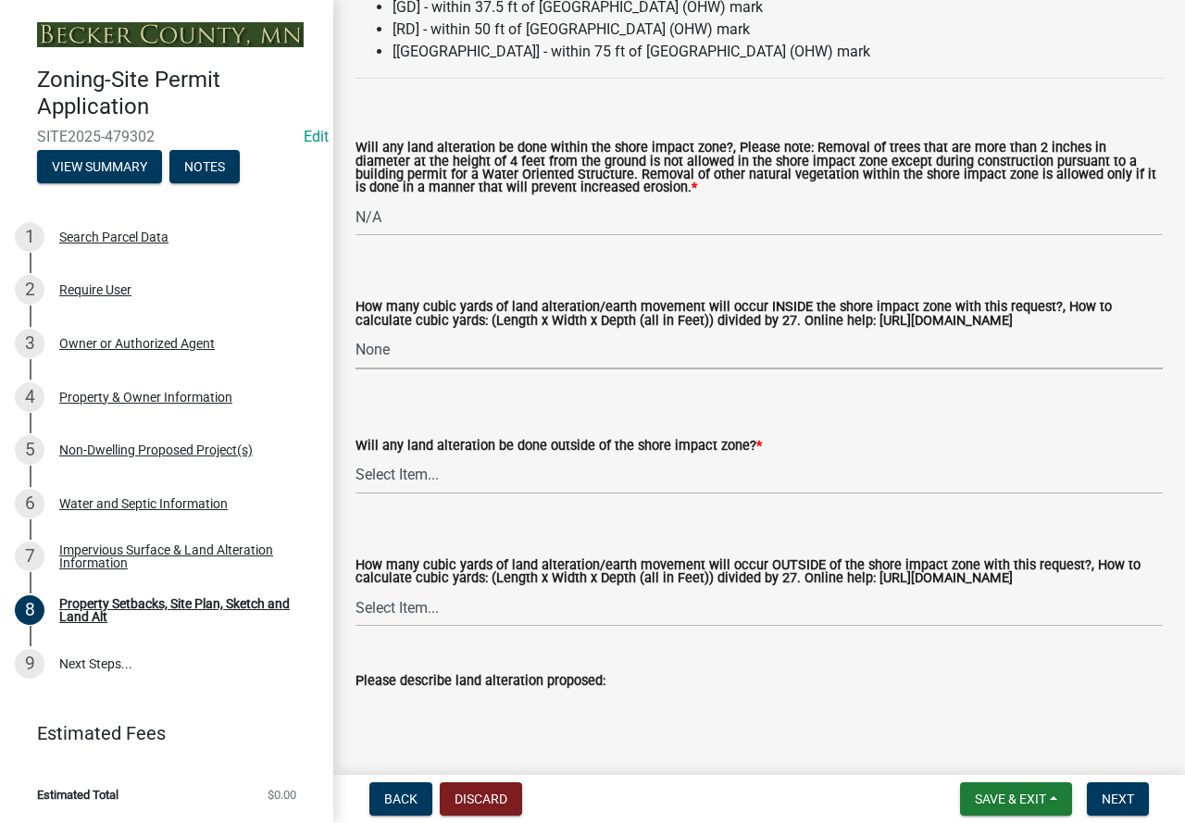
scroll to position [2593, 0]
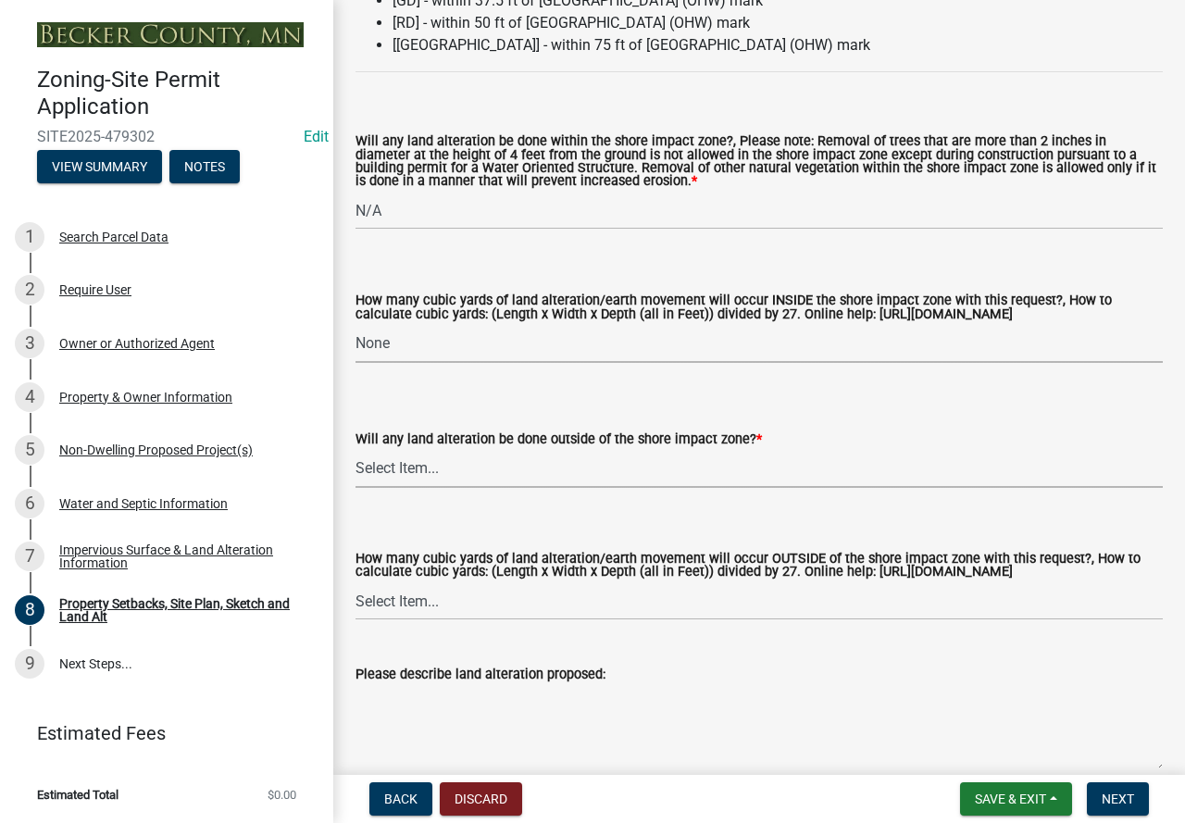
click at [465, 475] on select "Select Item... Yes No N/A" at bounding box center [760, 469] width 808 height 38
click at [356, 453] on select "Select Item... Yes No N/A" at bounding box center [760, 469] width 808 height 38
select select "5ad4ab64-b44e-481c-9000-9e5907aa74e1"
click at [534, 613] on select "Select Item... None 10 Cubic Yards or less 11-50 Cubic Yards Over 50 Cubic Yards" at bounding box center [760, 601] width 808 height 38
click at [356, 600] on select "Select Item... None 10 Cubic Yards or less 11-50 Cubic Yards Over 50 Cubic Yards" at bounding box center [760, 601] width 808 height 38
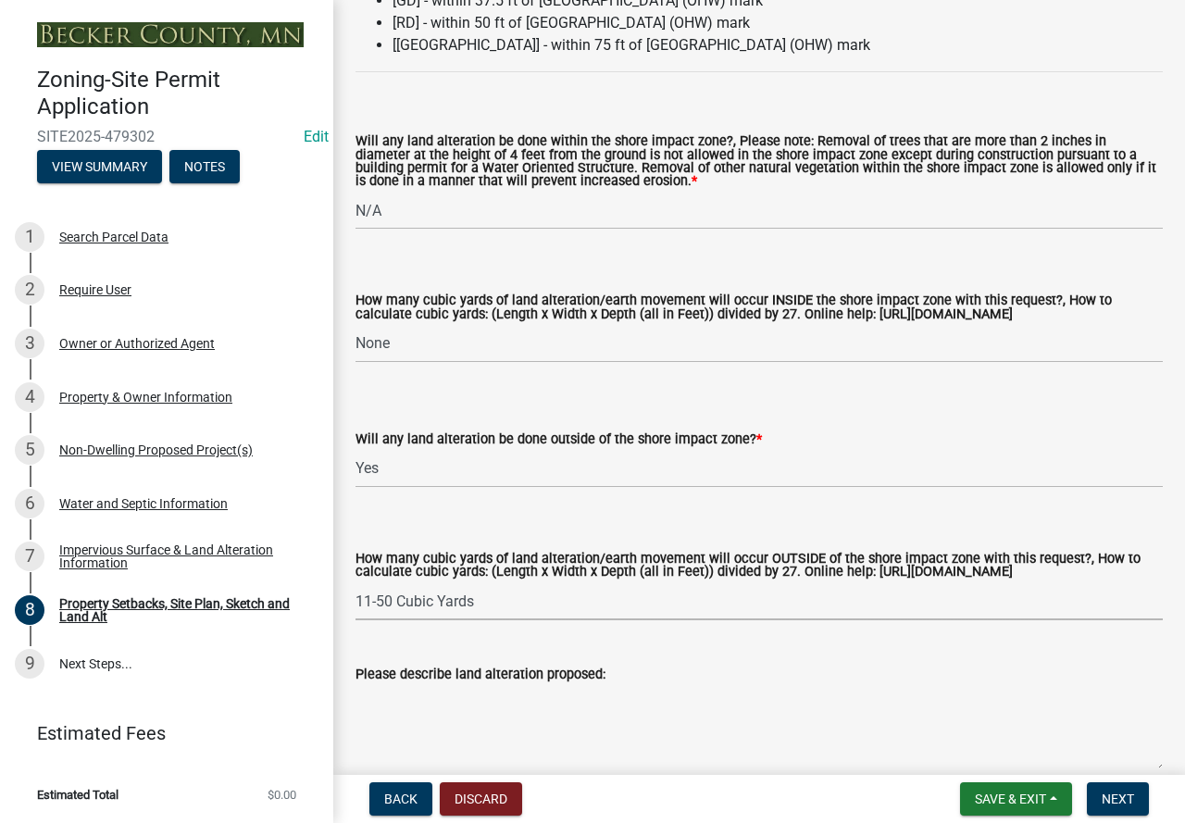
select select "a96800da-4e88-4c62-b1ff-2cd17f9e3346"
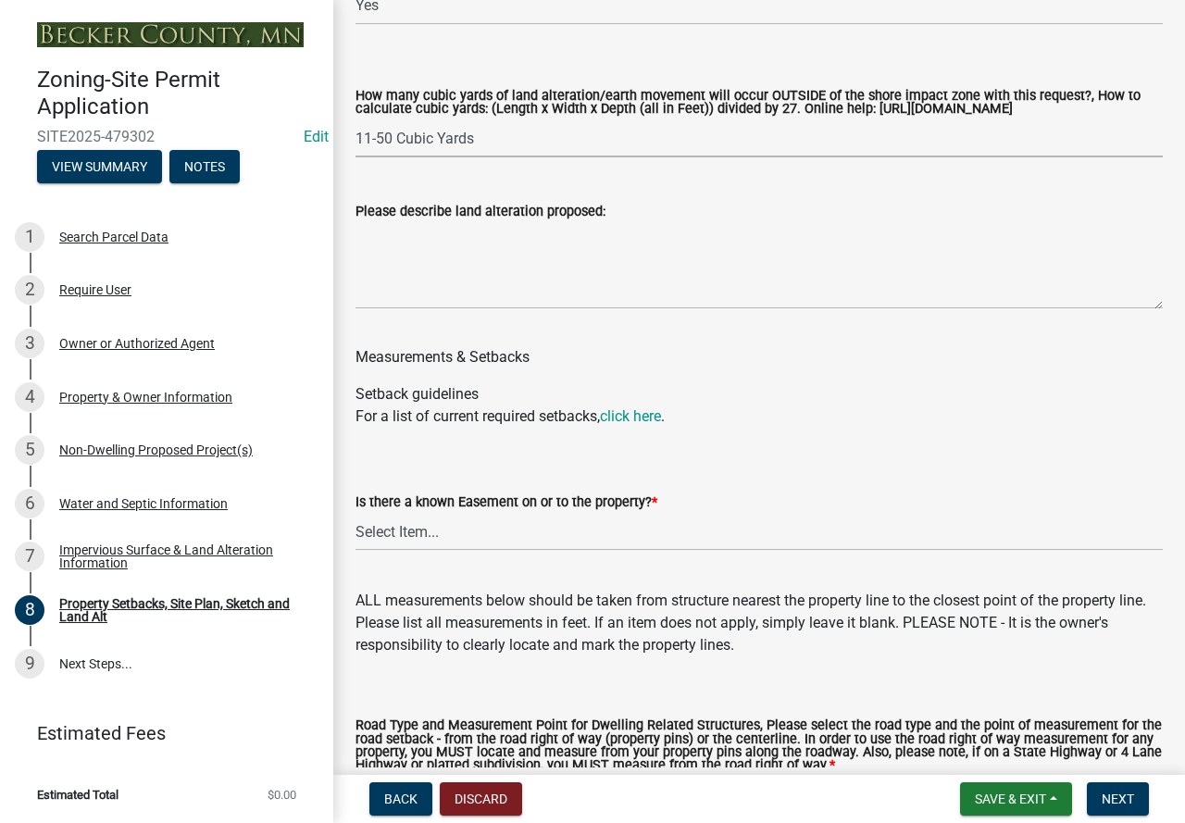
scroll to position [3149, 0]
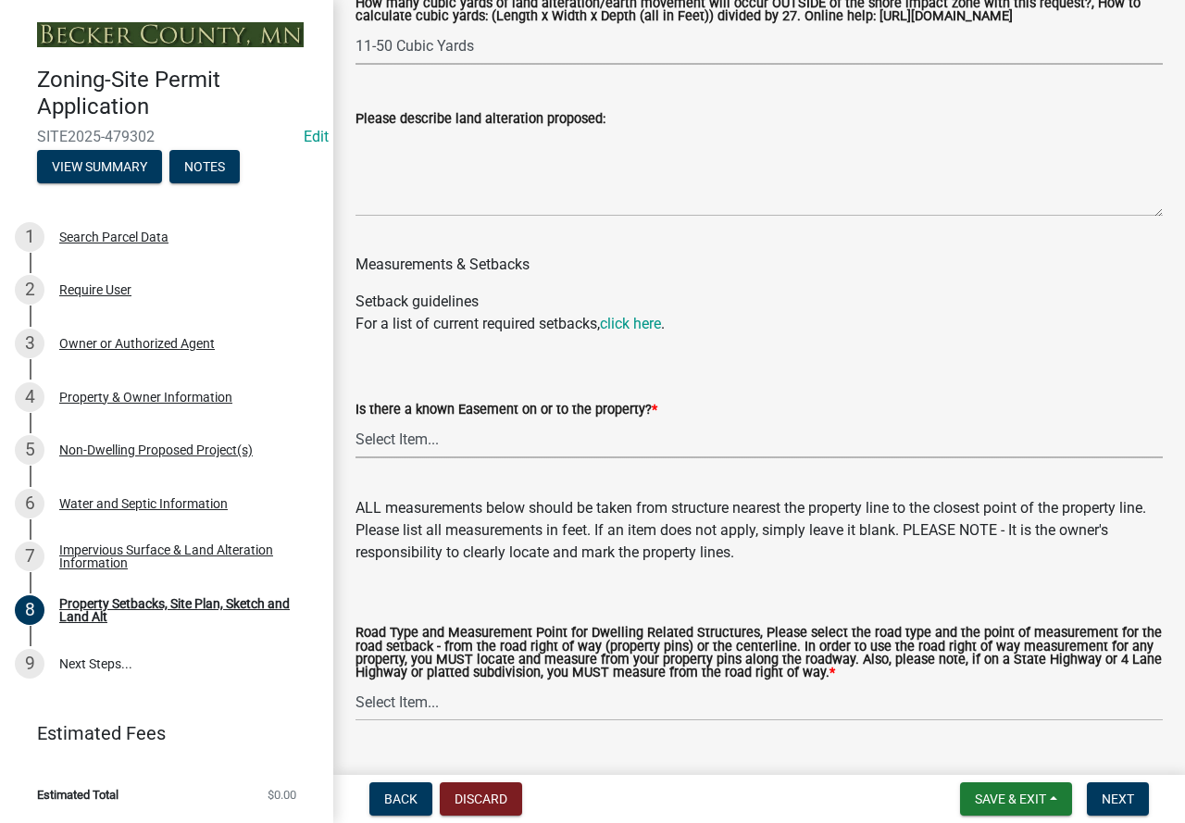
click at [592, 457] on select "Select Item... Yes No" at bounding box center [760, 439] width 808 height 38
click at [356, 438] on select "Select Item... Yes No" at bounding box center [760, 439] width 808 height 38
select select "c8b8ea71-7088-4e87-a493-7bc88cc2835b"
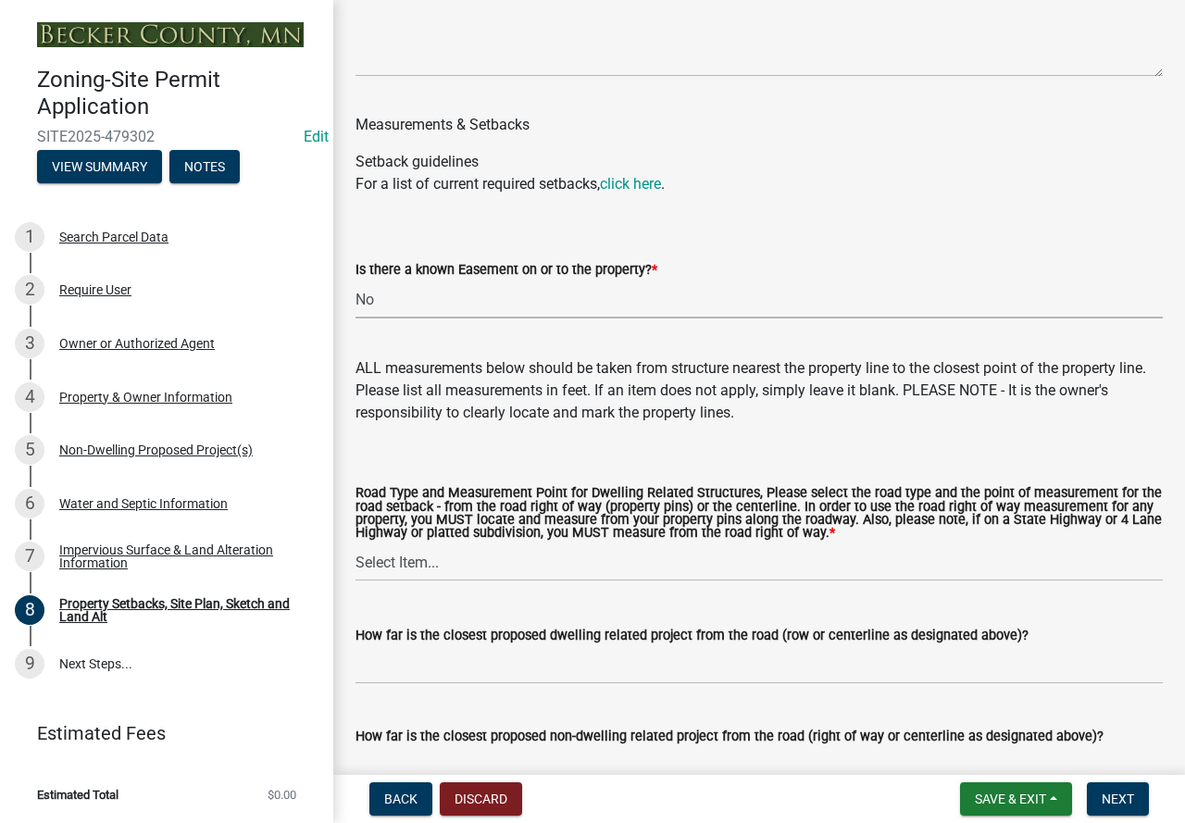
scroll to position [3334, 0]
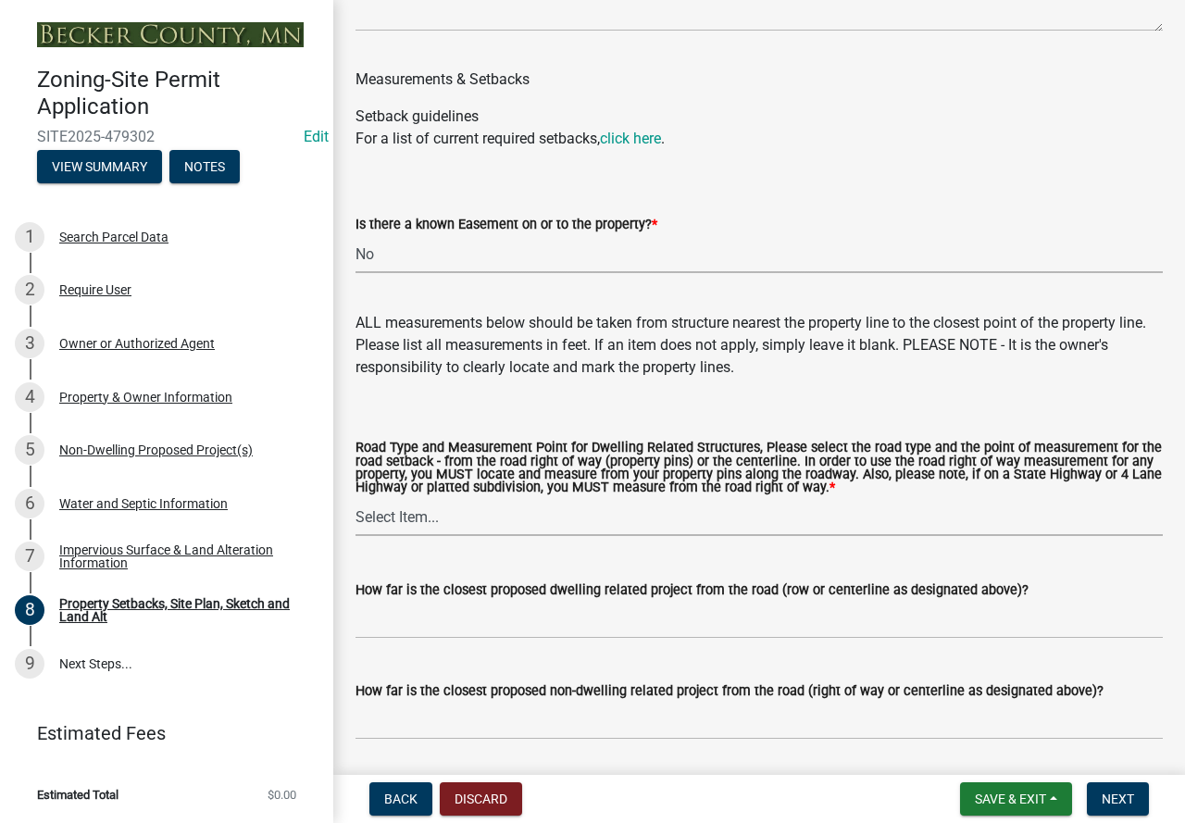
click at [472, 536] on select "Select Item... Private Easement - Right of Way Private Easement - Centerline Pu…" at bounding box center [760, 517] width 808 height 38
click at [356, 517] on select "Select Item... Private Easement - Right of Way Private Easement - Centerline Pu…" at bounding box center [760, 517] width 808 height 38
select select "133211ff-91ce-4a0a-9235-b48a7e2069a0"
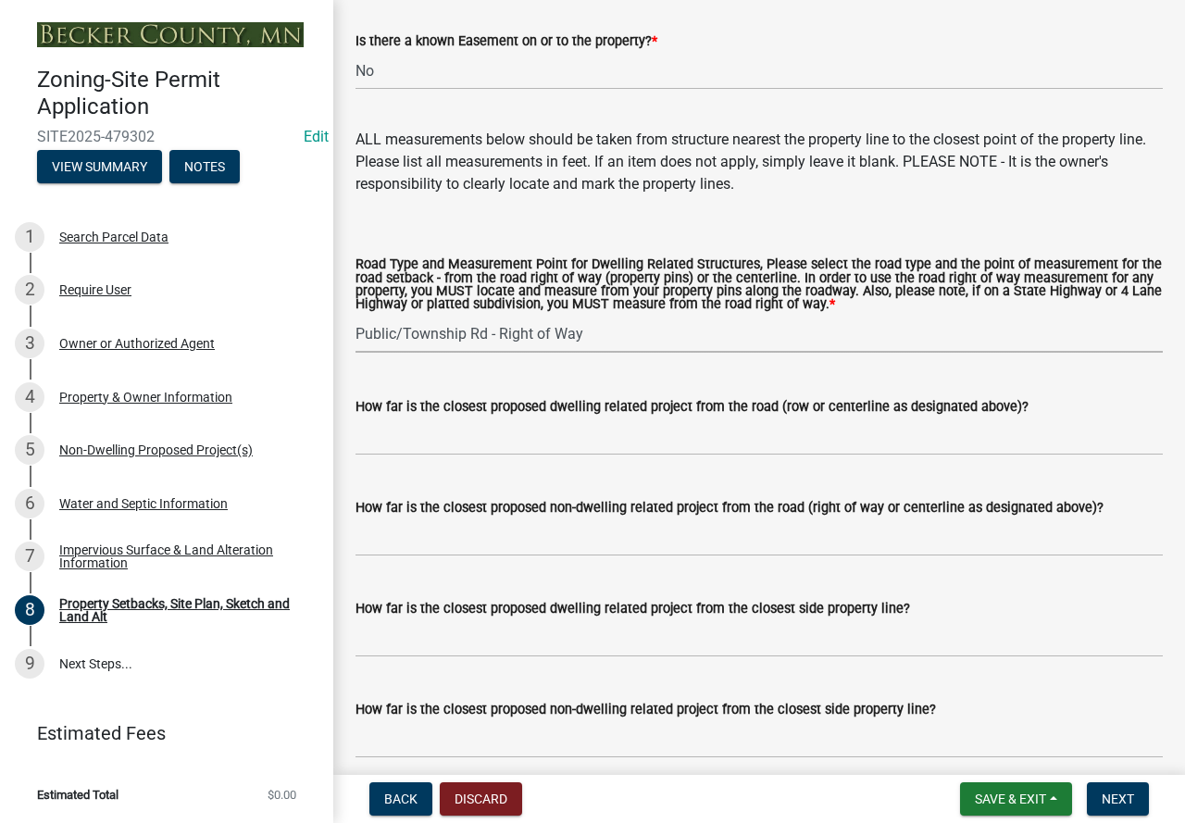
scroll to position [3519, 0]
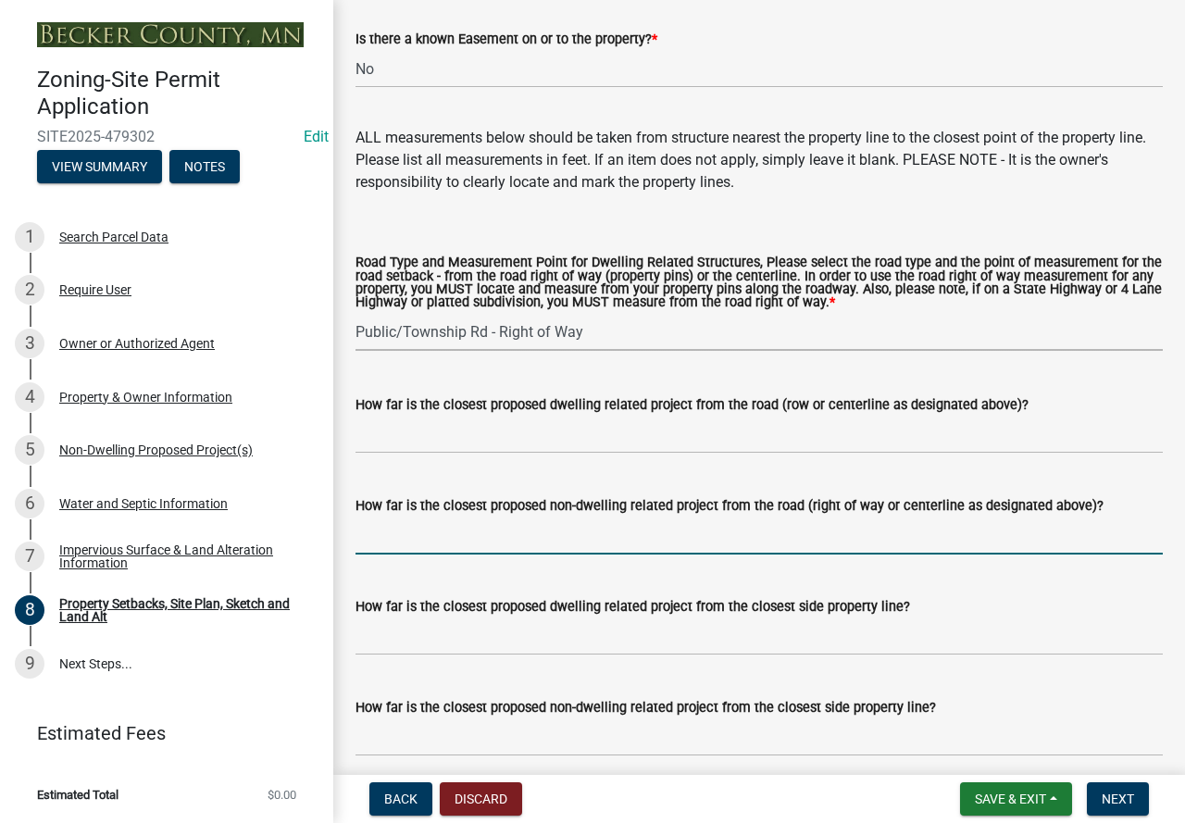
click at [463, 555] on input "How far is the closest proposed non-dwelling related project from the road (rig…" at bounding box center [760, 536] width 808 height 38
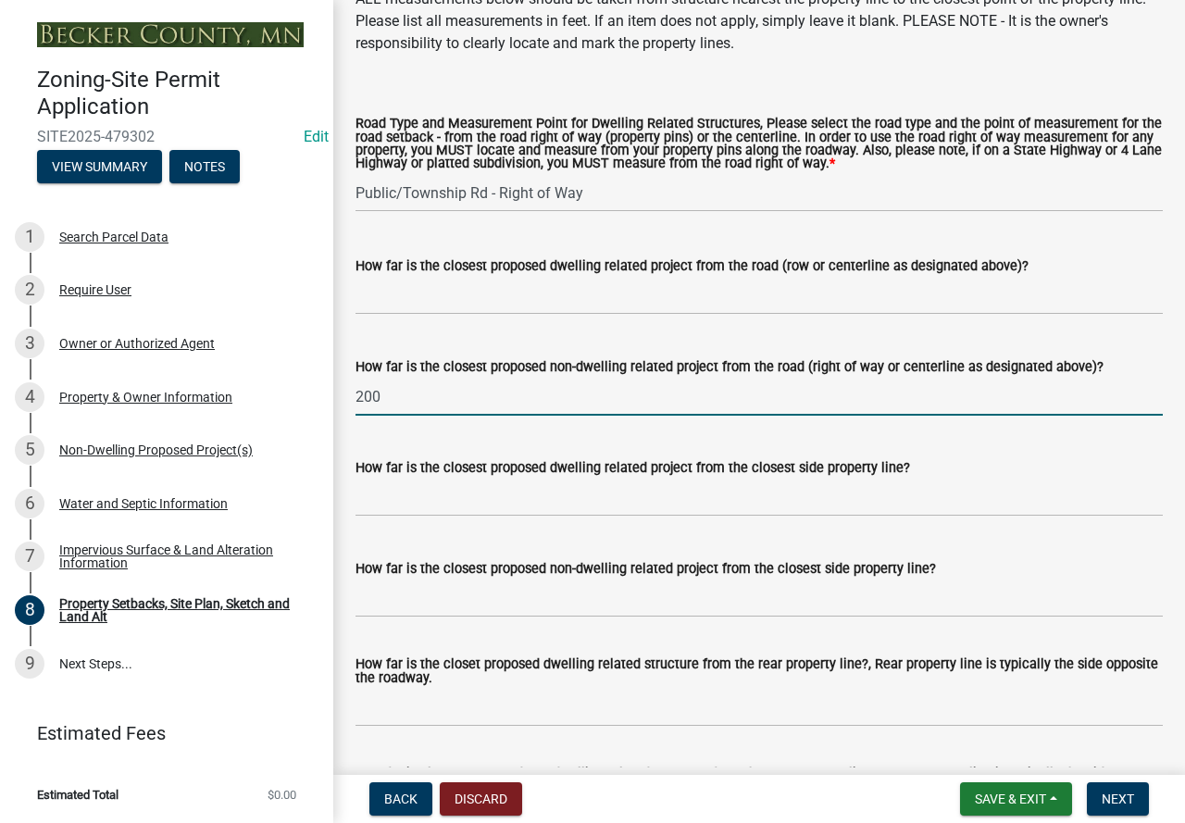
scroll to position [3704, 0]
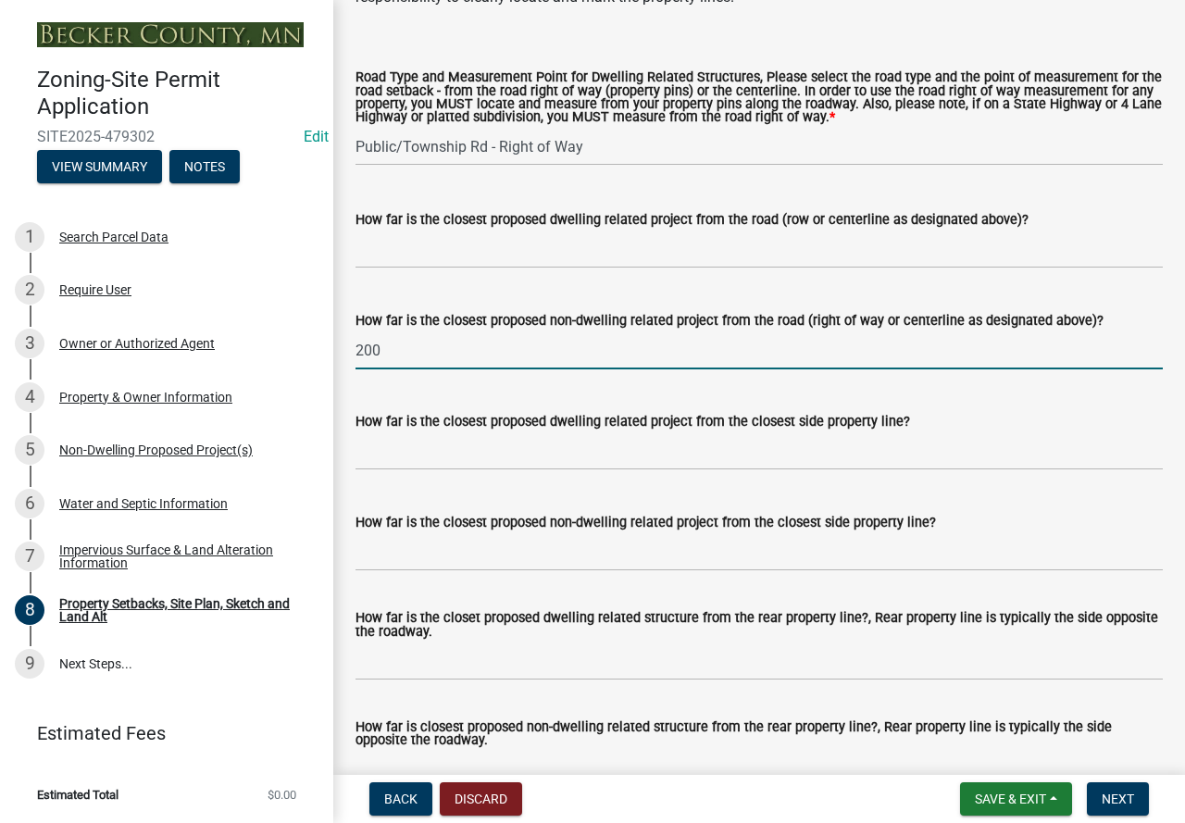
type input "200"
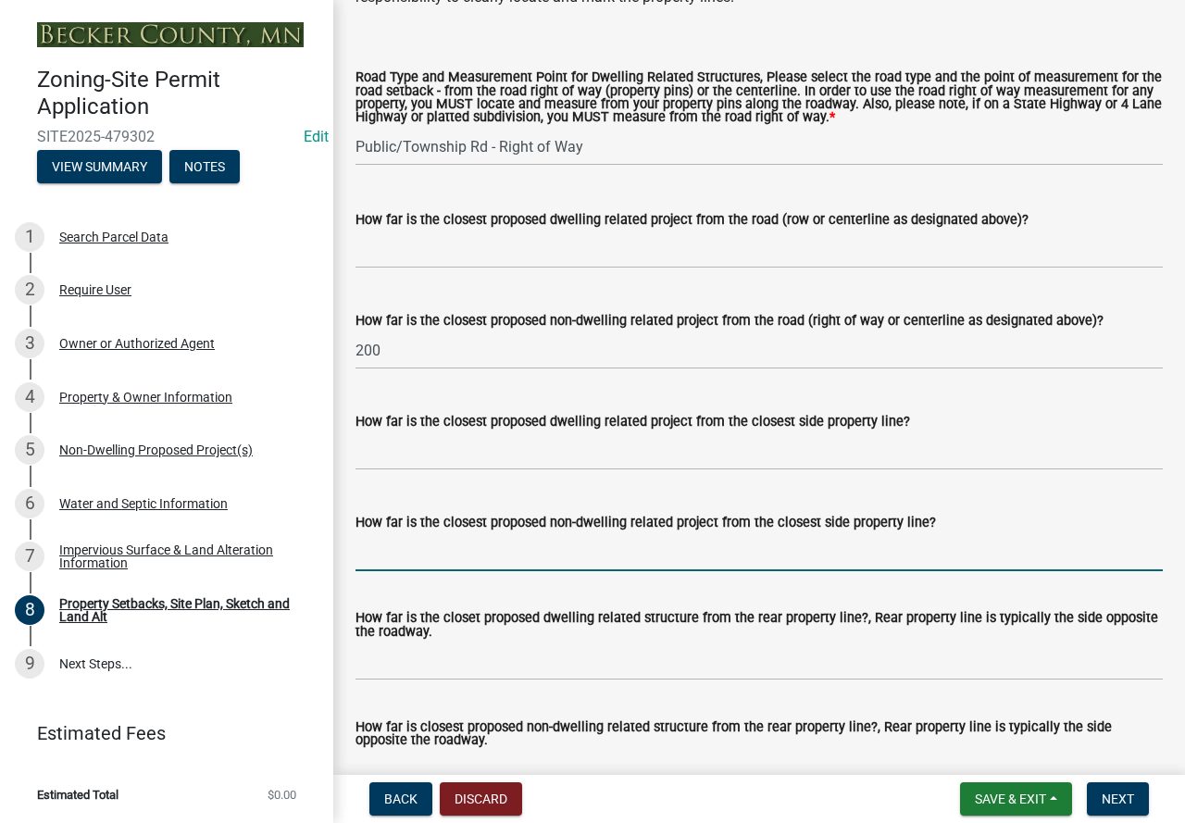
click at [436, 571] on input "How far is the closest proposed non-dwelling related project from the closest s…" at bounding box center [760, 552] width 808 height 38
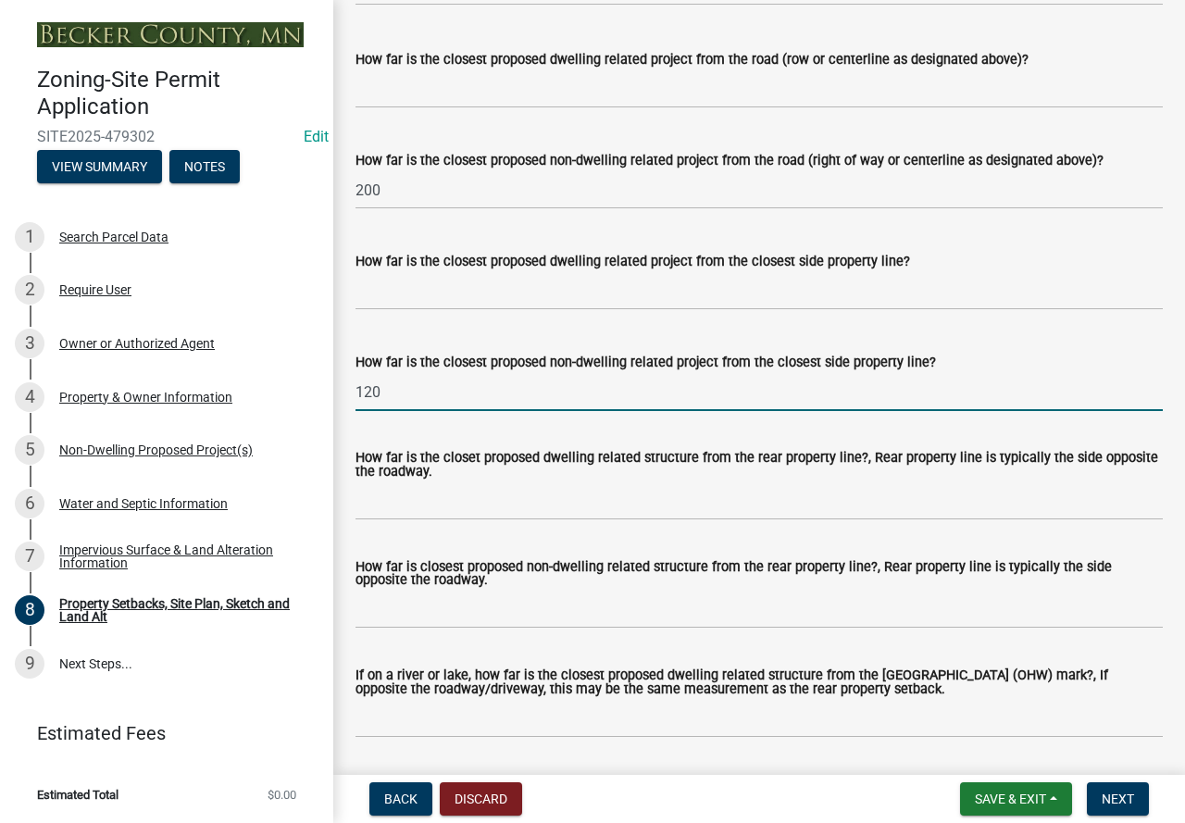
scroll to position [3889, 0]
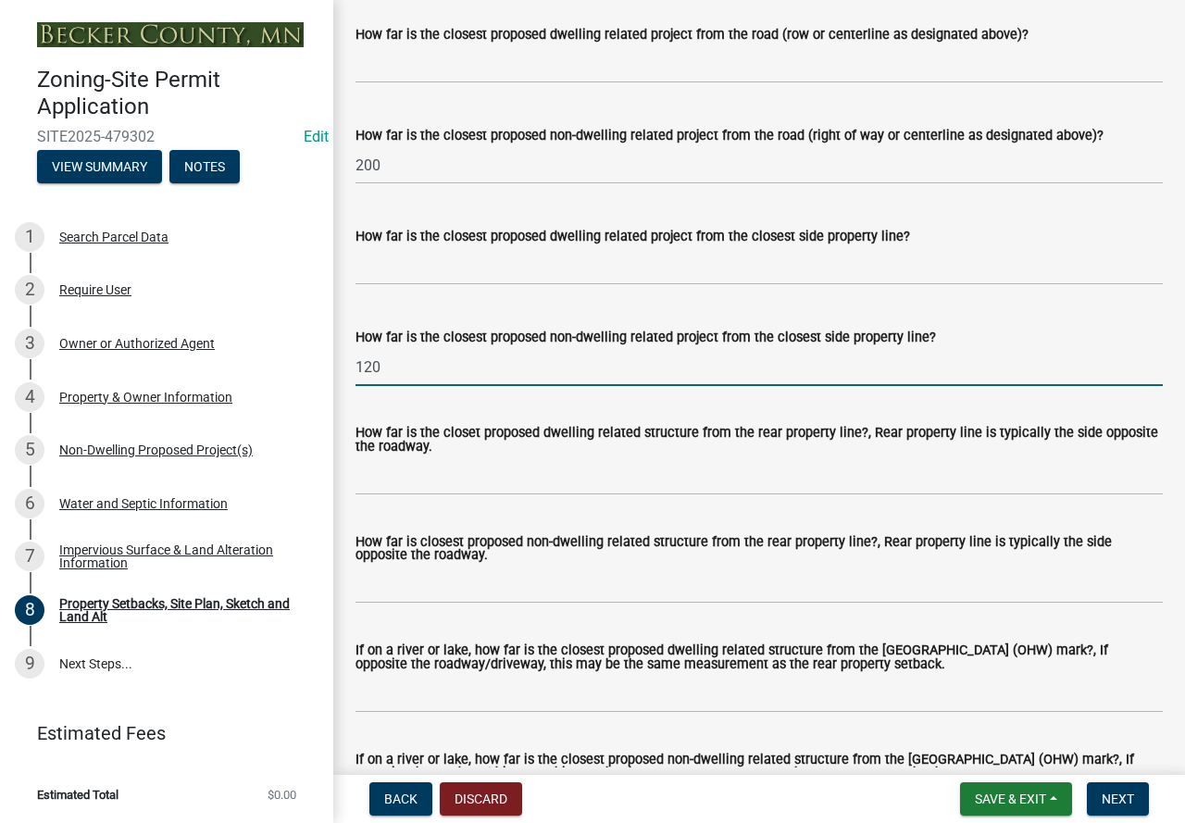
type input "120"
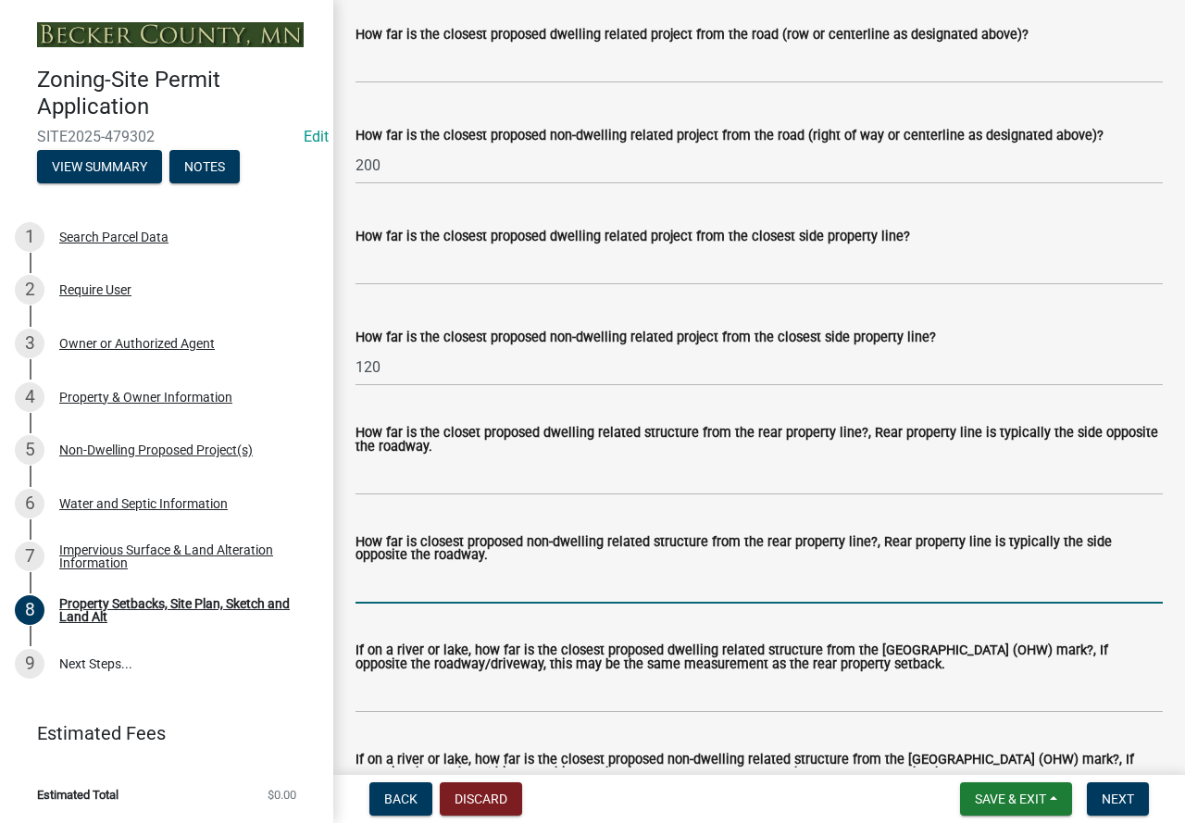
click at [466, 592] on input "How far is closest proposed non-dwelling related structure from the rear proper…" at bounding box center [760, 585] width 808 height 38
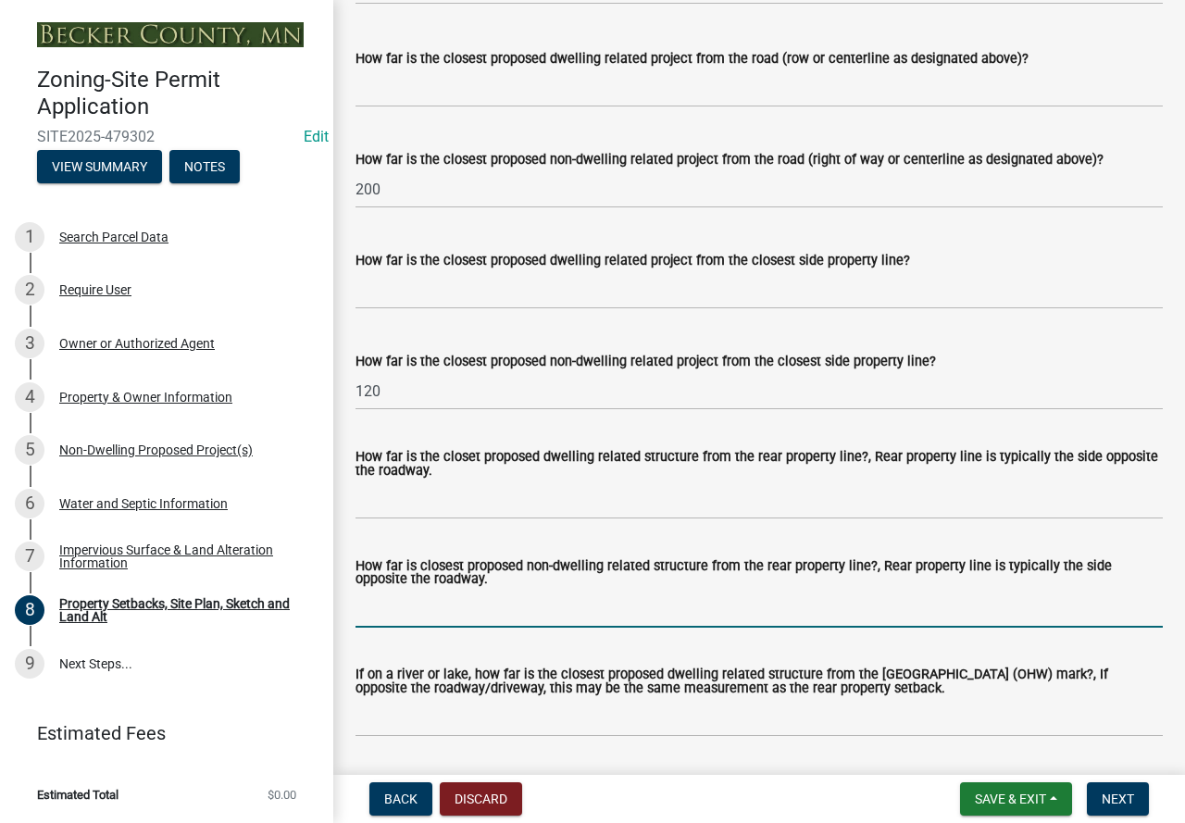
scroll to position [3898, 0]
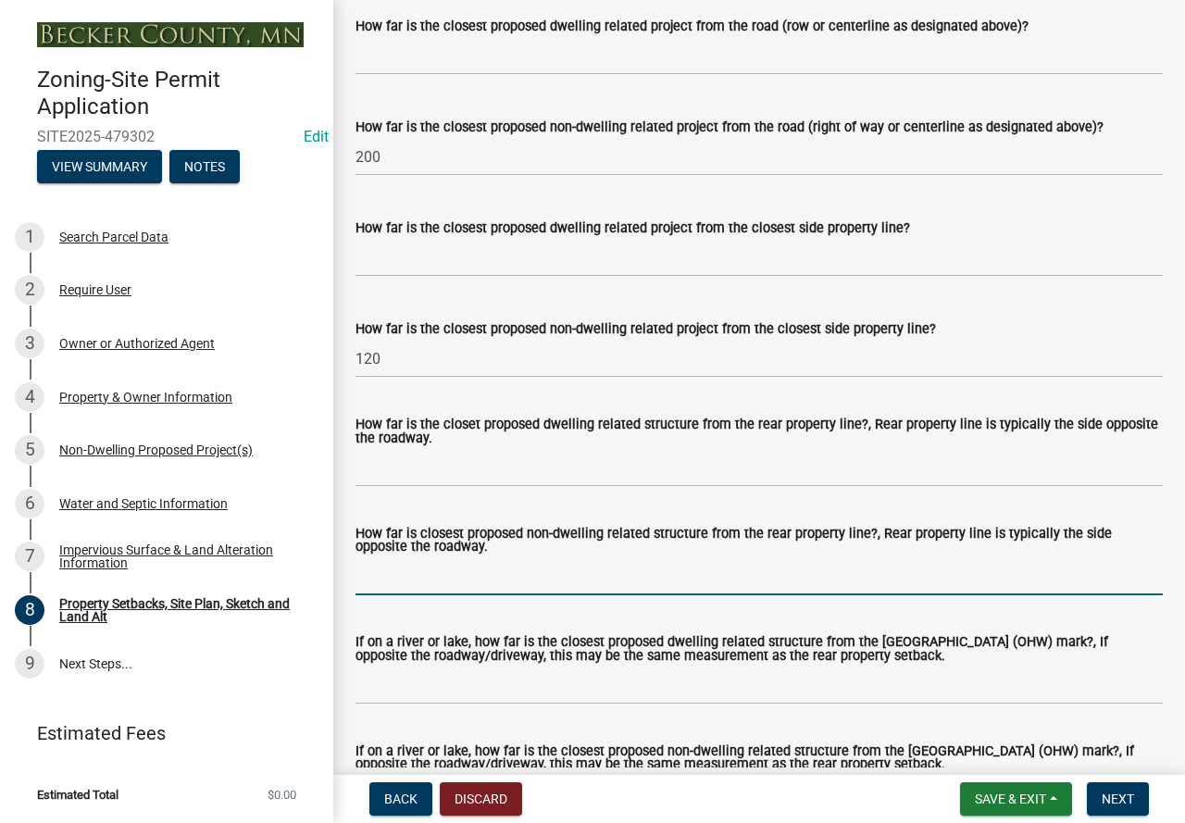
click at [914, 593] on input "How far is closest proposed non-dwelling related structure from the rear proper…" at bounding box center [760, 576] width 808 height 38
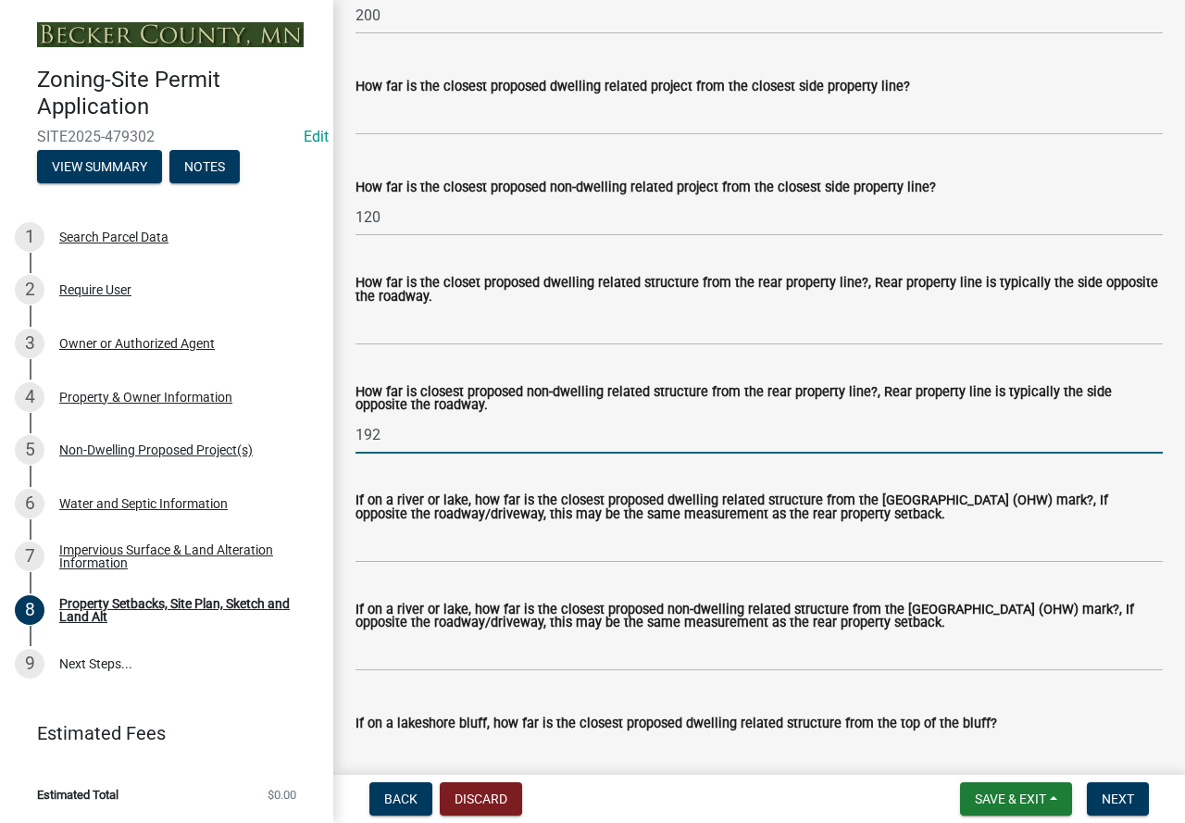
scroll to position [4083, 0]
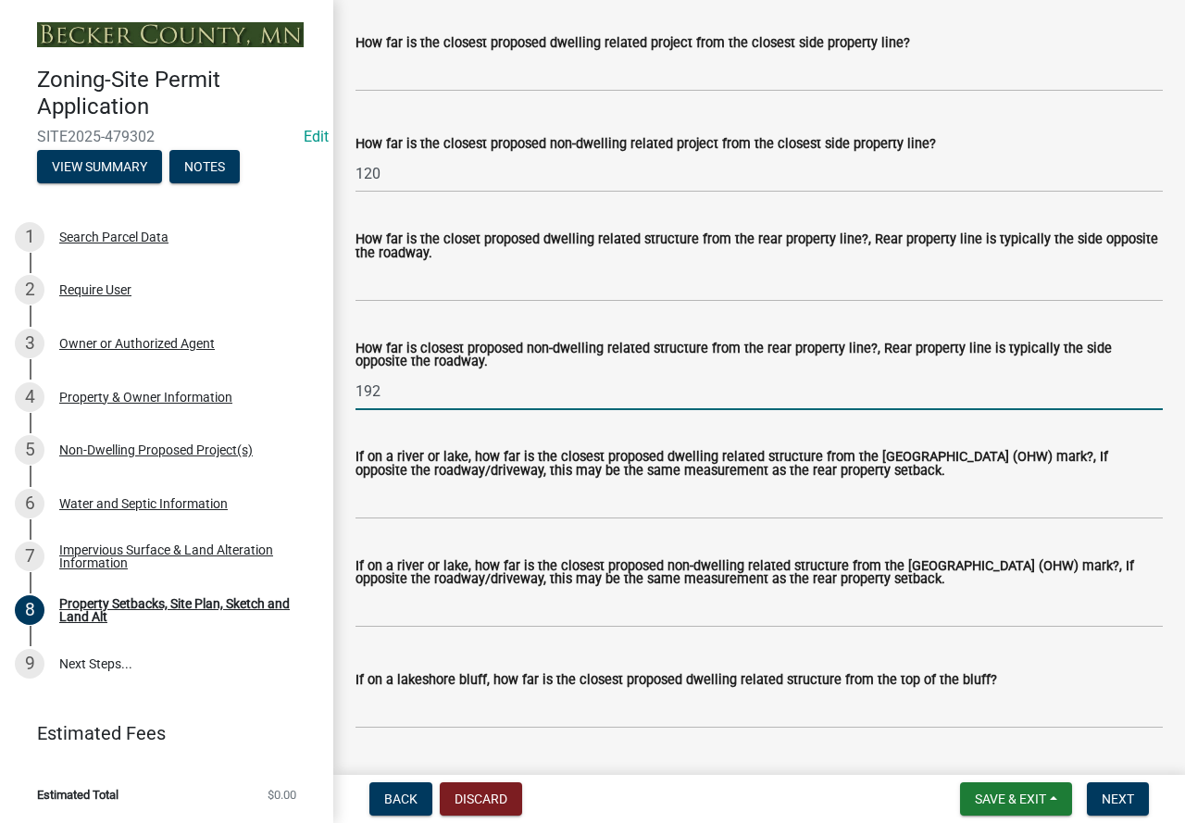
type input "192"
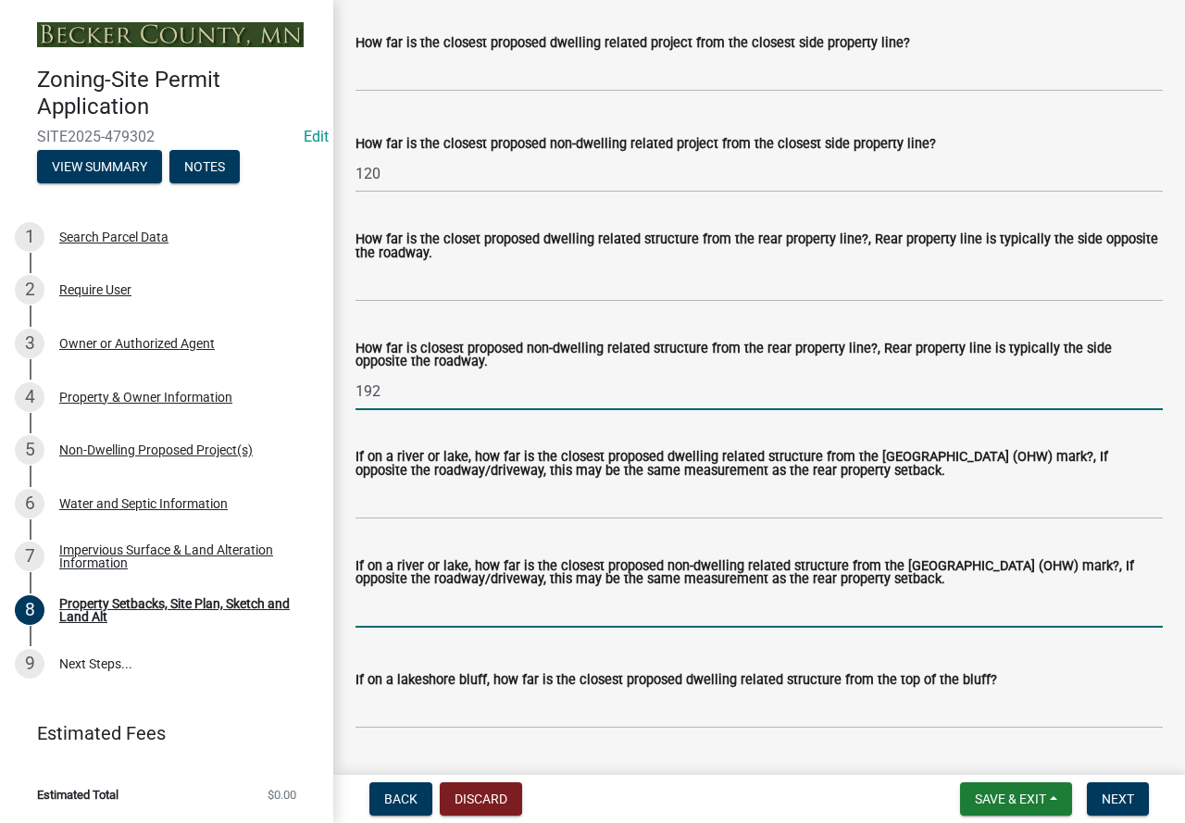
click at [577, 628] on input "If on a river or lake, how far is the closest proposed non-dwelling related str…" at bounding box center [760, 609] width 808 height 38
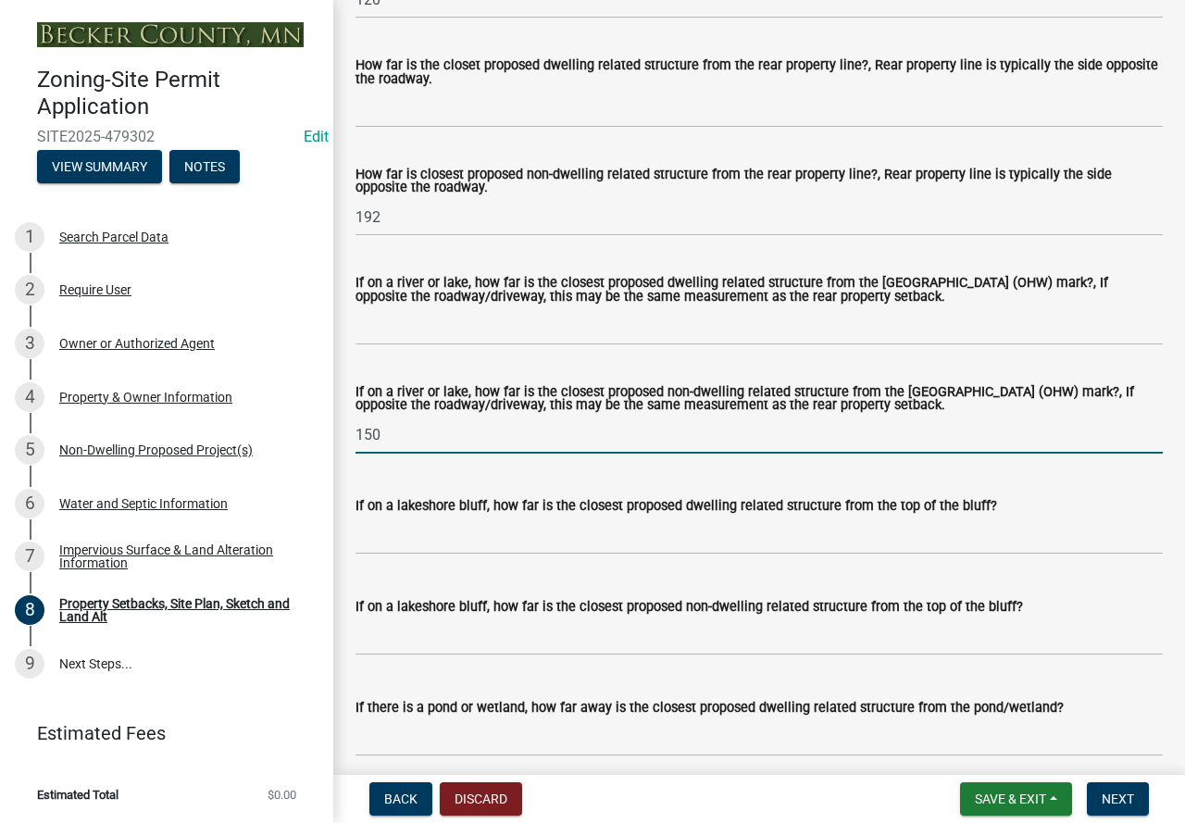
scroll to position [4268, 0]
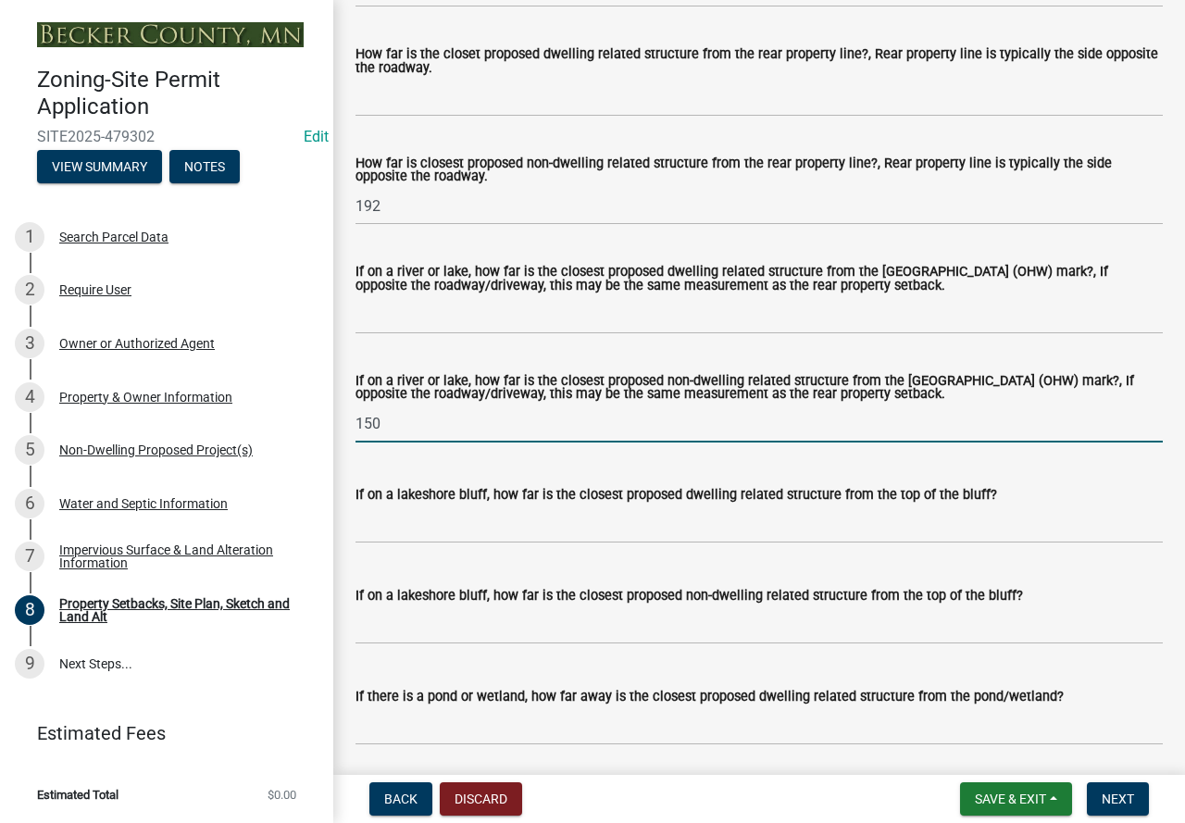
type input "150"
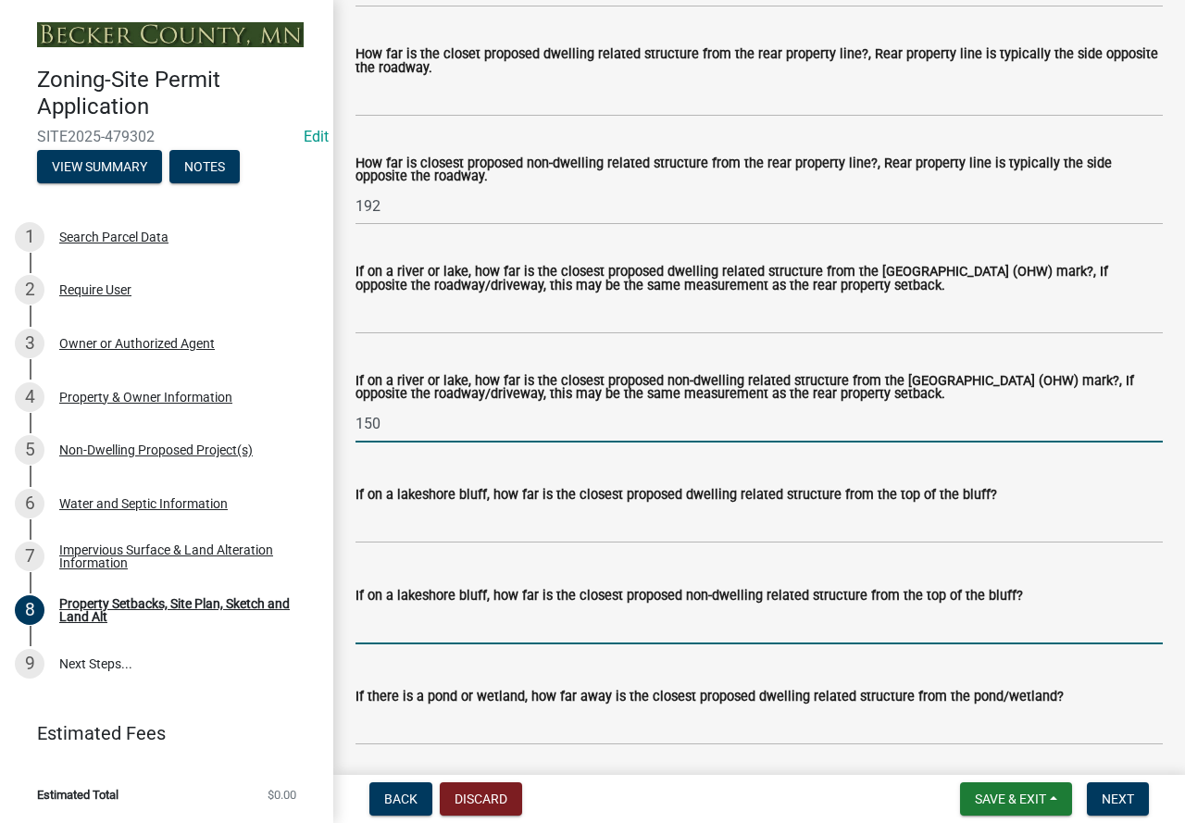
click at [436, 630] on input "If on a lakeshore bluff, how far is the closest proposed non-dwelling related s…" at bounding box center [760, 626] width 808 height 38
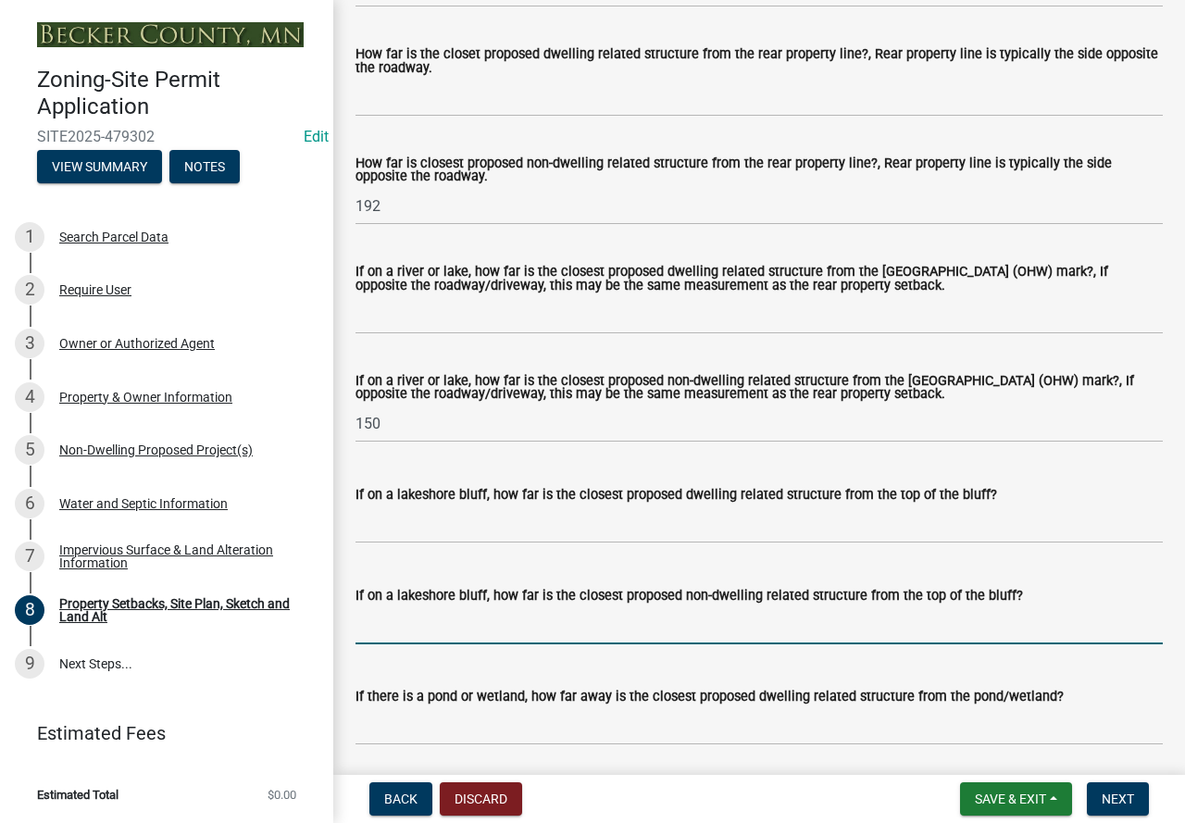
type input "N/A"
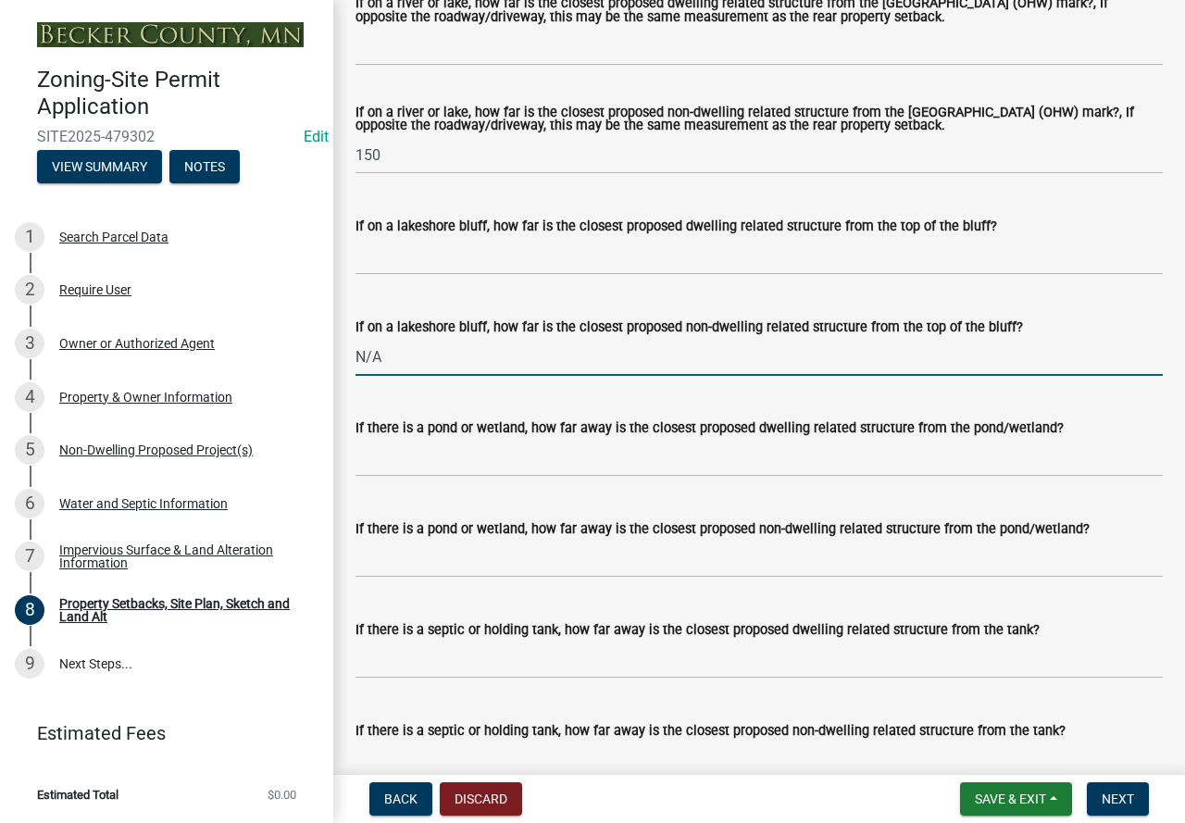
scroll to position [4546, 0]
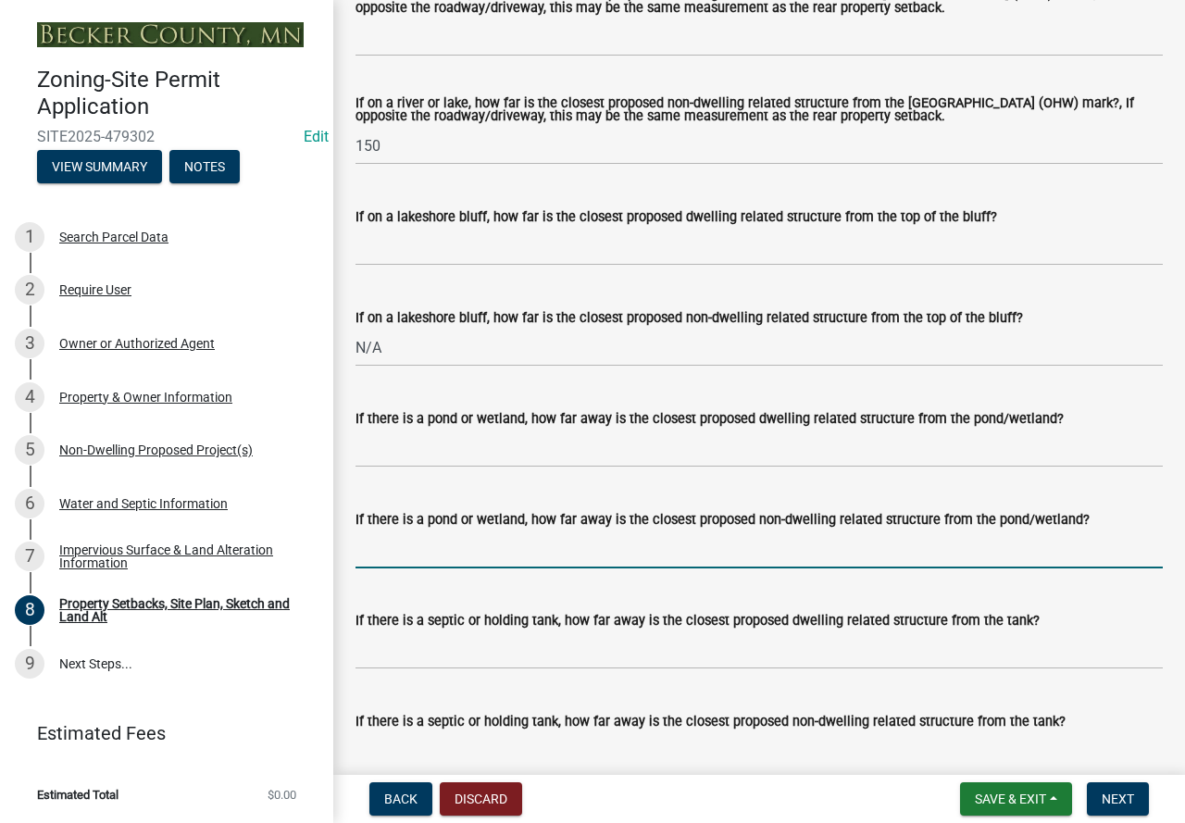
click at [455, 563] on input "If there is a pond or wetland, how far away is the closest proposed non-dwellin…" at bounding box center [760, 550] width 808 height 38
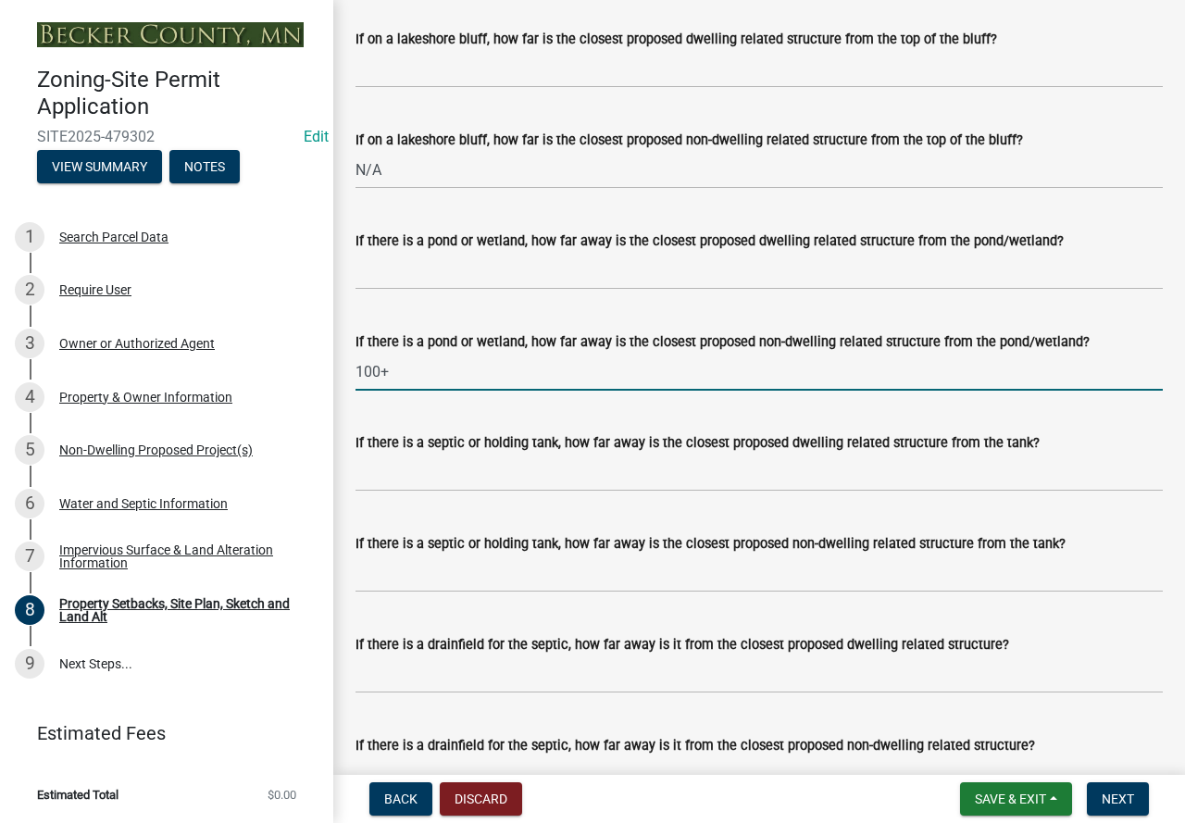
scroll to position [4731, 0]
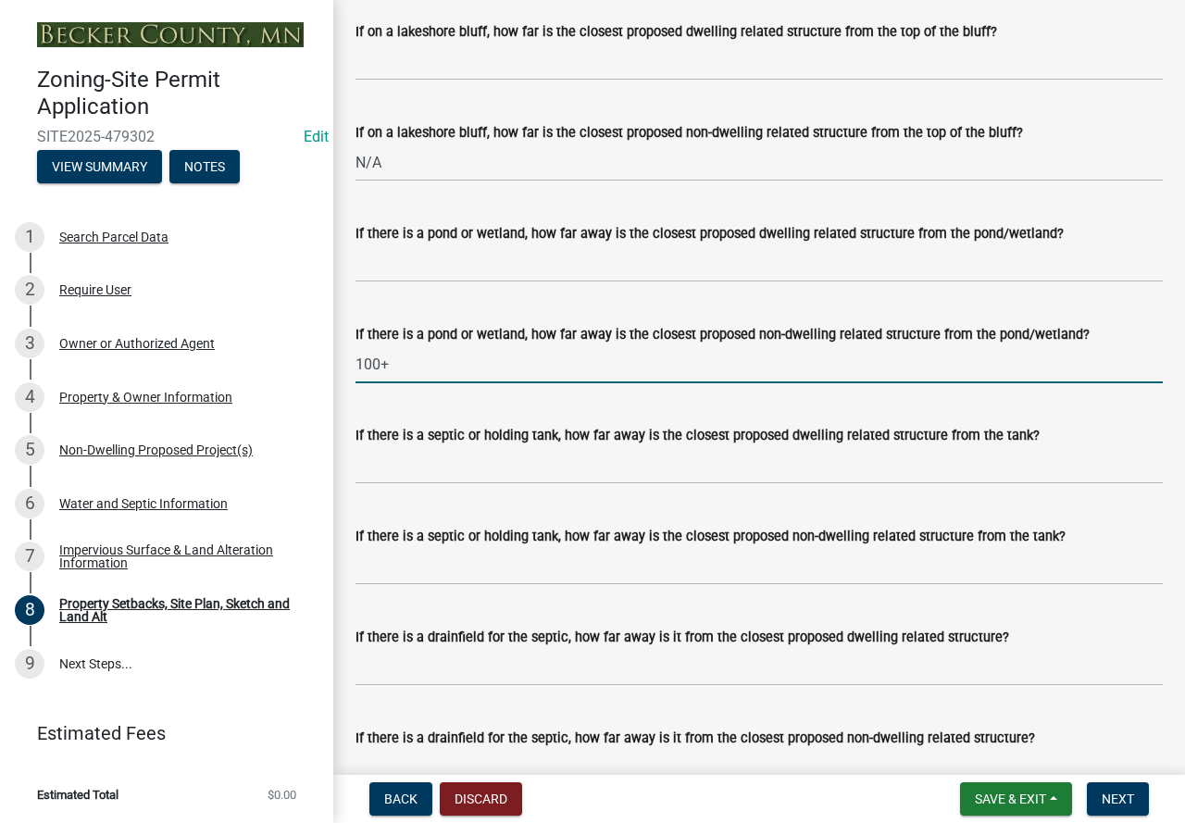
type input "100+"
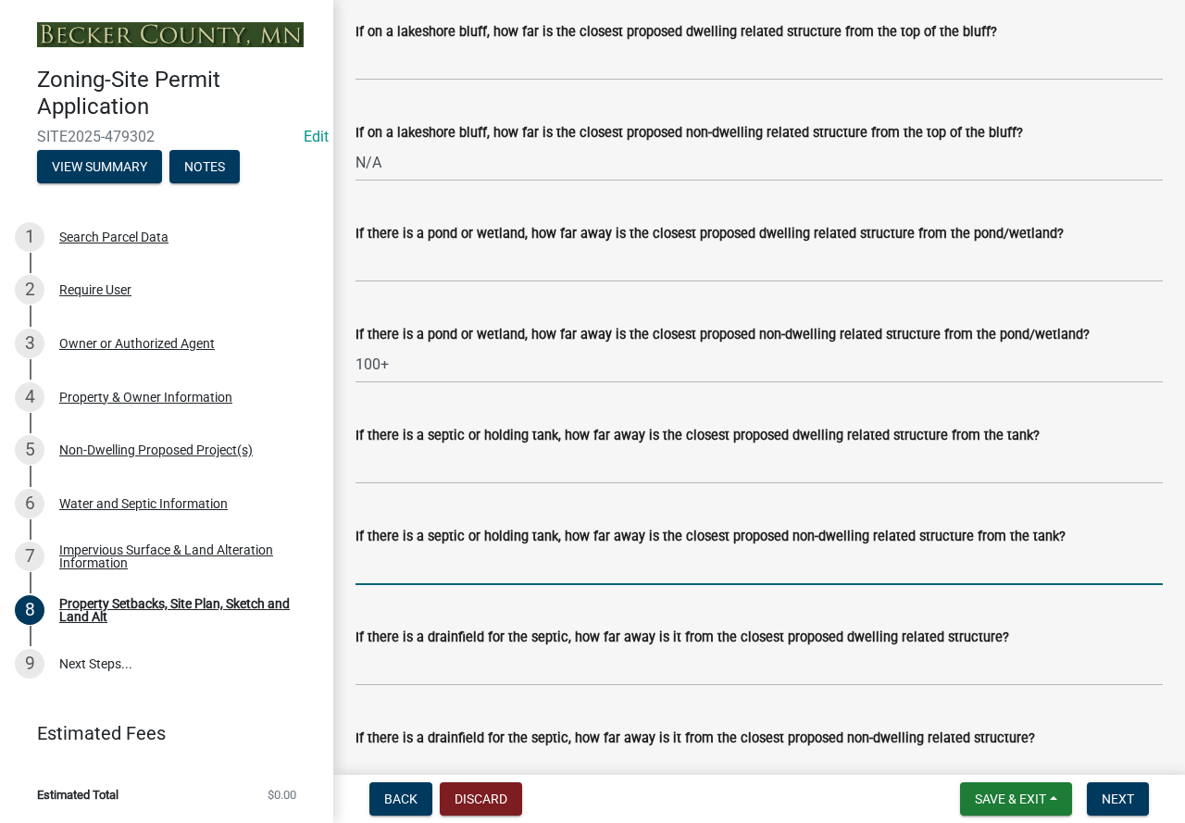
click at [507, 581] on input "If there is a septic or holding tank, how far away is the closest proposed non-…" at bounding box center [760, 566] width 808 height 38
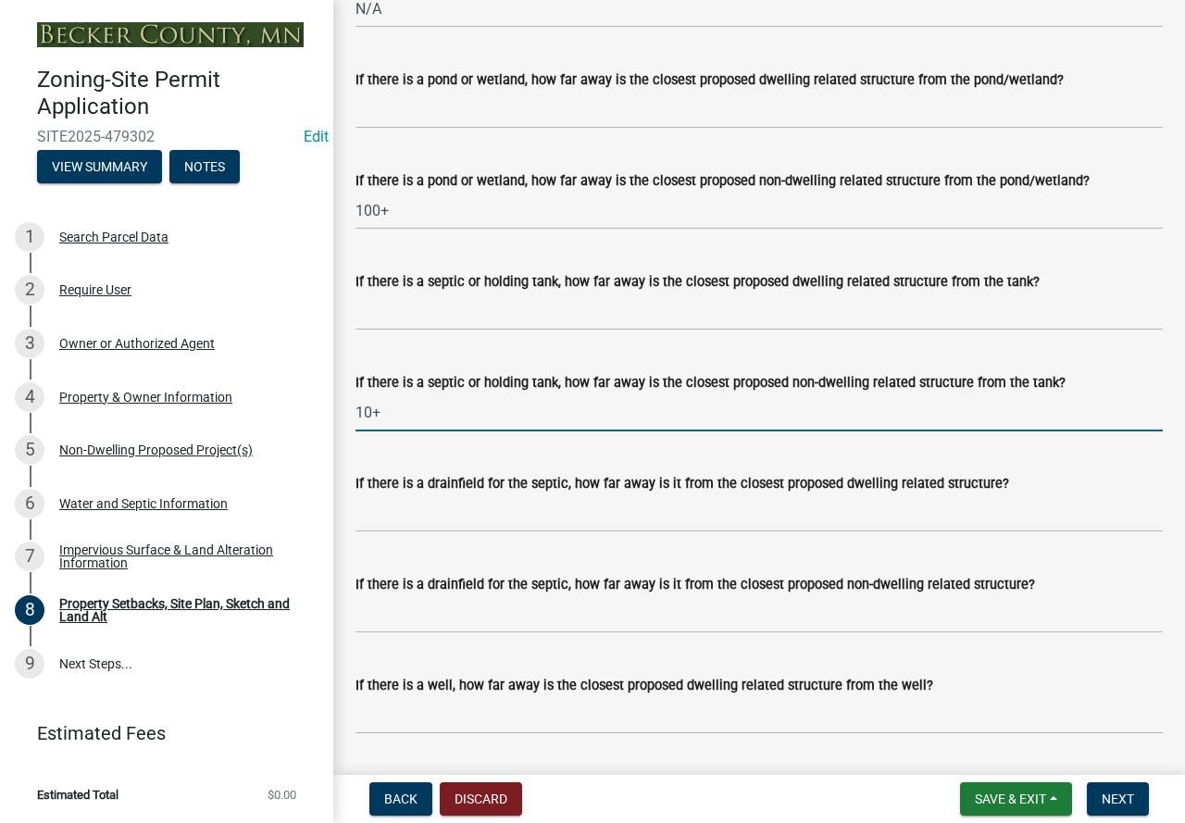
scroll to position [4916, 0]
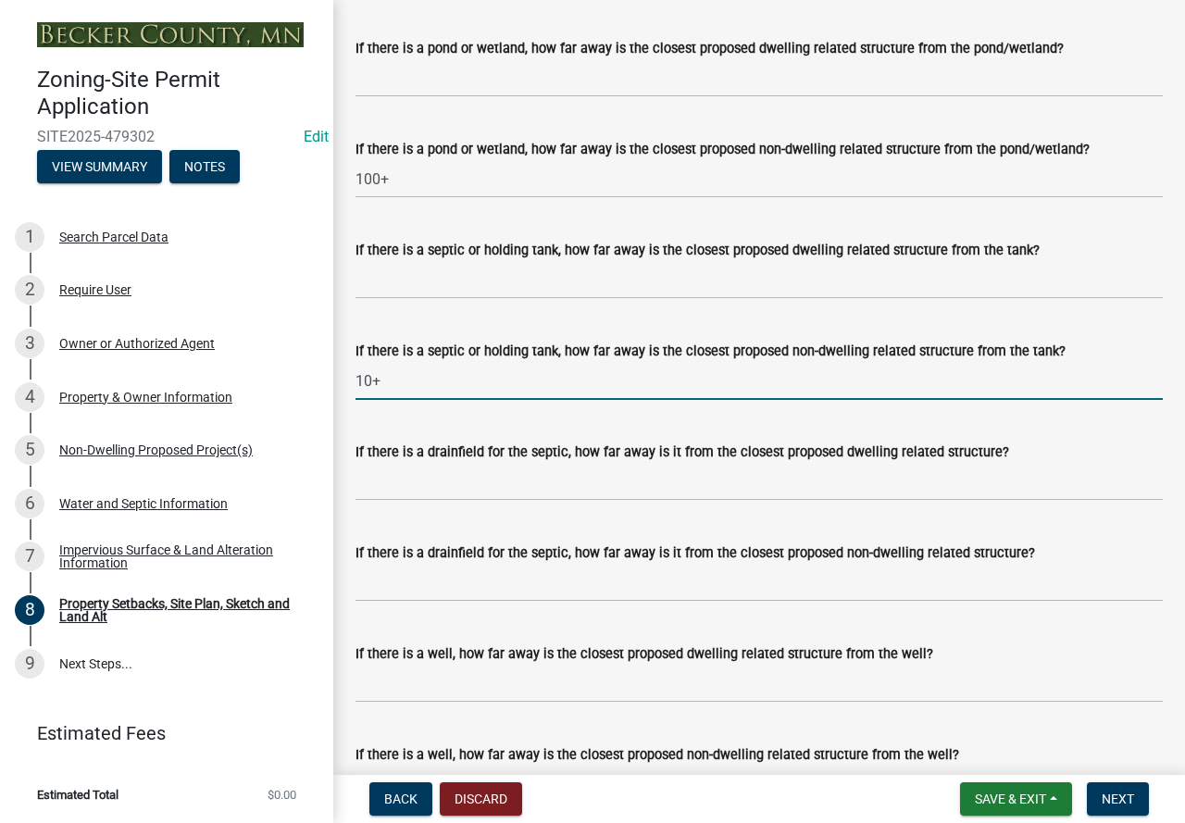
type input "10+"
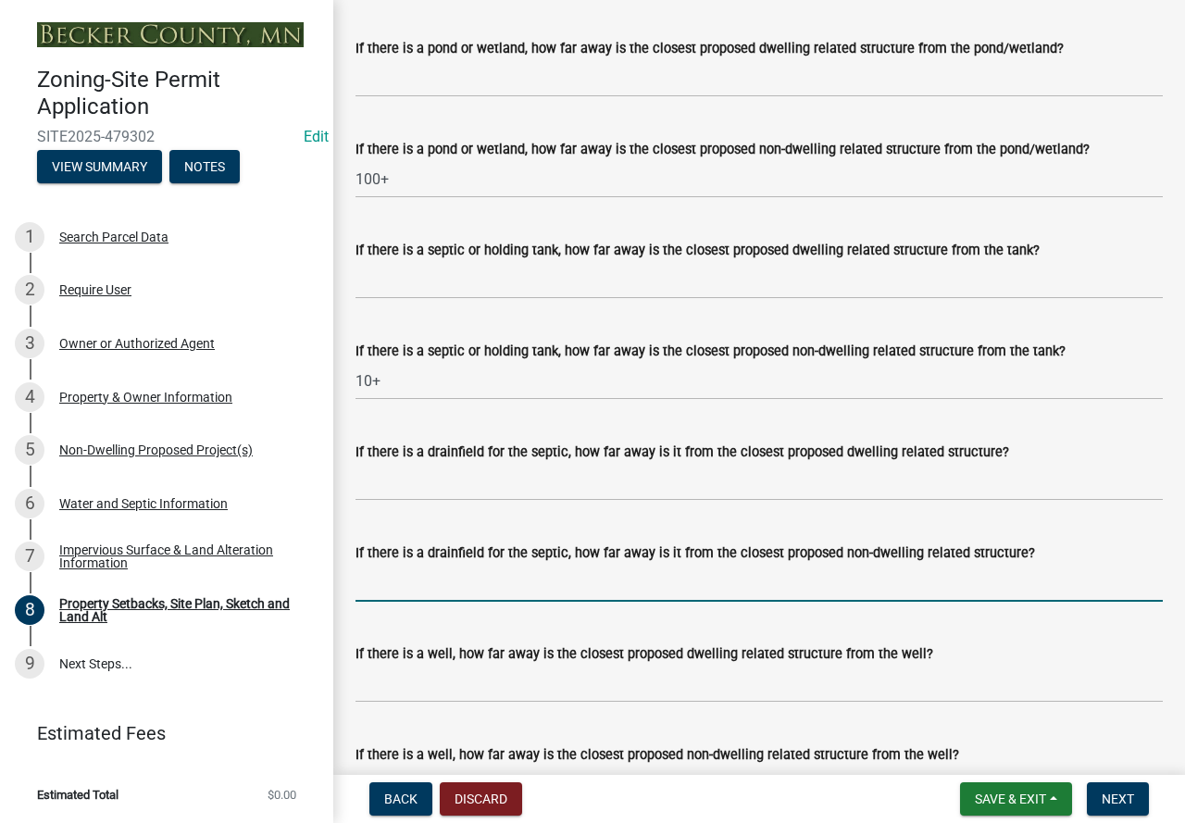
click at [484, 602] on input "If there is a drainfield for the septic, how far away is it from the closest pr…" at bounding box center [760, 583] width 808 height 38
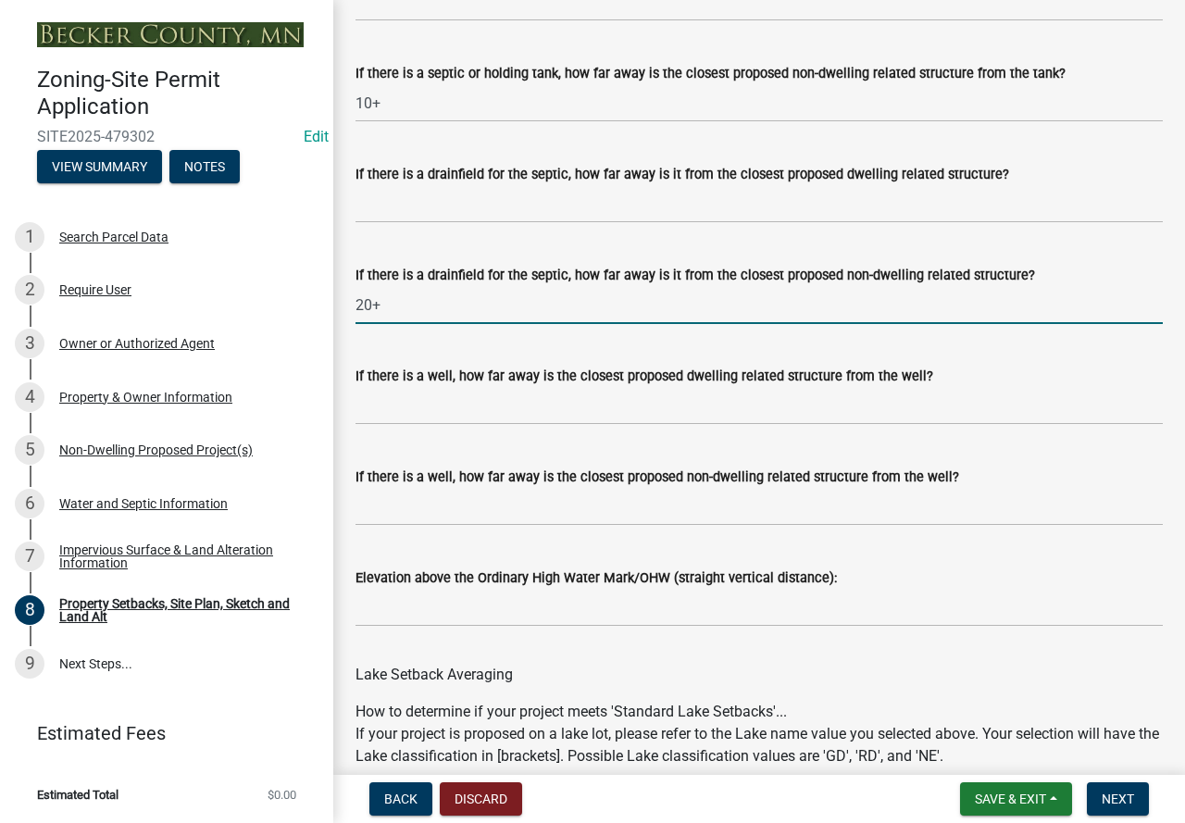
type input "20+"
click at [423, 526] on input "If there is a well, how far away is the closest proposed non-dwelling related s…" at bounding box center [760, 507] width 808 height 38
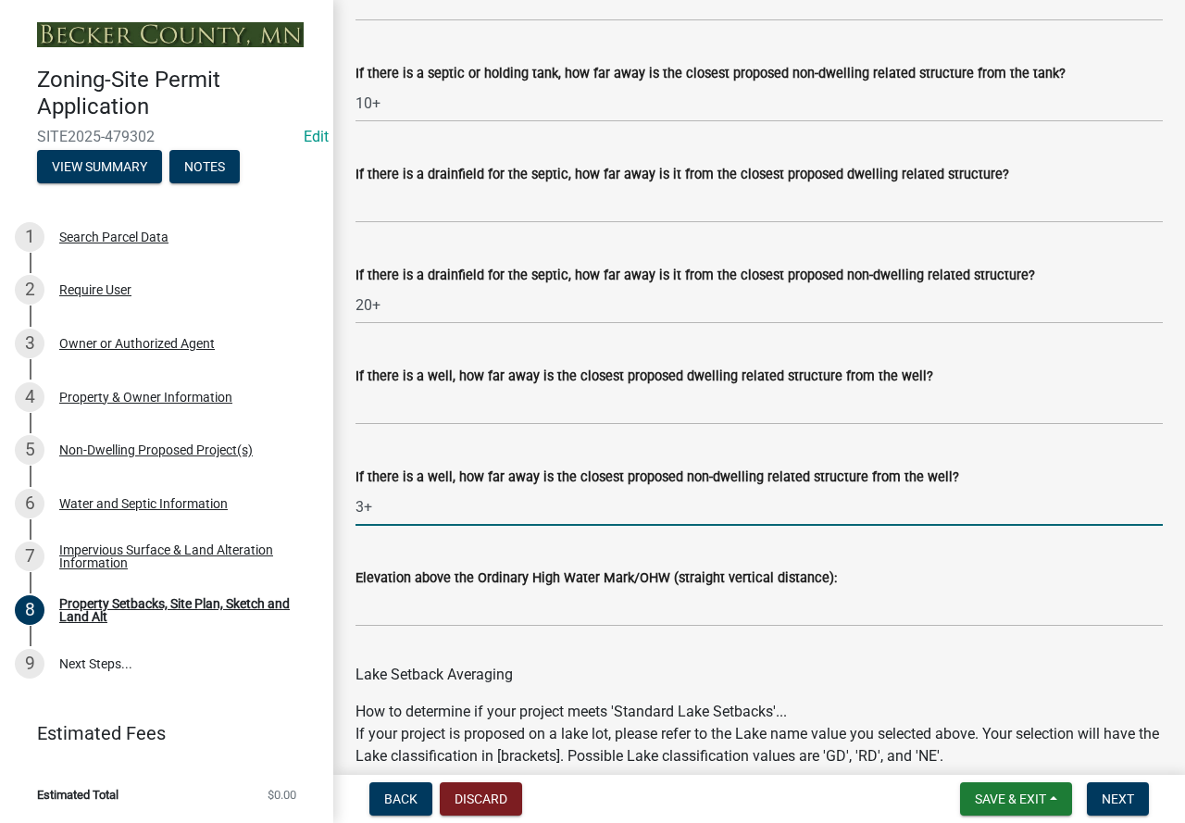
scroll to position [5472, 0]
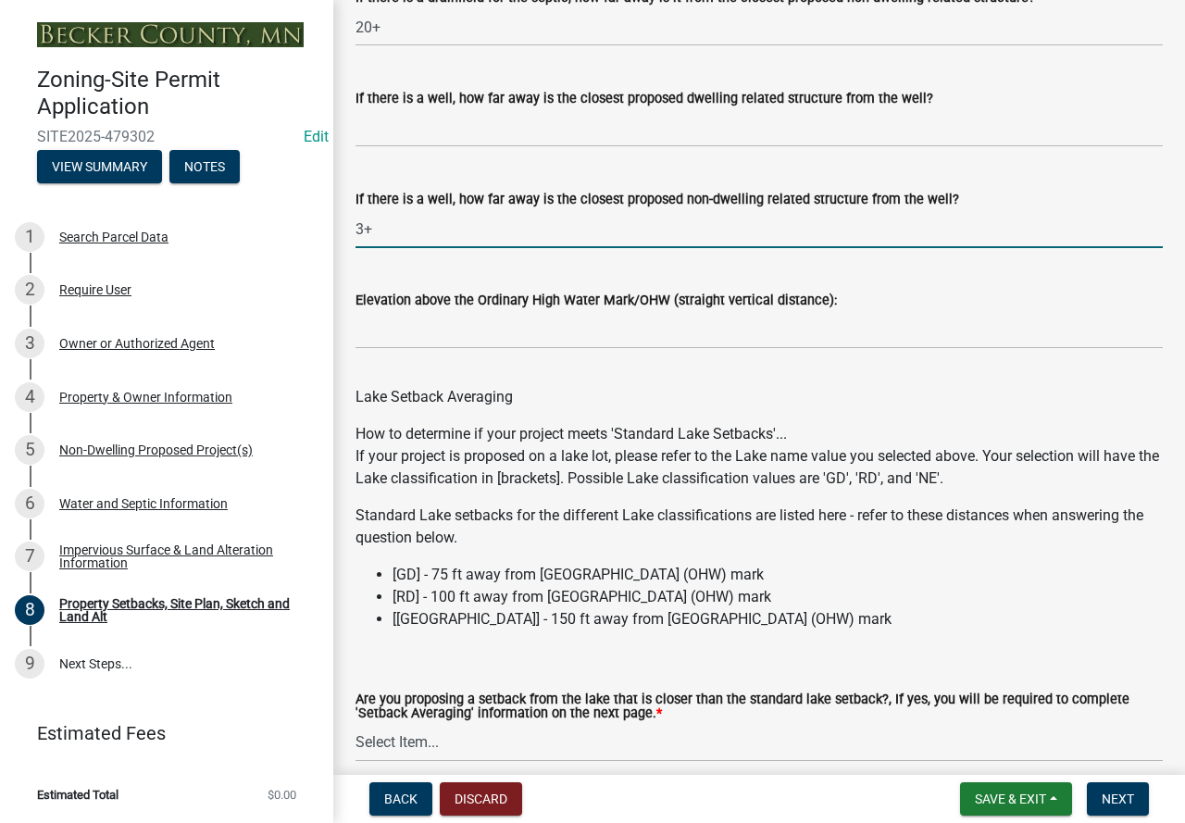
type input "3+"
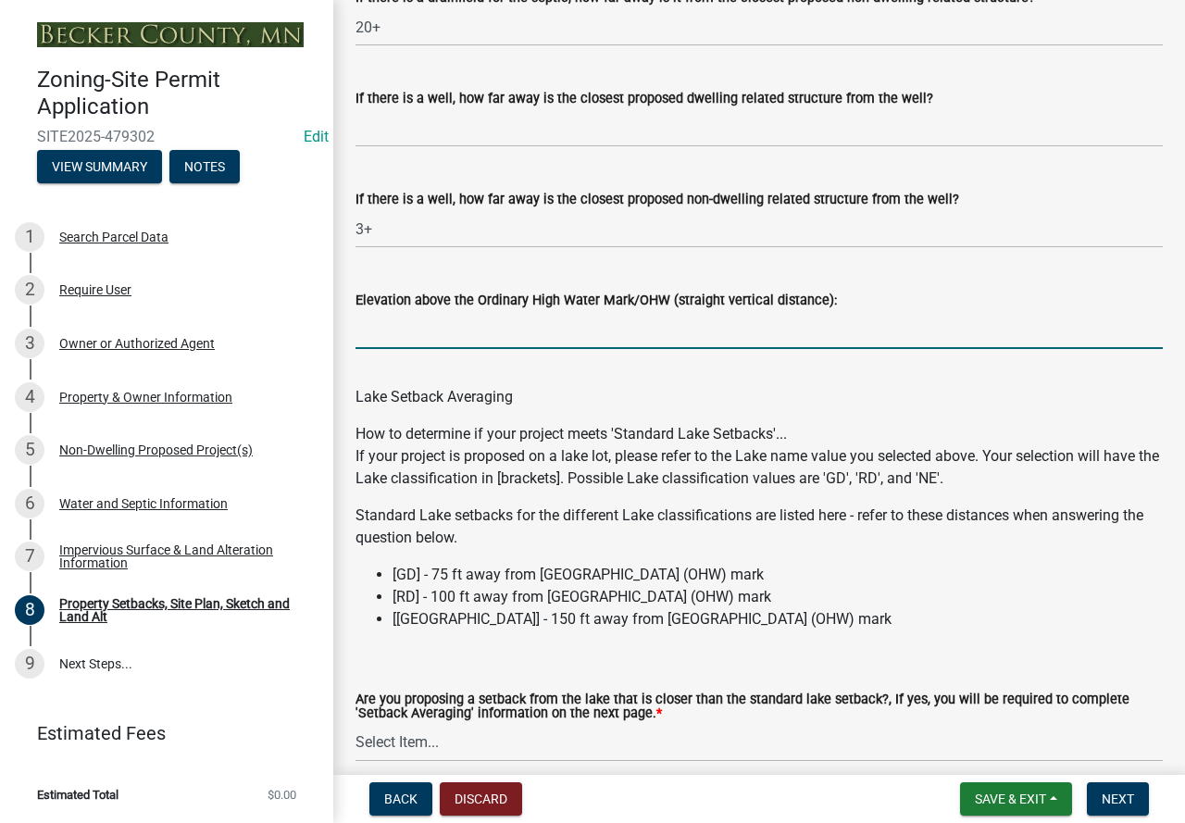
click at [452, 349] on input "Elevation above the Ordinary High Water Mark/OHW (straight vertical distance):" at bounding box center [760, 330] width 808 height 38
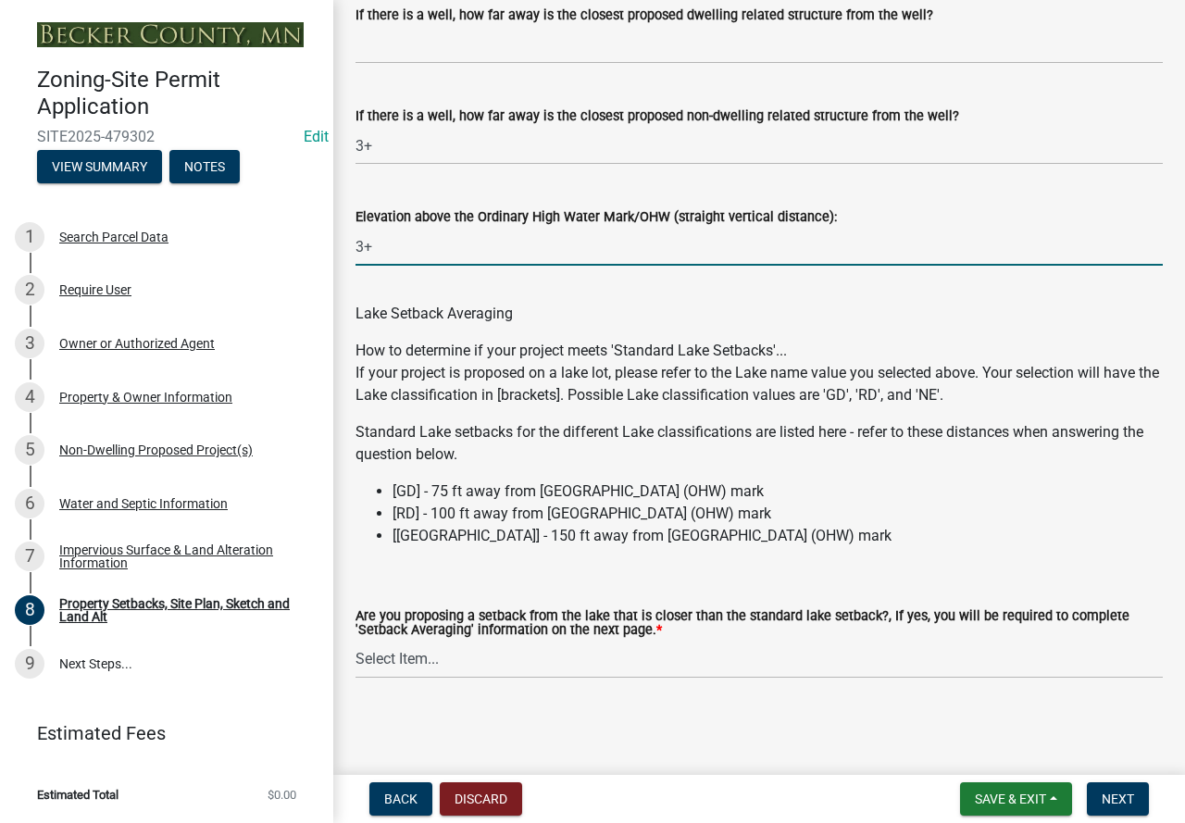
scroll to position [5578, 0]
type input "3+"
click at [477, 664] on select "Select Item... Yes No N/A" at bounding box center [760, 660] width 808 height 38
click at [356, 641] on select "Select Item... Yes No N/A" at bounding box center [760, 660] width 808 height 38
select select "4421853d-5e11-4b64-95ec-6c47066881cc"
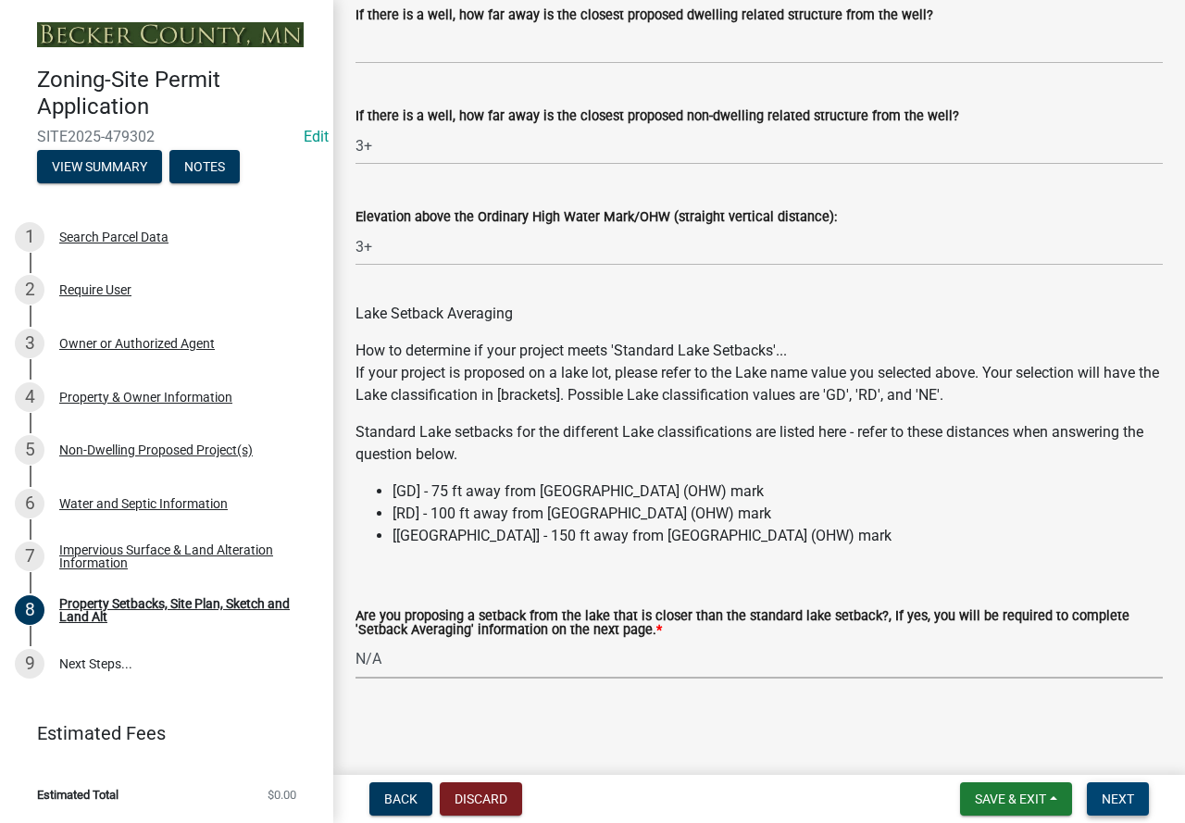
click at [1110, 798] on span "Next" at bounding box center [1118, 799] width 32 height 15
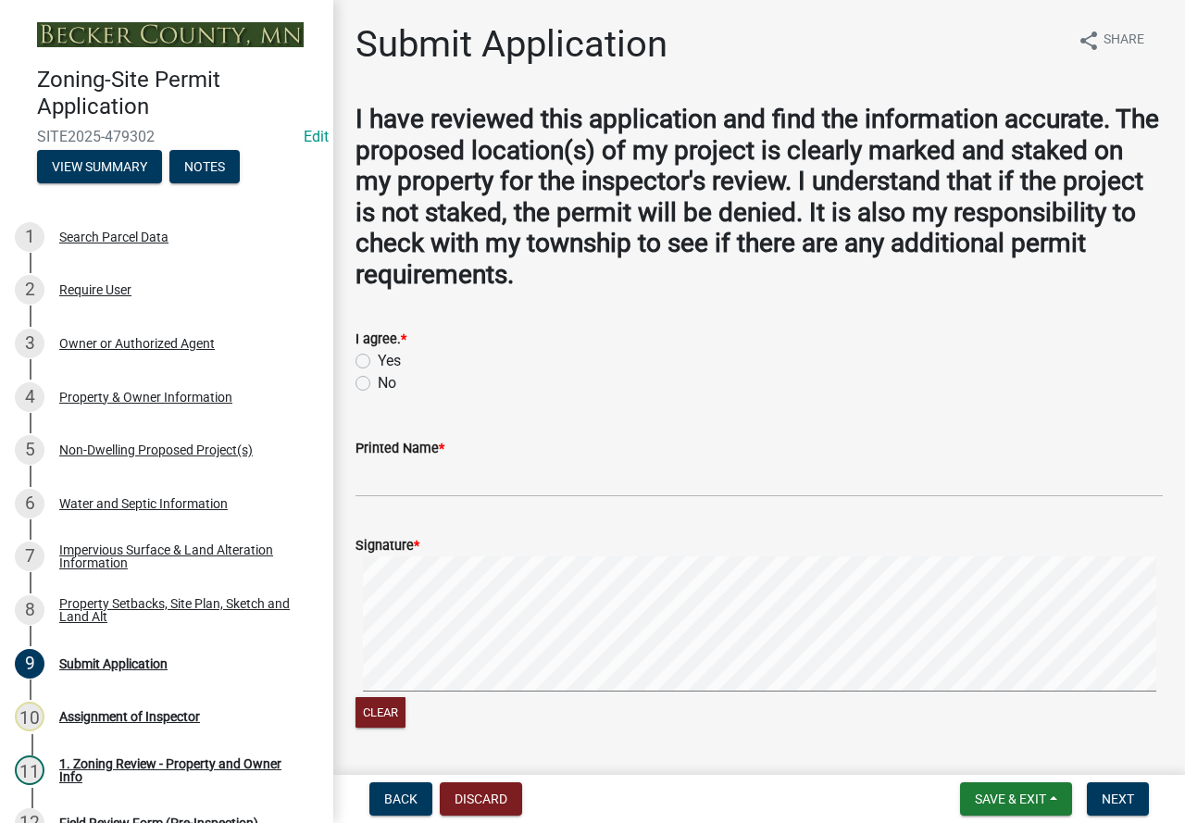
click at [378, 357] on label "Yes" at bounding box center [389, 361] width 23 height 22
click at [378, 357] on input "Yes" at bounding box center [384, 356] width 12 height 12
radio input "true"
click at [394, 479] on input "Printed Name *" at bounding box center [760, 478] width 808 height 38
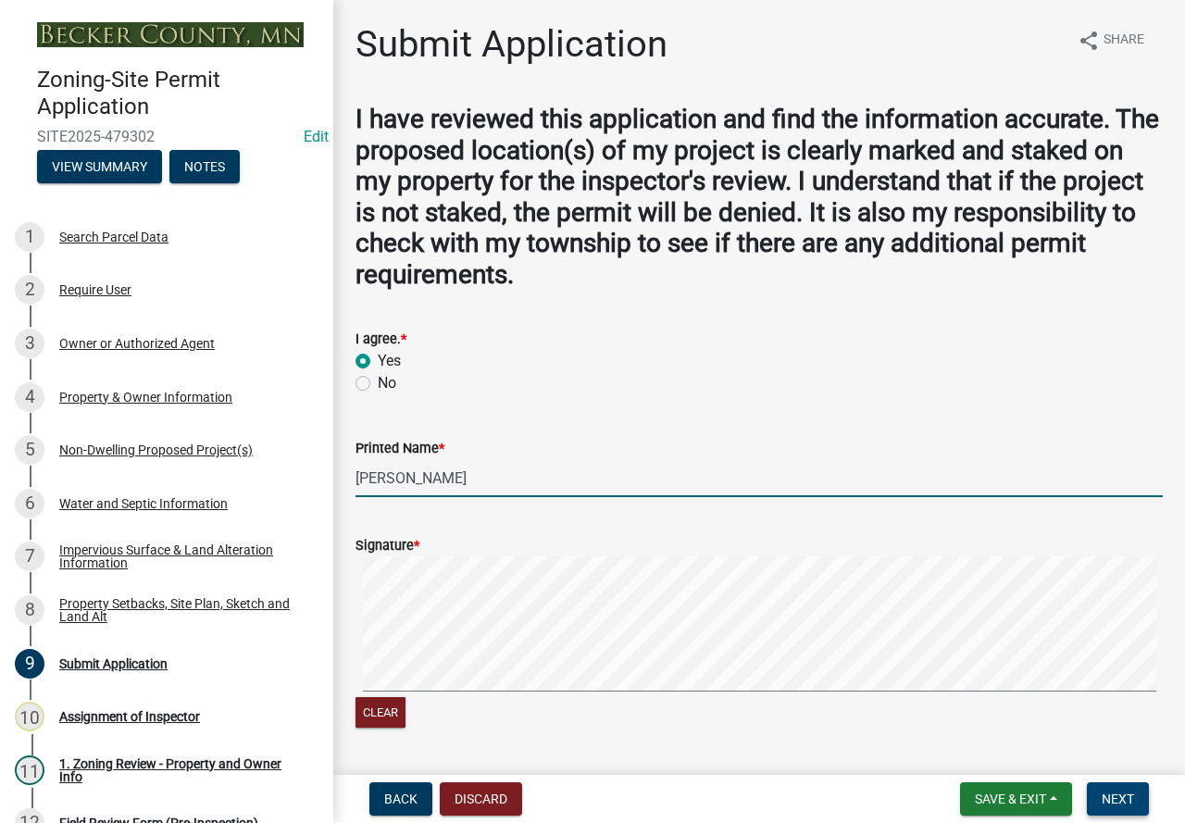
type input "[PERSON_NAME]"
click at [1098, 788] on button "Next" at bounding box center [1118, 799] width 62 height 33
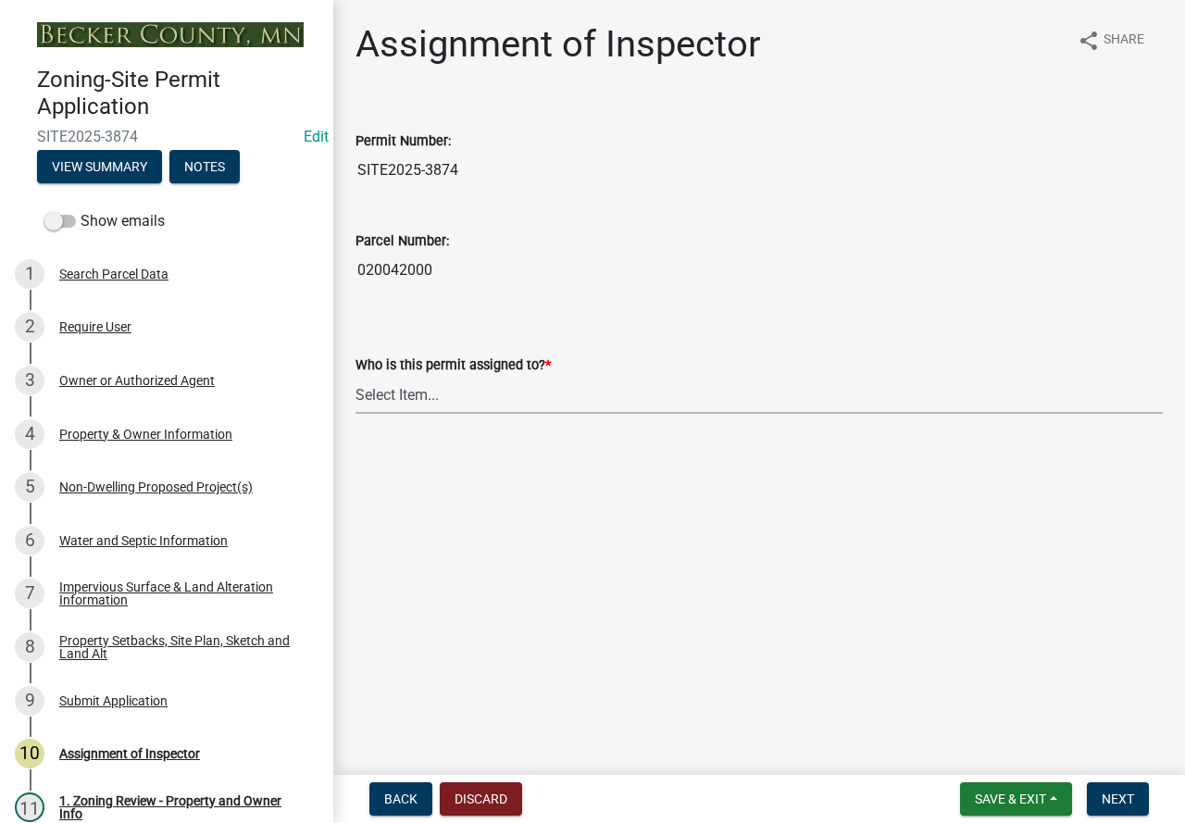
click at [470, 388] on select "Select Item... Jeff Rusness Kyle Vareberg Nicole Bradbury Susan Rockwell Tyler …" at bounding box center [760, 395] width 808 height 38
click at [356, 376] on select "Select Item... Jeff Rusness Kyle Vareberg Nicole Bradbury Susan Rockwell Tyler …" at bounding box center [760, 395] width 808 height 38
select select "c0b6e50c-983d-48c1-a910-e8bd43c13b77"
click at [1130, 795] on span "Next" at bounding box center [1118, 799] width 32 height 15
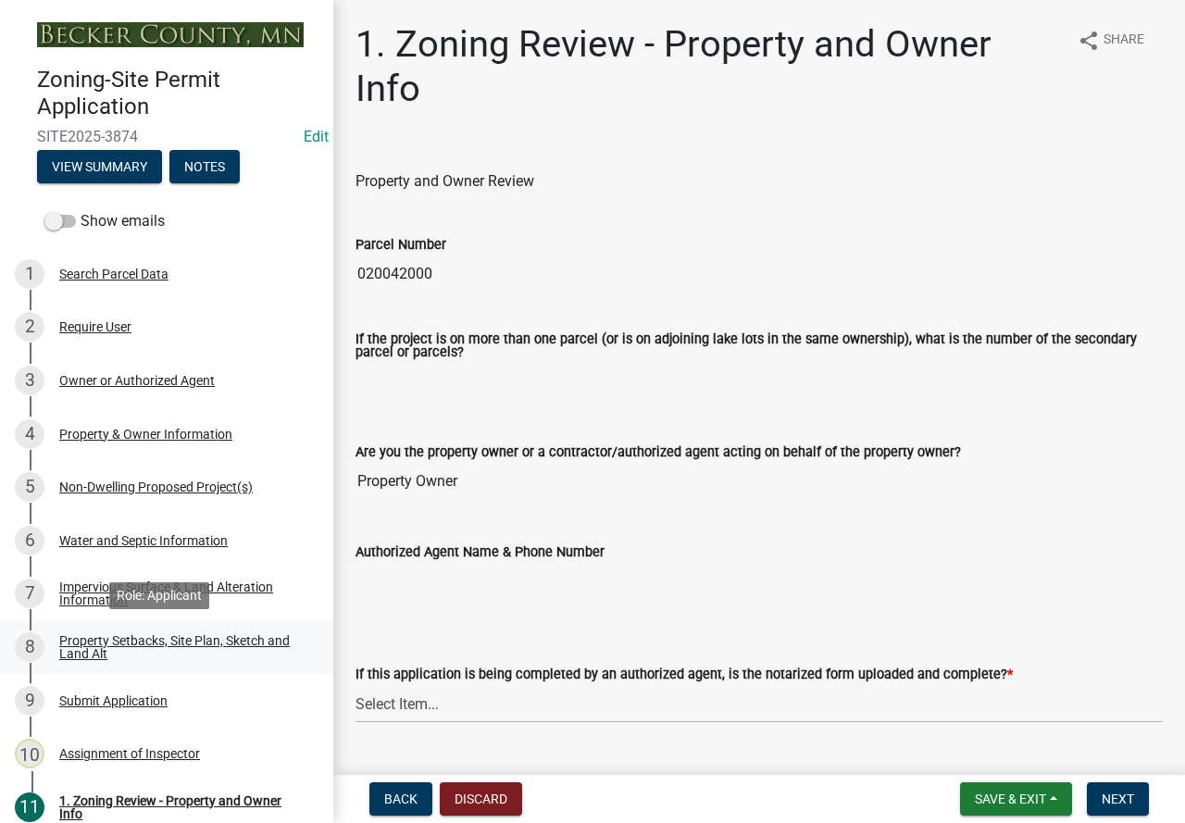
click at [178, 632] on div "8 Property Setbacks, Site Plan, Sketch and Land Alt" at bounding box center [159, 647] width 289 height 30
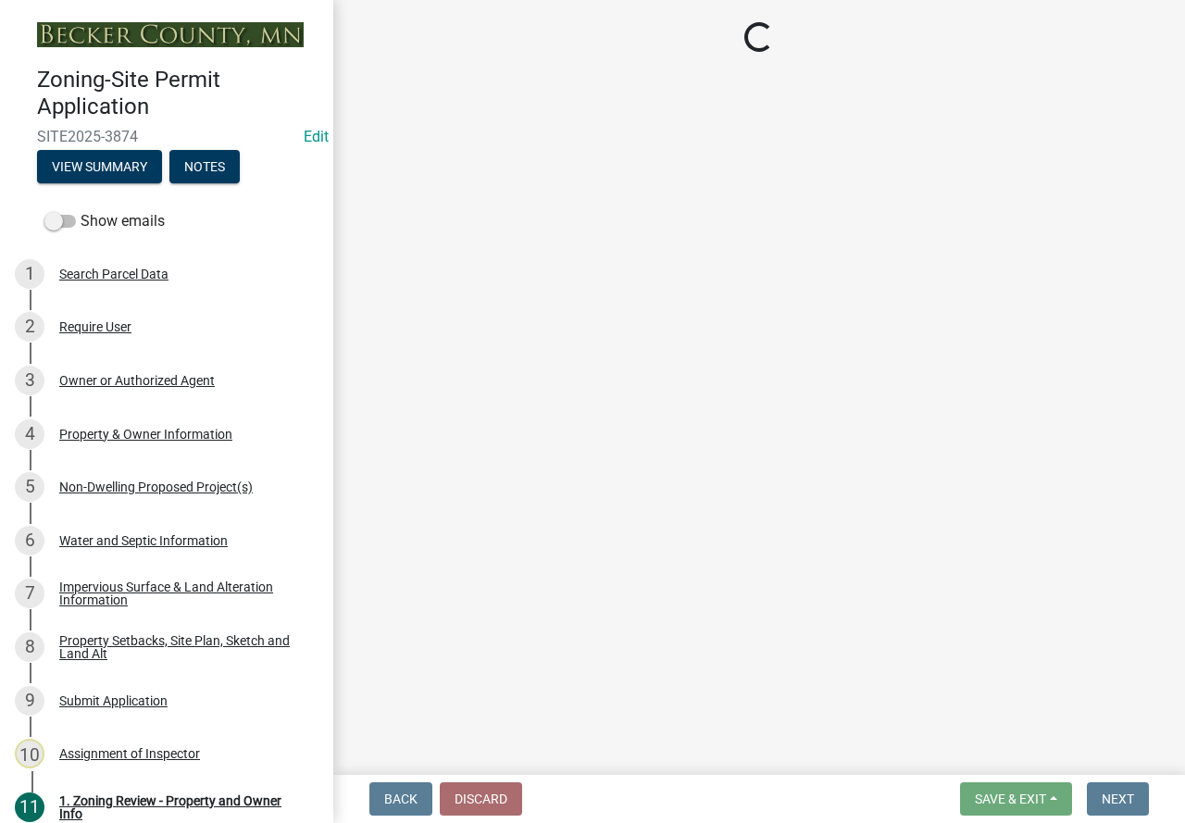
select select "7b13c63f-e699-4112-b373-98fbd28ec536"
select select "c7aae9b6-2e30-4167-a704-1302bb4af63b"
select select "fd58f24c-a096-4195-863e-b494ea1fd324"
select select "12f785fb-c378-4b18-841c-21c73dc99083"
select select "12da6293-5841-4f5c-bd92-3658833964cd"
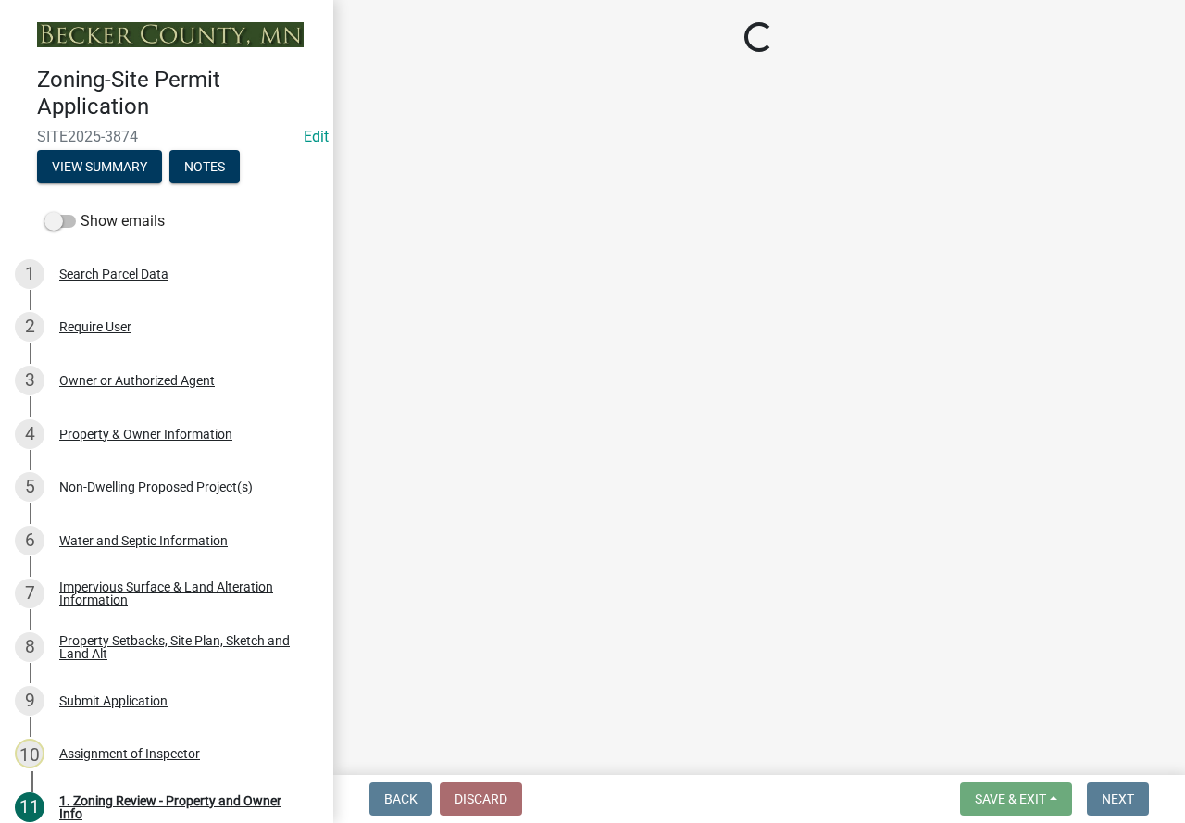
select select "27b2a8b4-abf6-463e-8c0c-7c5d2b4fe26f"
select select "5ad4ab64-b44e-481c-9000-9e5907aa74e1"
select select "a96800da-4e88-4c62-b1ff-2cd17f9e3346"
select select "c8b8ea71-7088-4e87-a493-7bc88cc2835b"
select select "133211ff-91ce-4a0a-9235-b48a7e2069a0"
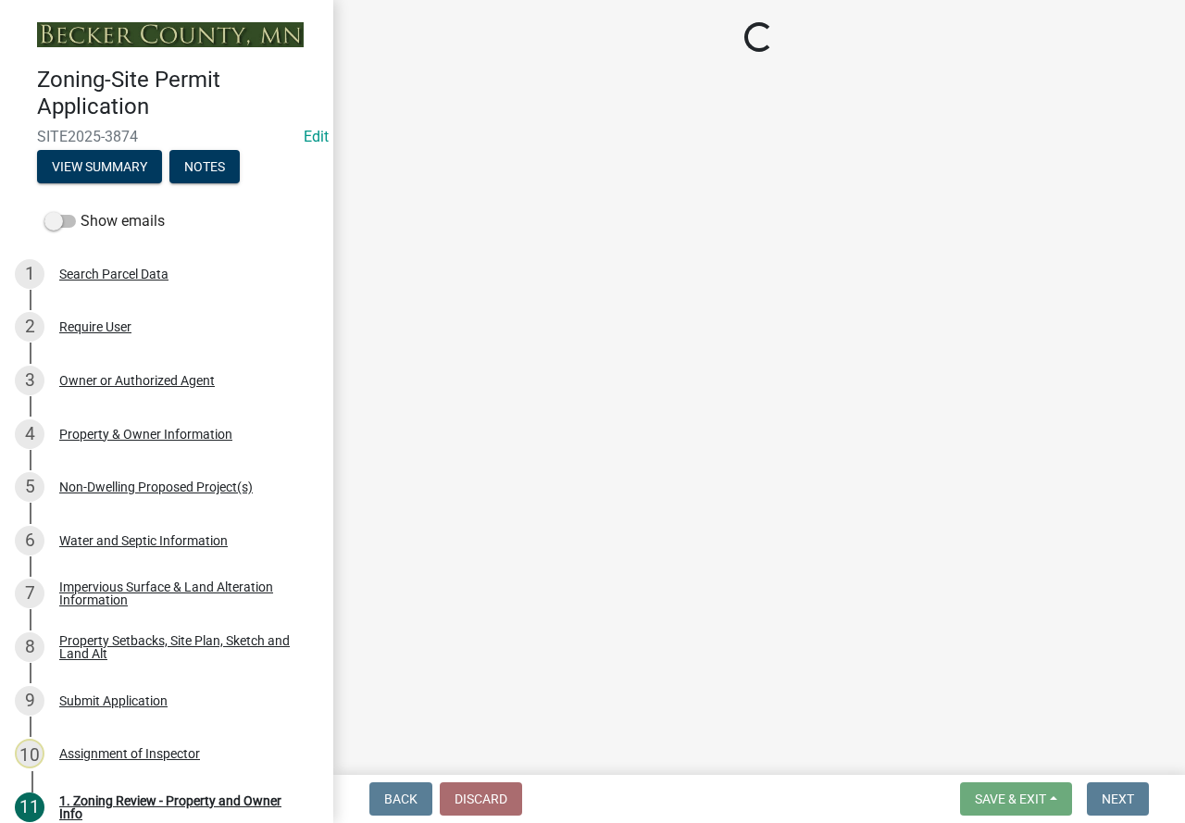
select select "4421853d-5e11-4b64-95ec-6c47066881cc"
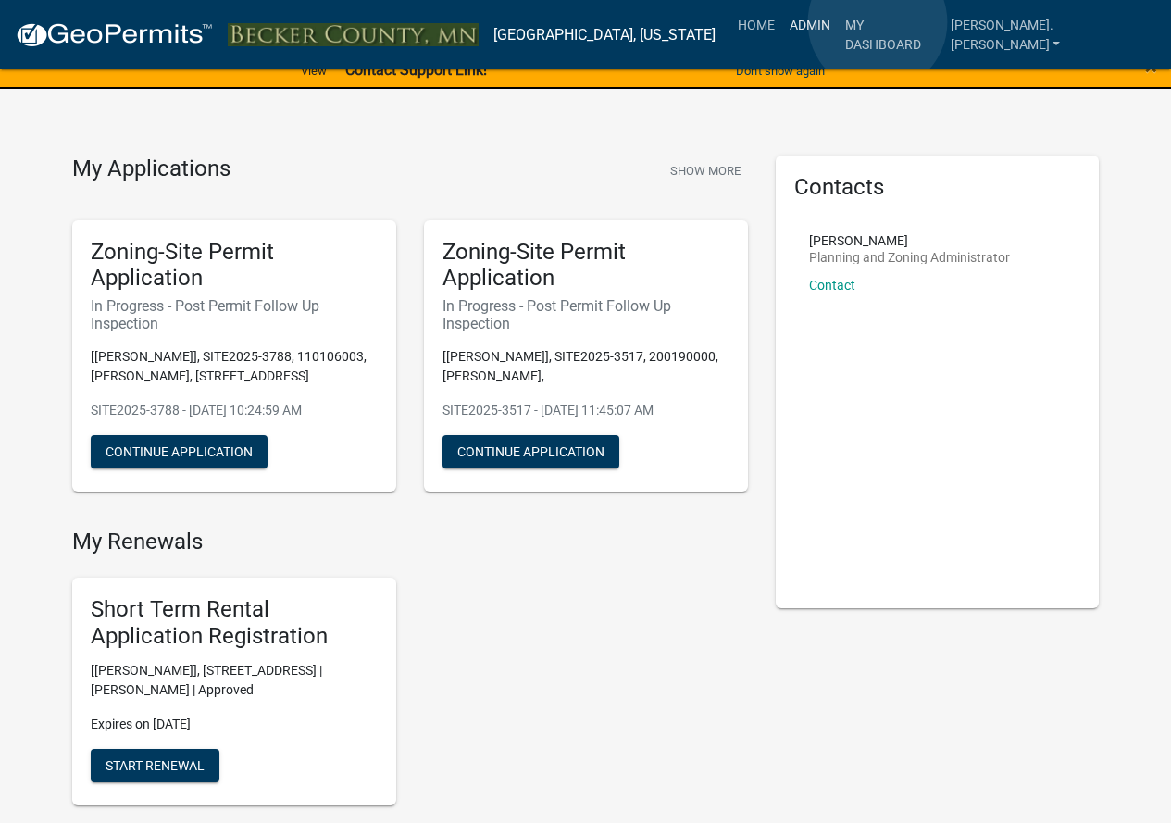
click at [838, 22] on link "Admin" at bounding box center [811, 24] width 56 height 35
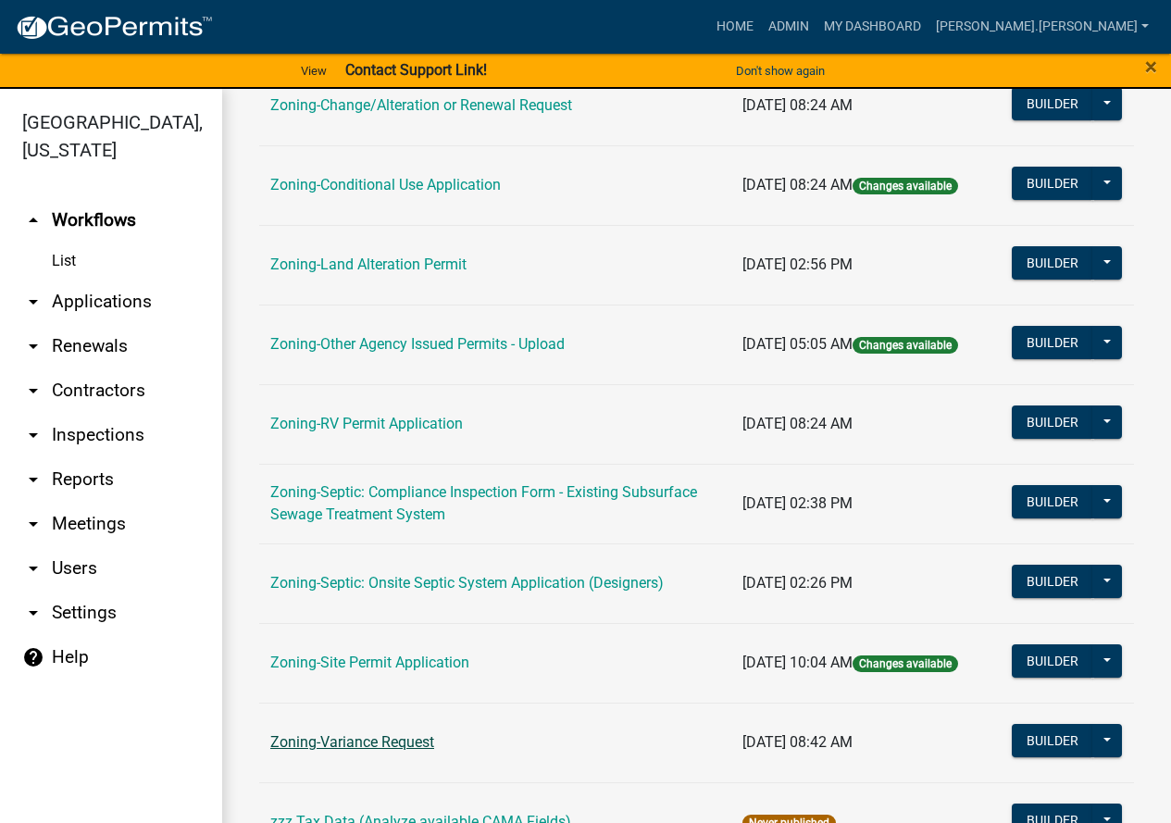
scroll to position [556, 0]
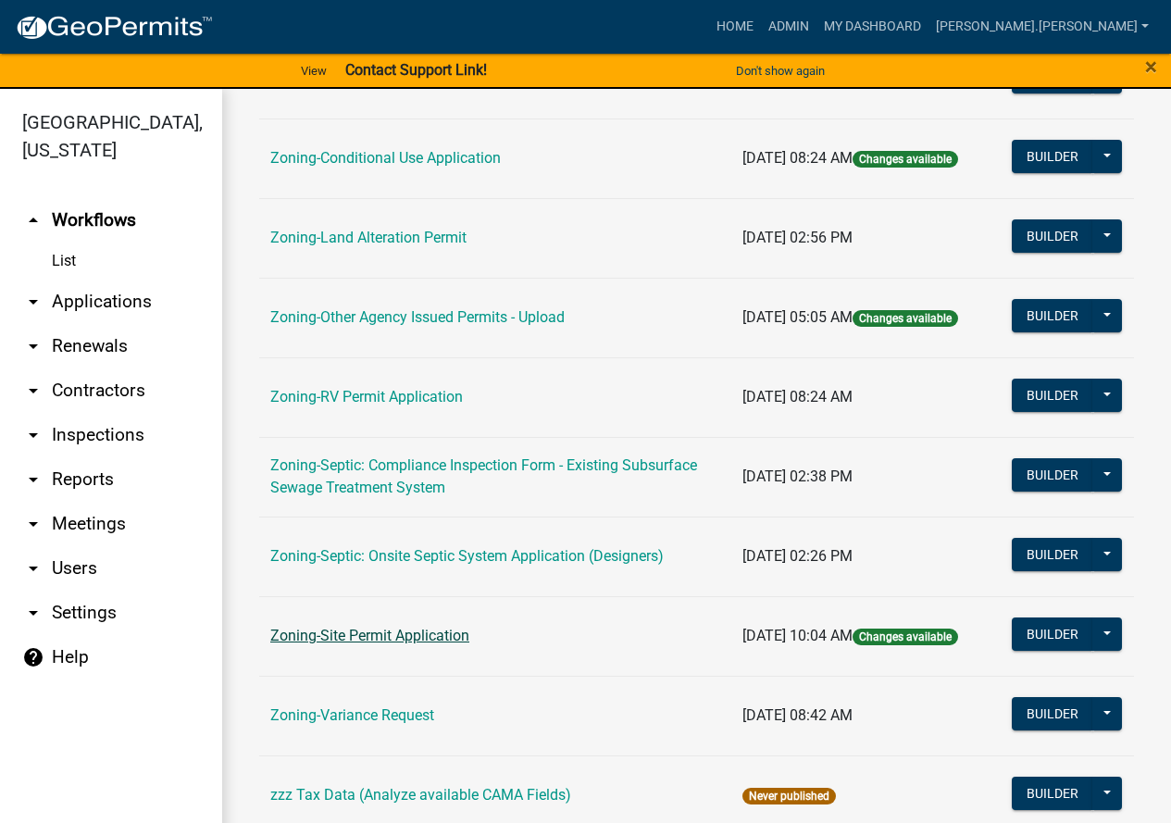
click at [425, 635] on link "Zoning-Site Permit Application" at bounding box center [369, 636] width 199 height 18
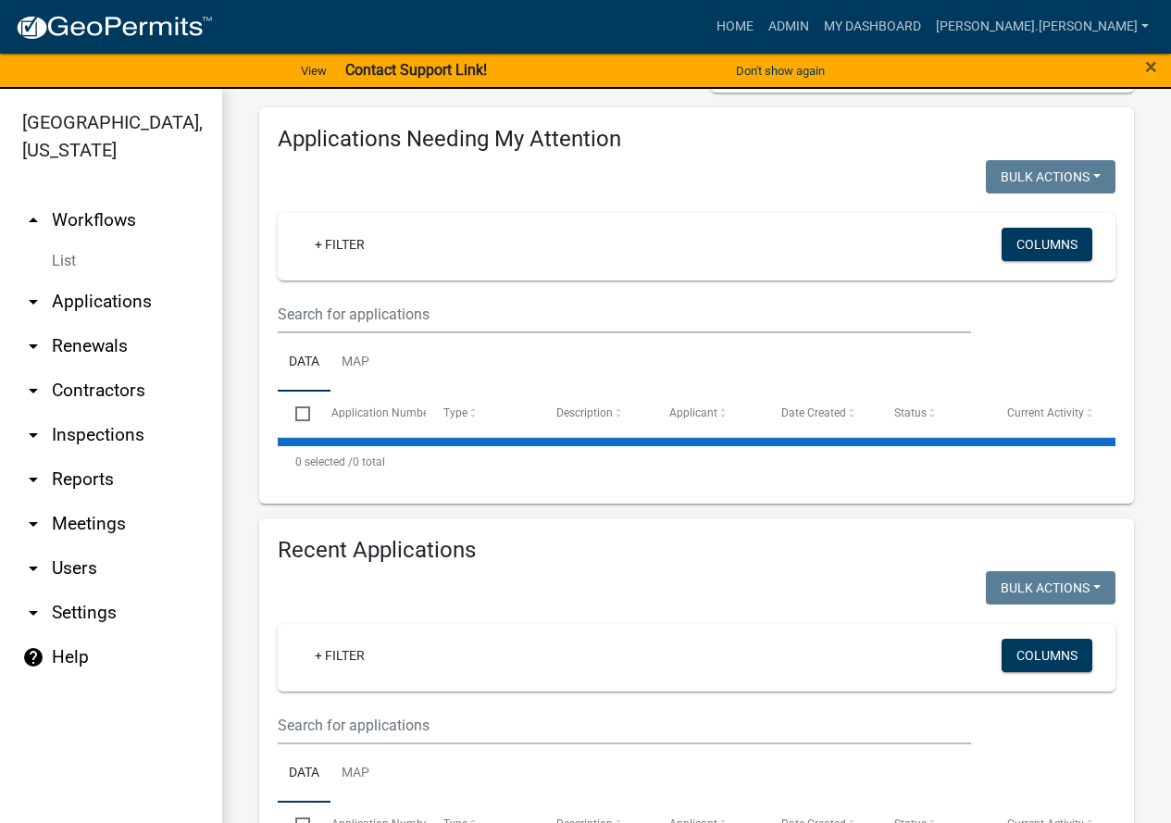
scroll to position [370, 0]
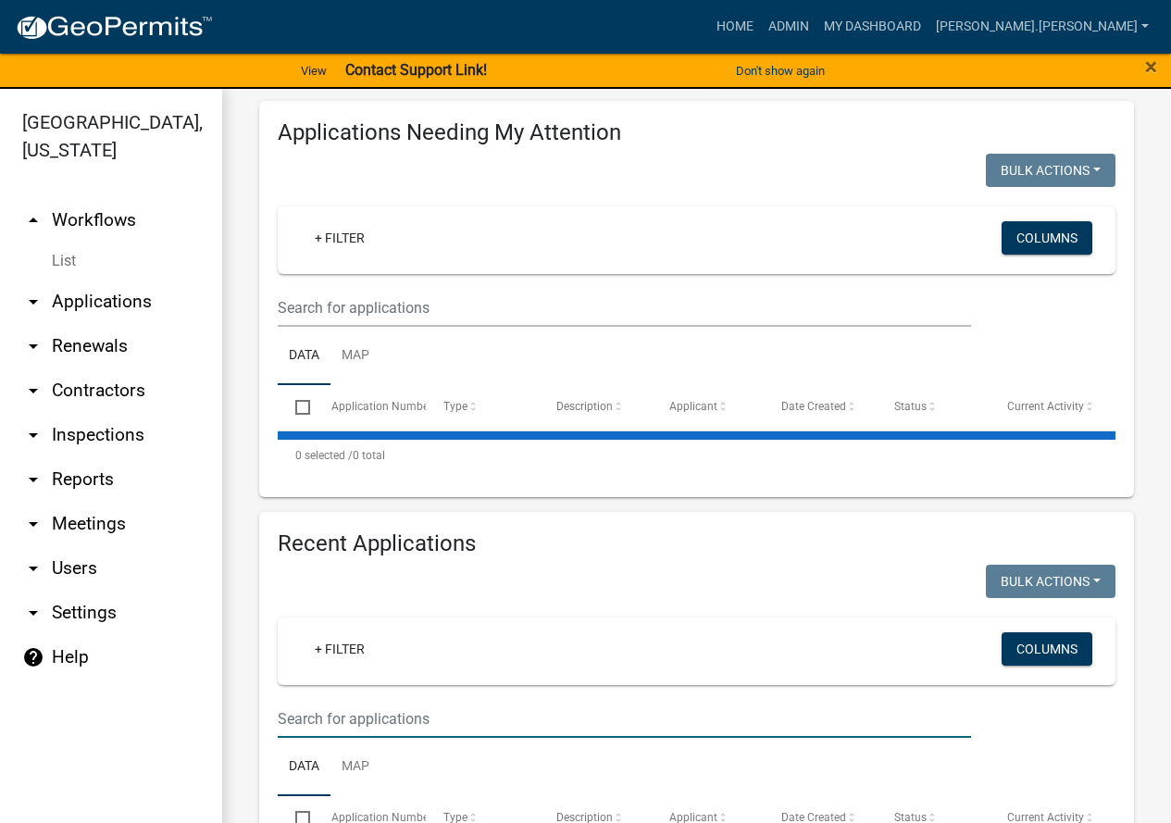
click at [424, 700] on input "text" at bounding box center [625, 719] width 694 height 38
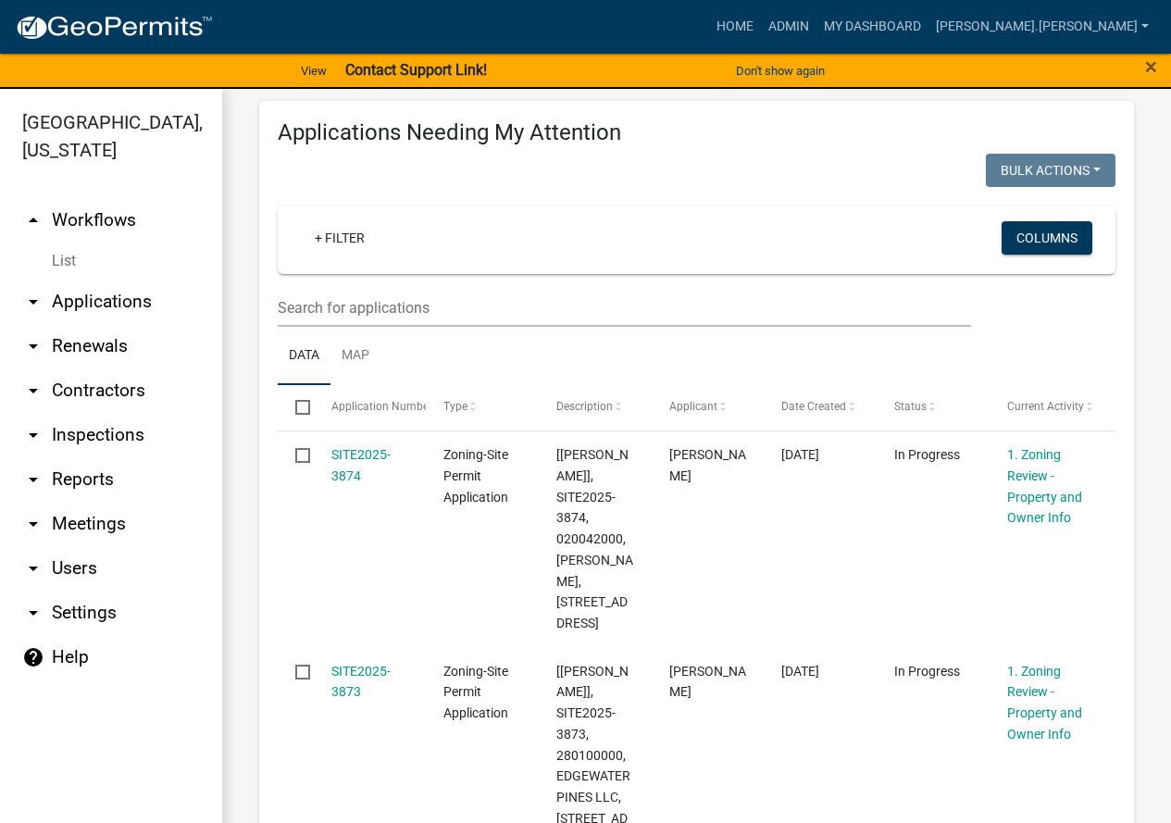
paste input "170070003"
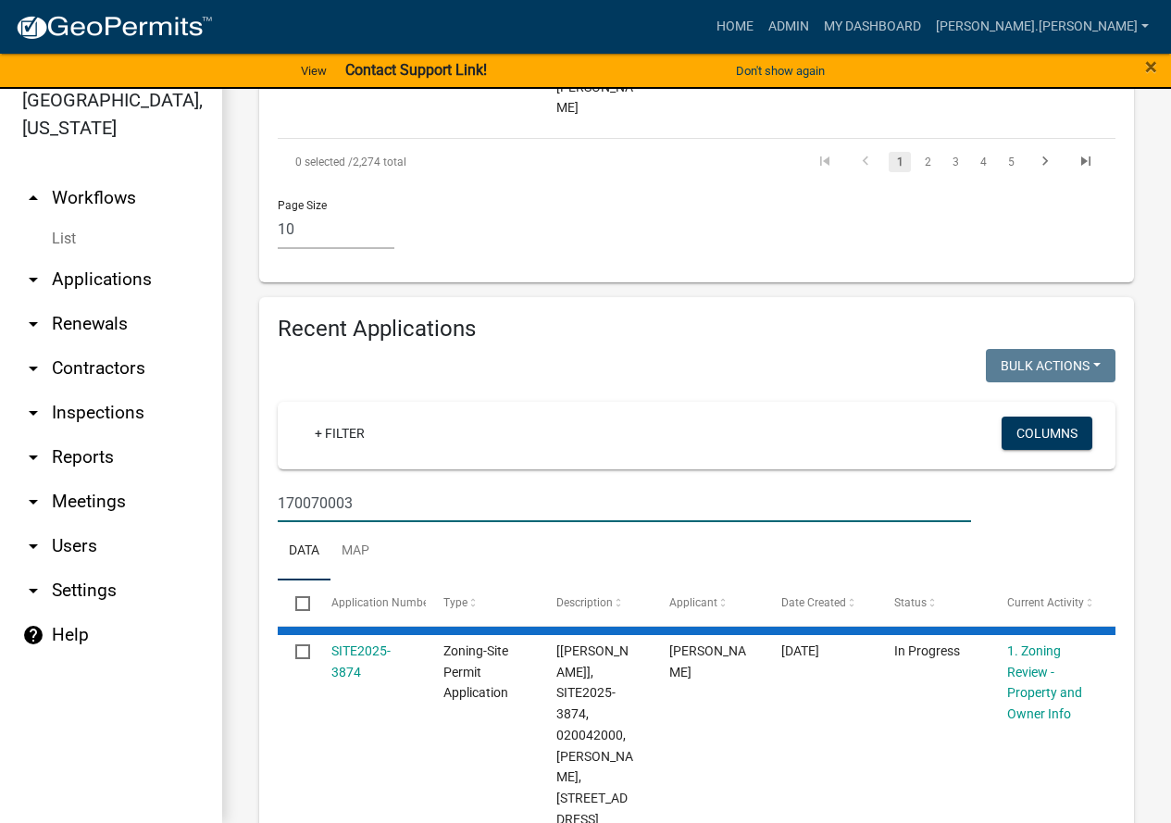
scroll to position [2869, 0]
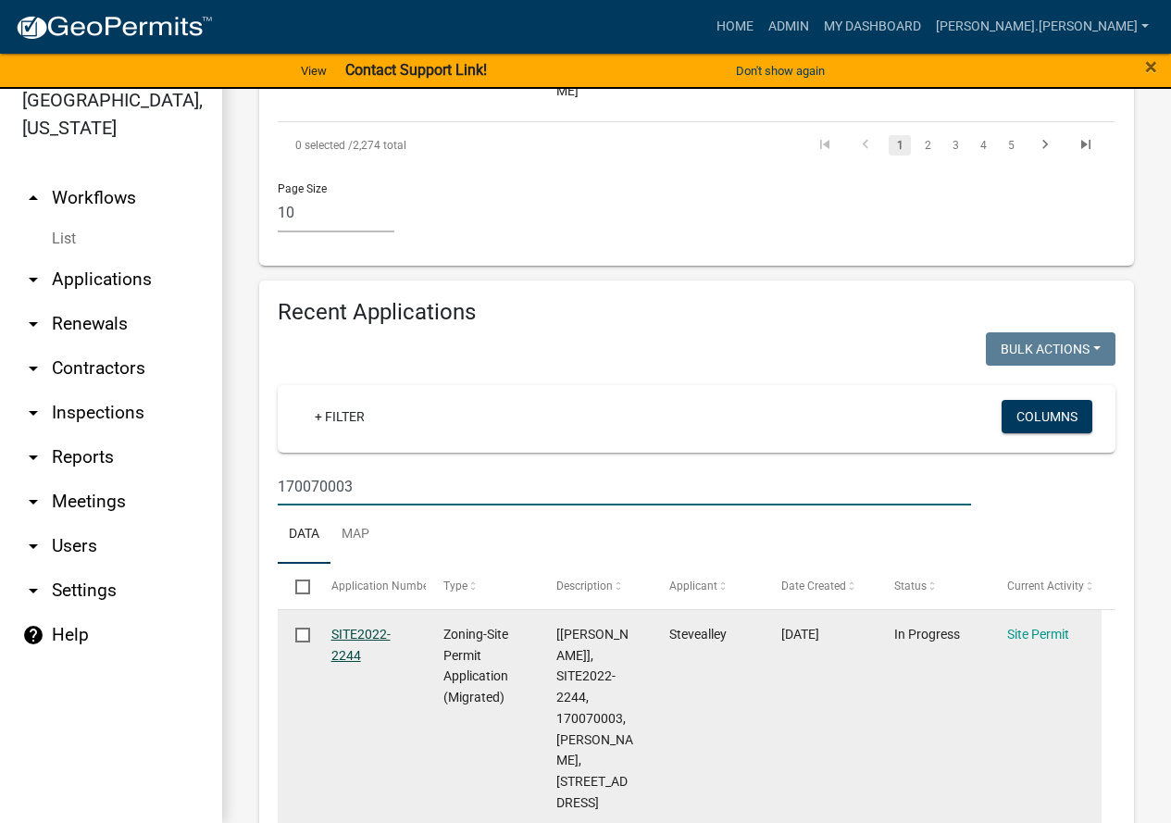
type input "170070003"
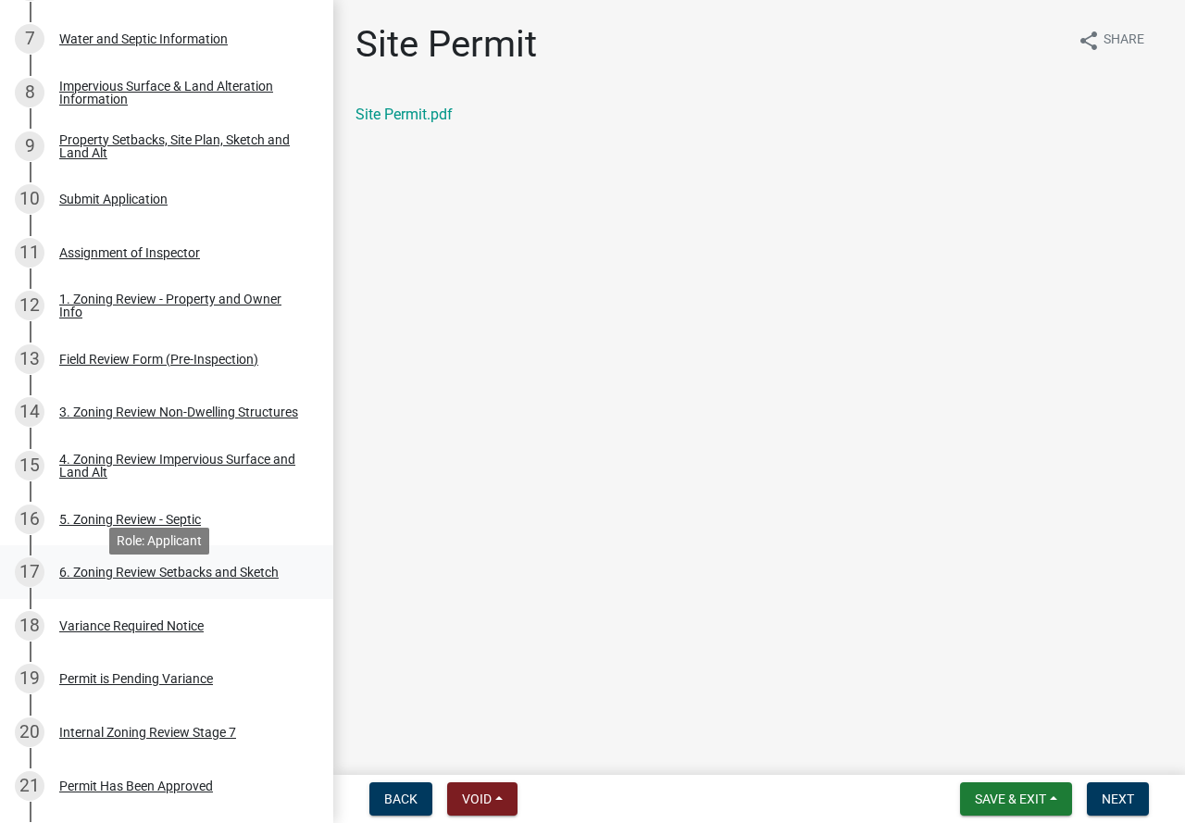
scroll to position [556, 0]
click at [170, 729] on div "Internal Zoning Review Stage 7" at bounding box center [147, 731] width 177 height 13
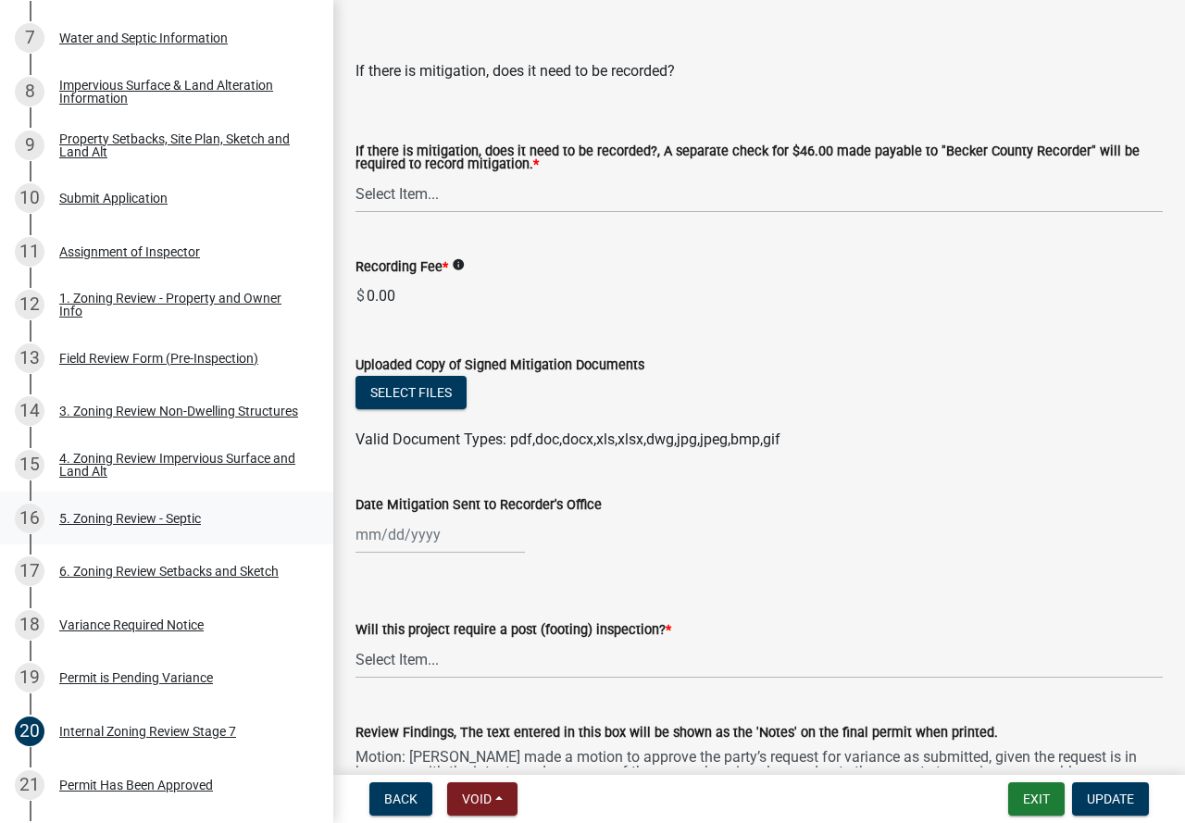
scroll to position [80, 0]
click at [166, 565] on div "6. Zoning Review Setbacks and Sketch" at bounding box center [168, 571] width 219 height 13
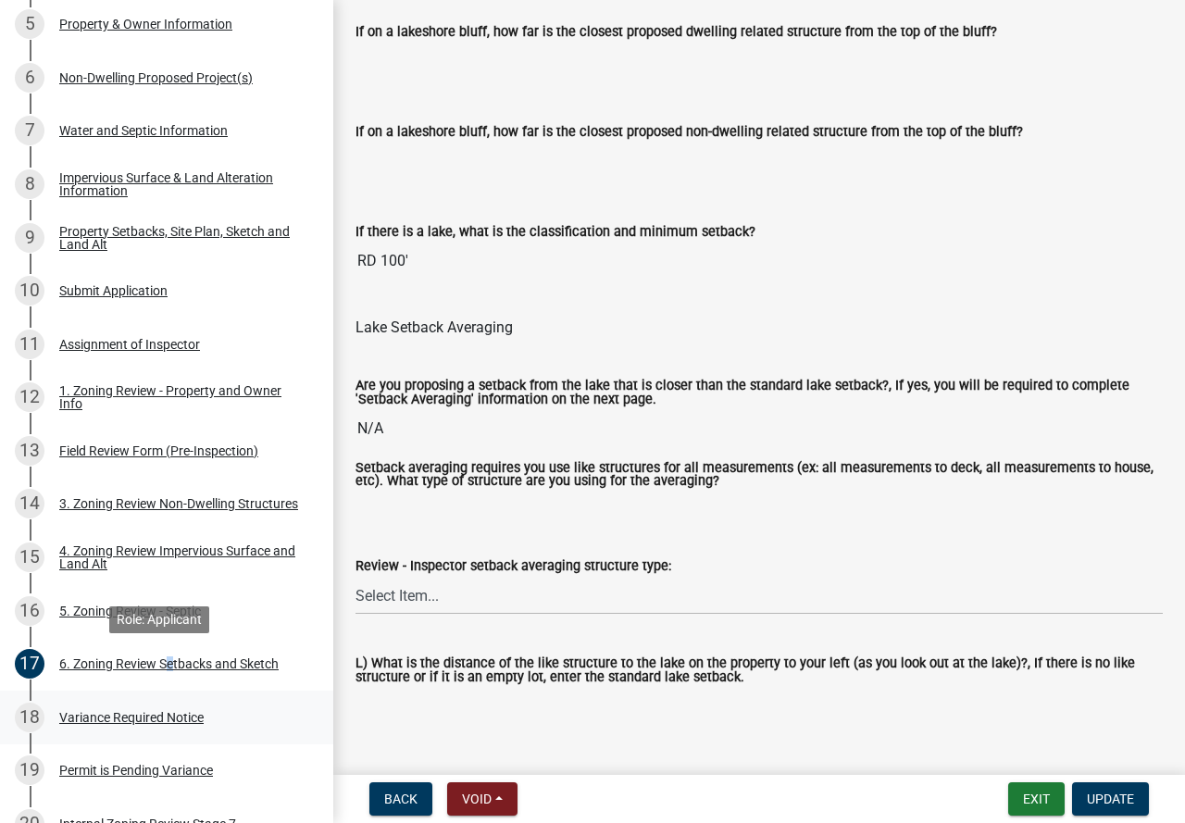
scroll to position [556, 0]
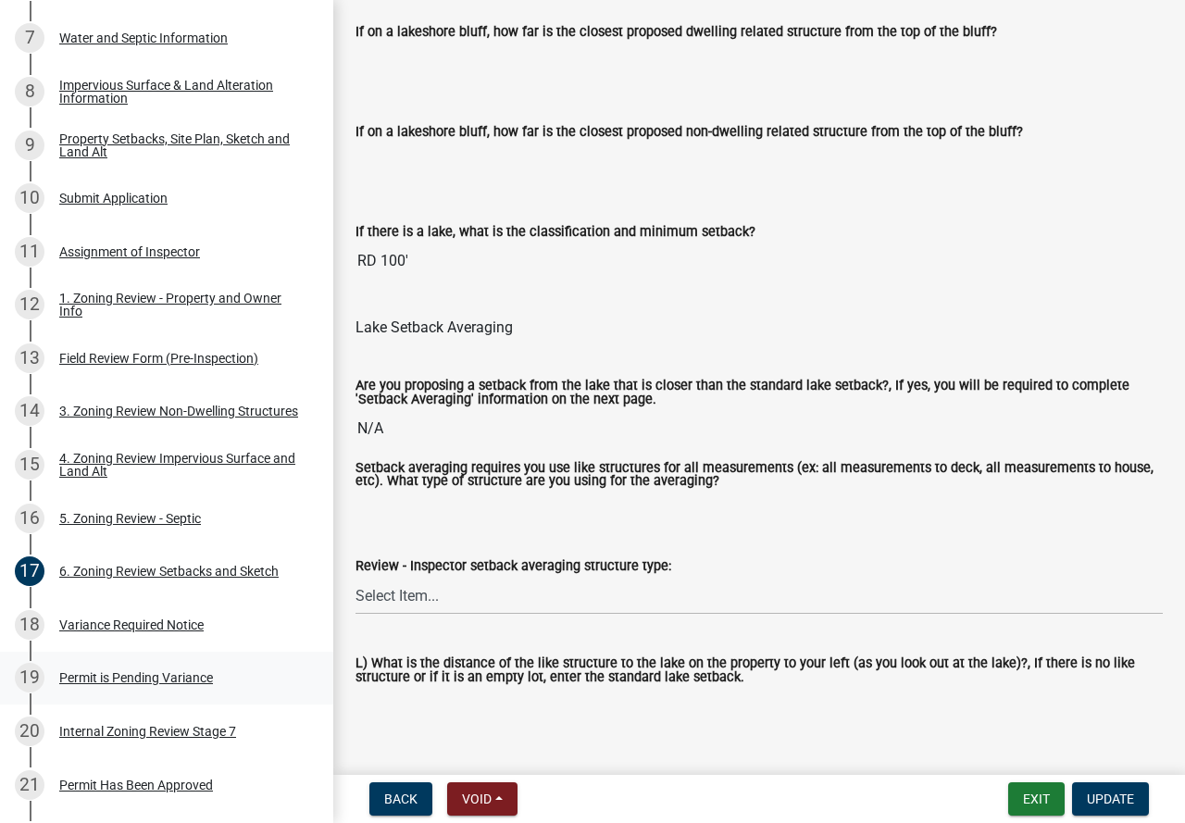
click at [135, 671] on div "Permit is Pending Variance" at bounding box center [136, 677] width 154 height 13
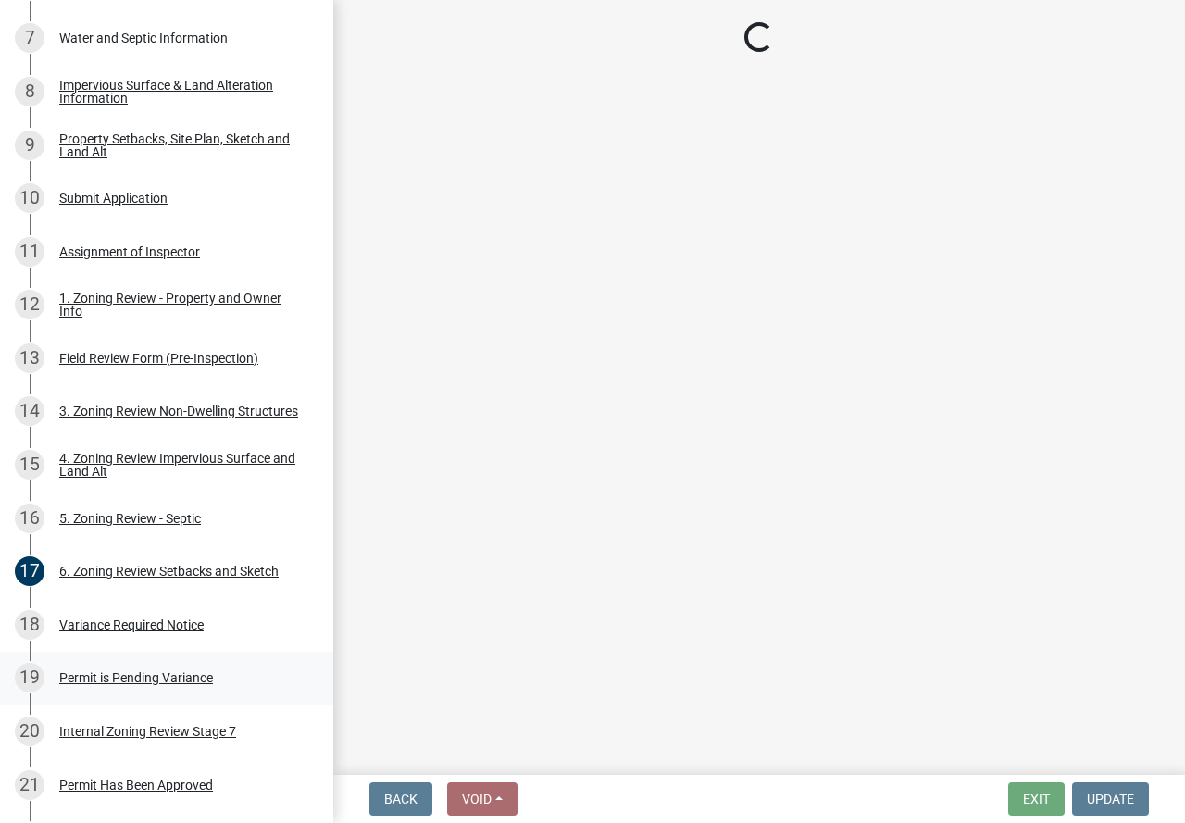
scroll to position [0, 0]
